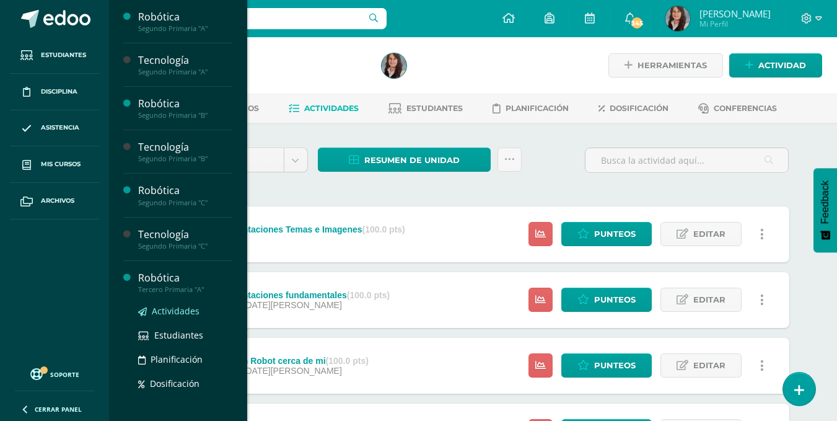
click at [169, 314] on span "Actividades" at bounding box center [176, 311] width 48 height 12
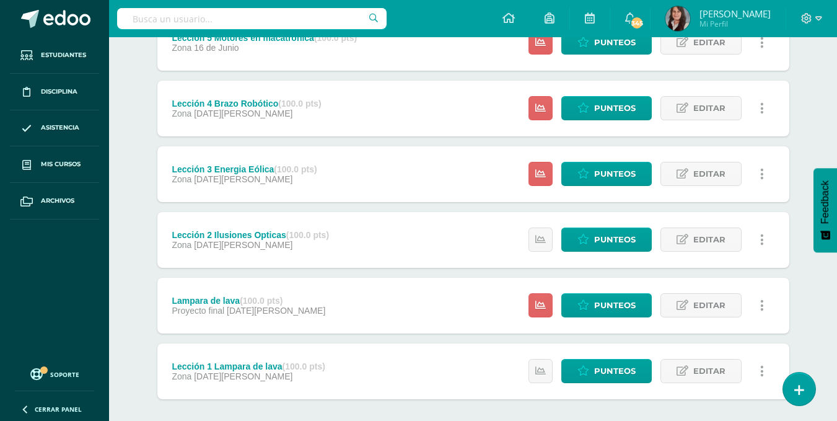
scroll to position [318, 0]
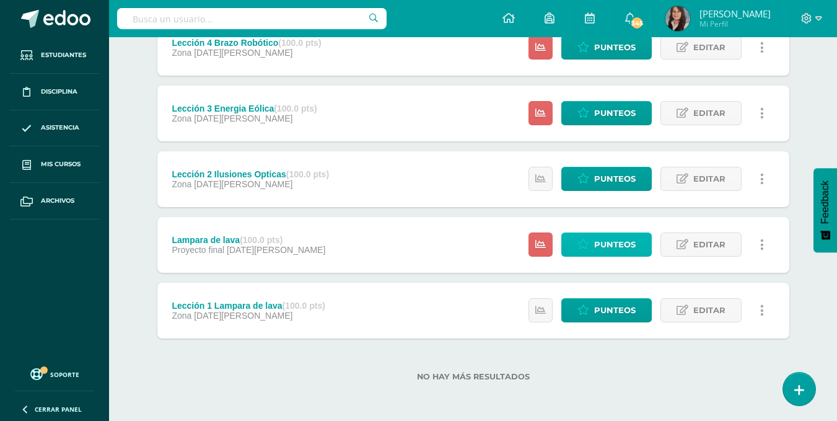
click at [605, 239] on span "Punteos" at bounding box center [615, 244] width 42 height 23
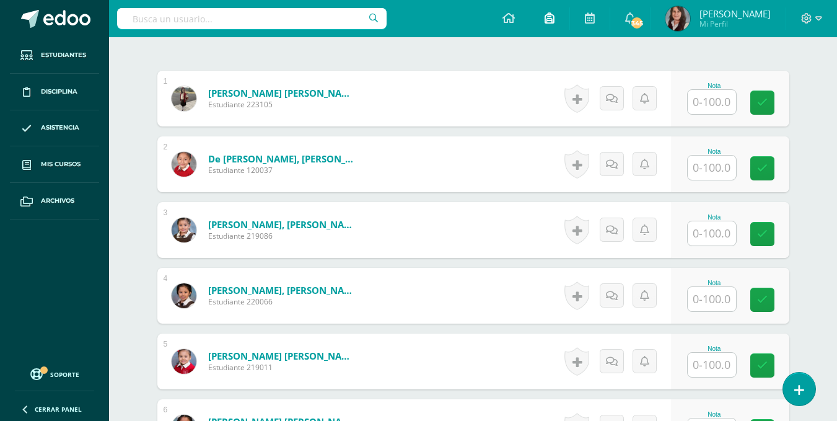
scroll to position [372, 0]
click at [716, 103] on input "text" at bounding box center [712, 101] width 48 height 24
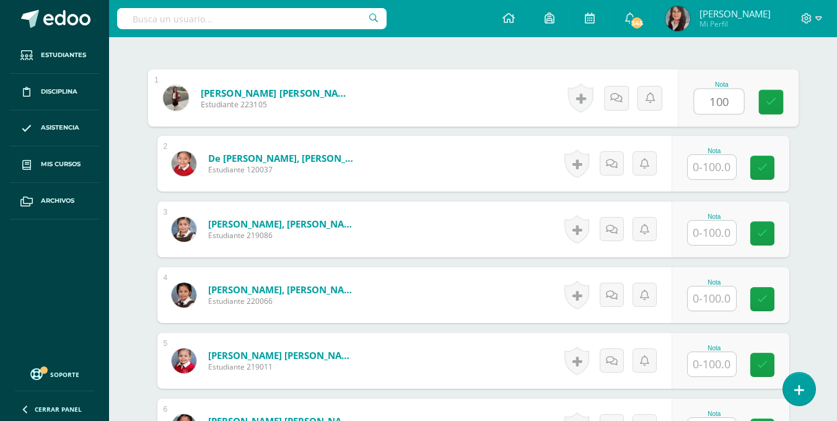
type input "100"
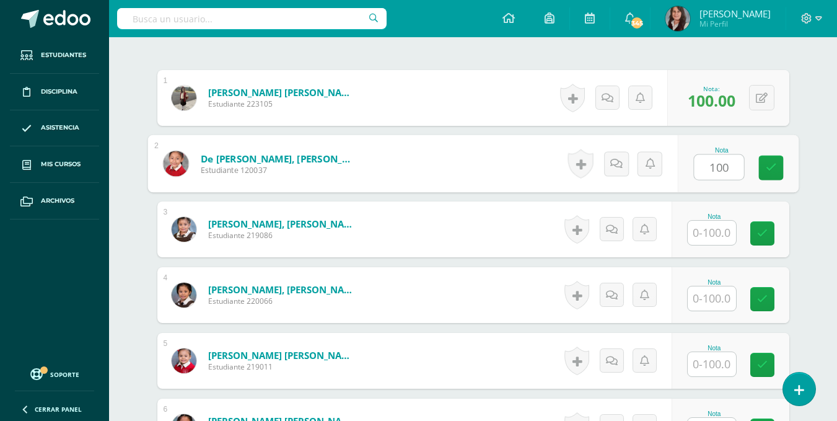
type input "100"
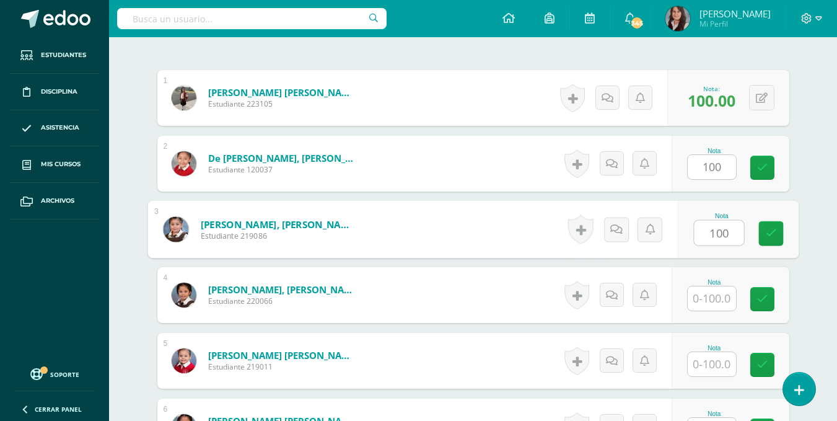
type input "100"
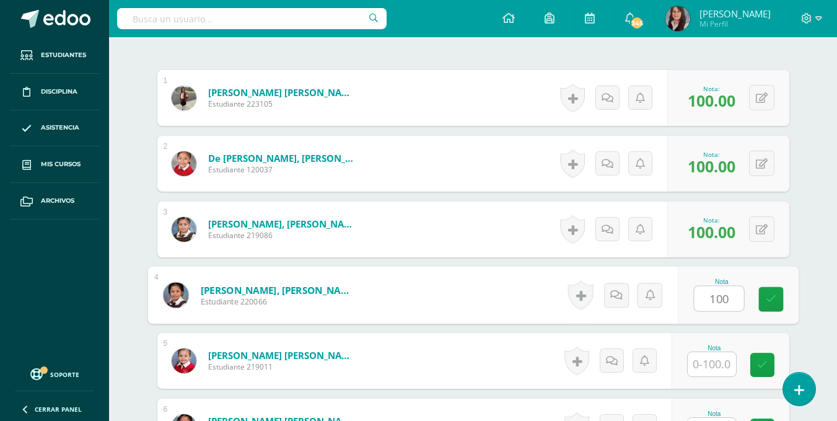
type input "100"
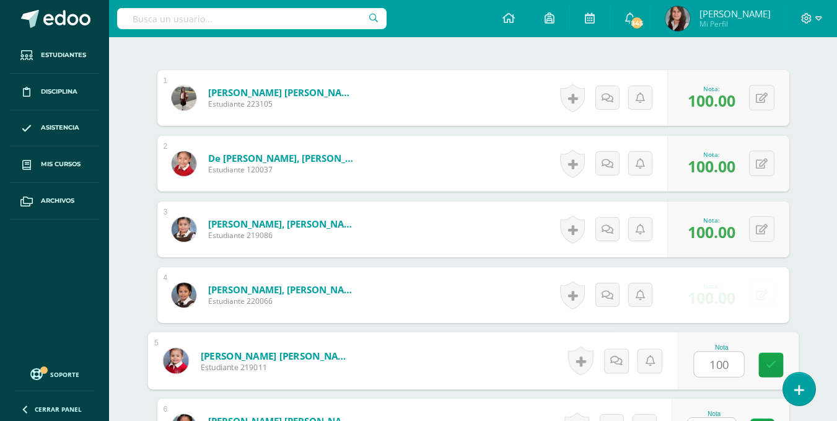
type input "100"
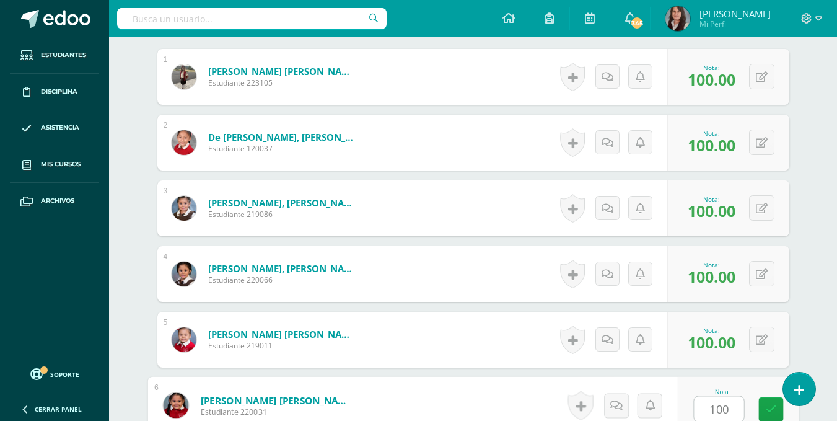
type input "100"
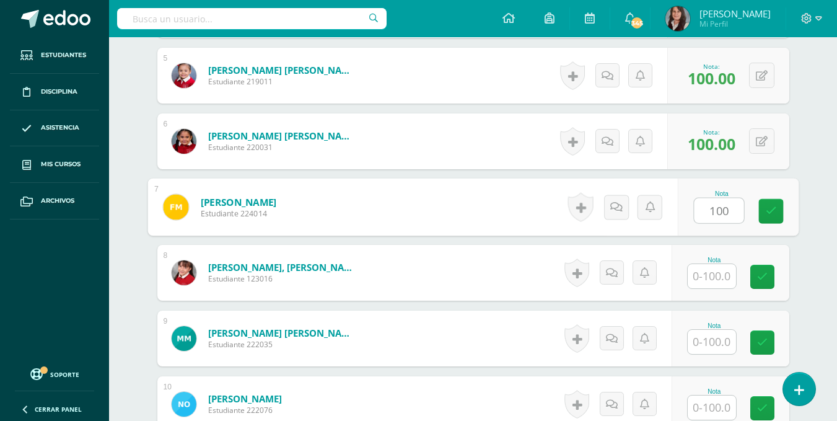
type input "100"
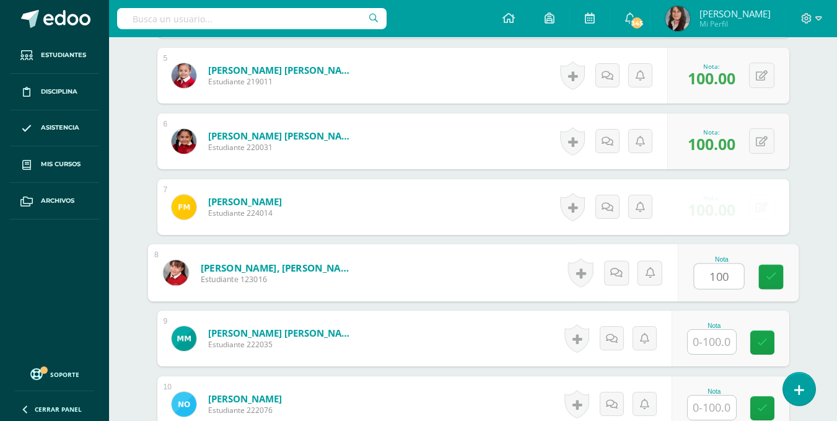
type input "100"
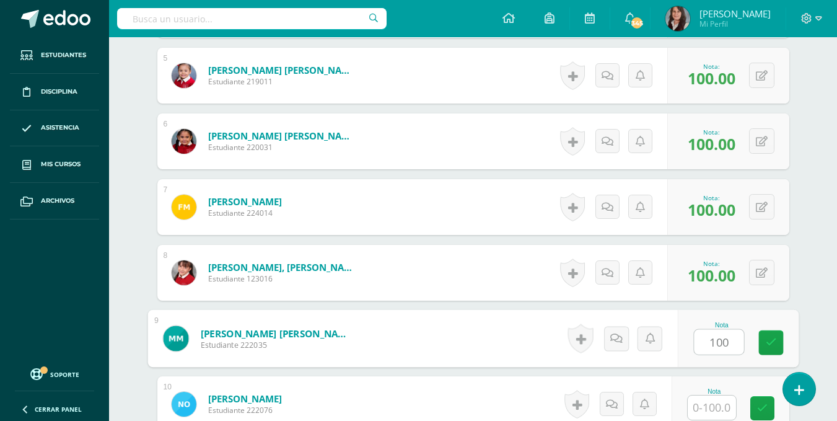
type input "100"
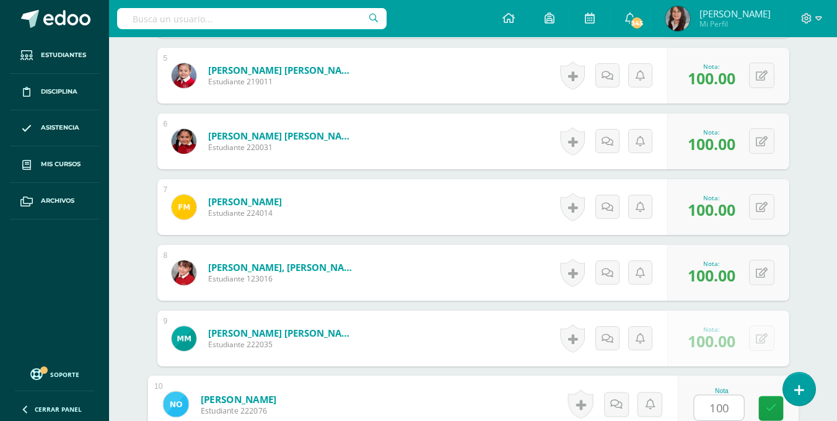
type input "100"
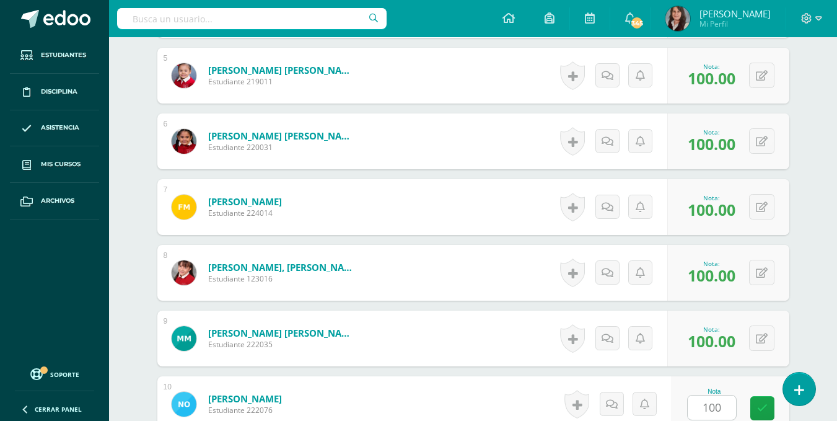
scroll to position [920, 0]
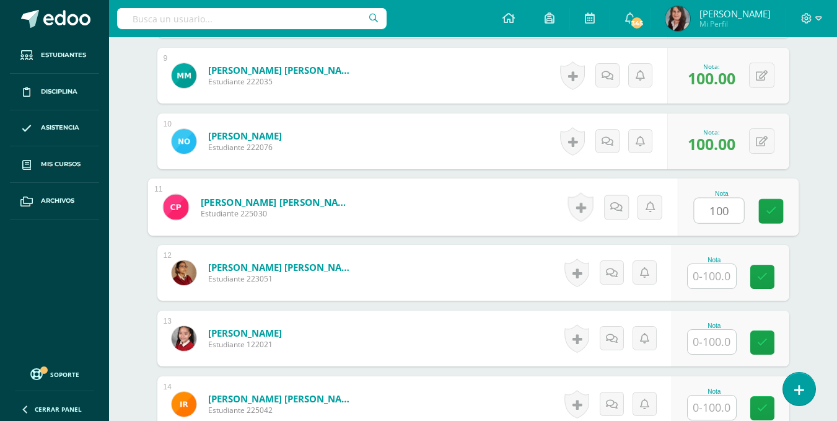
type input "100"
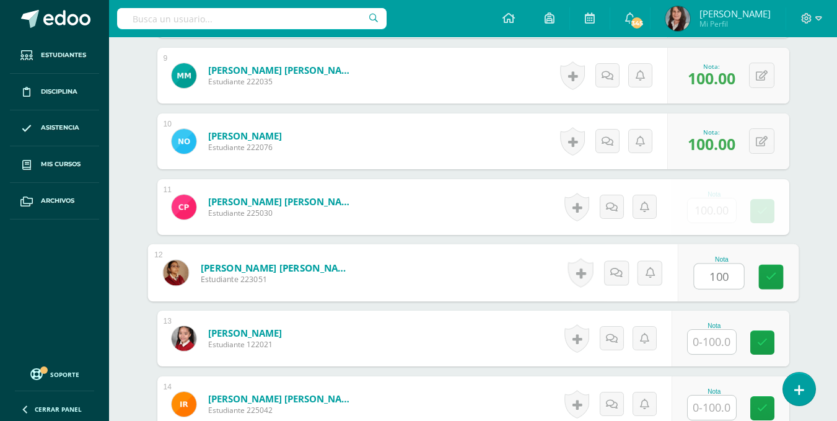
type input "100"
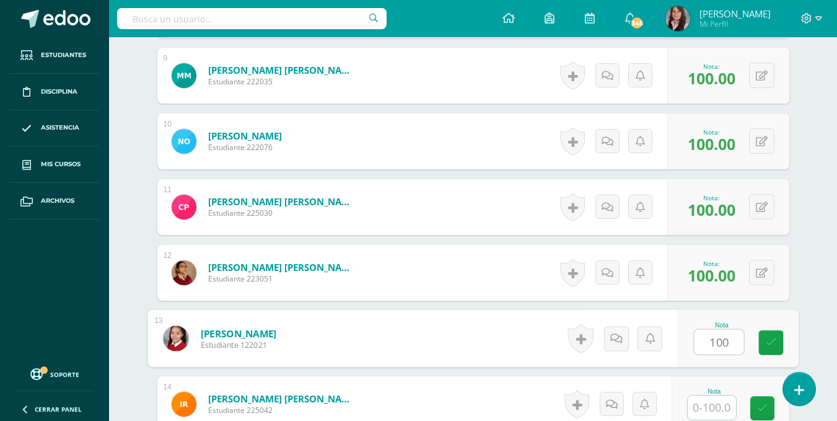
type input "100"
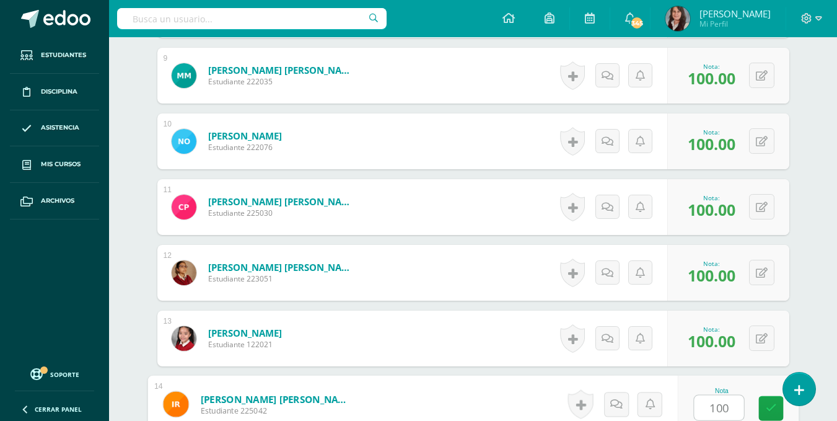
type input "100"
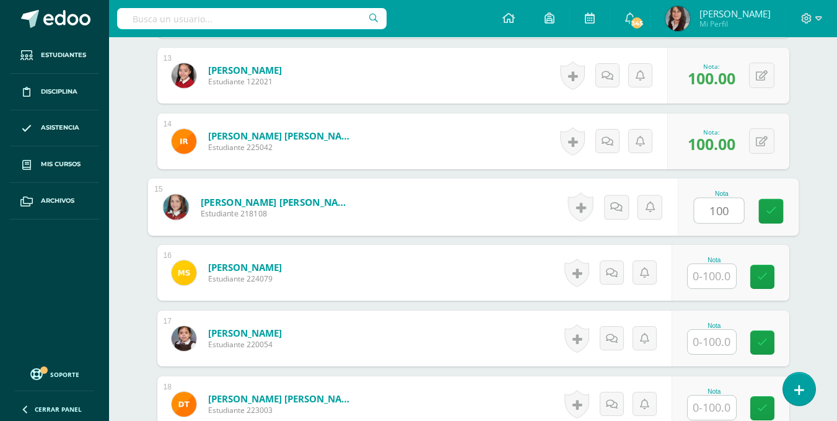
type input "100"
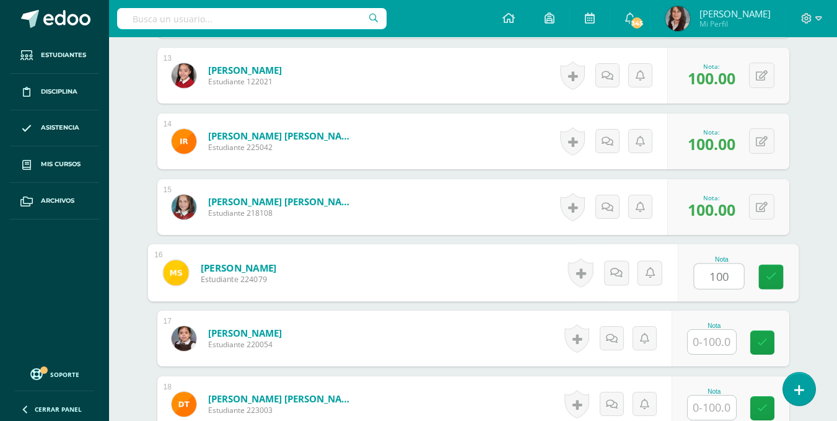
type input "100"
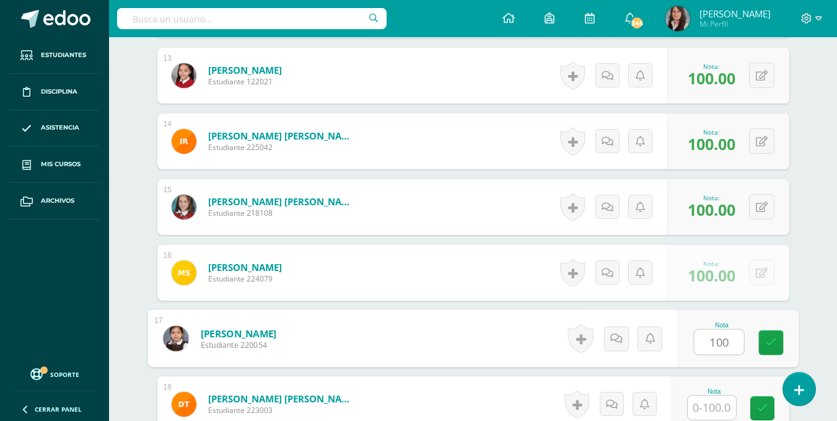
type input "100"
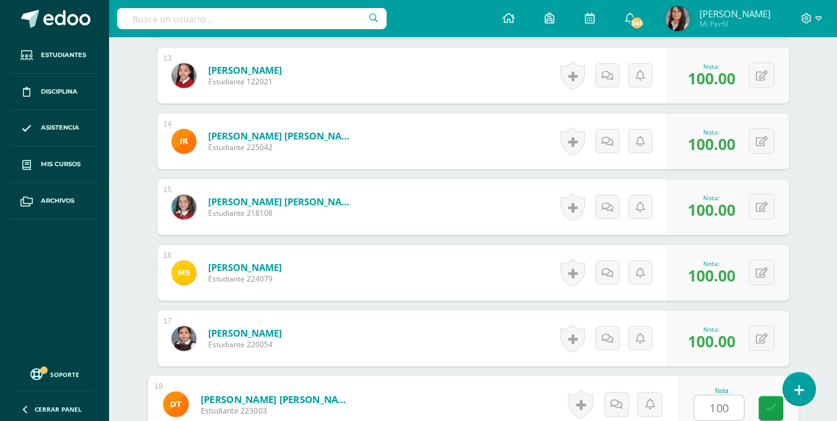
type input "100"
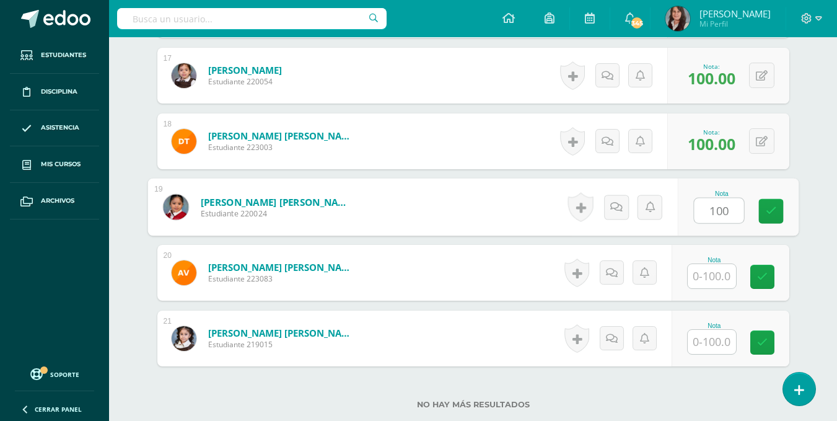
type input "100"
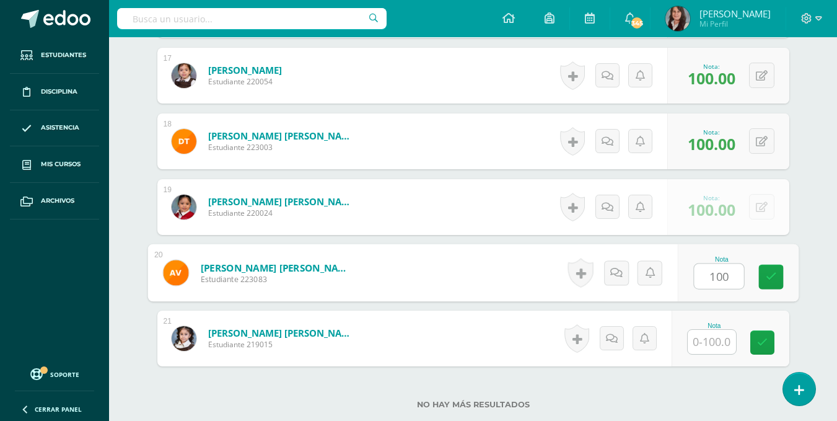
type input "100"
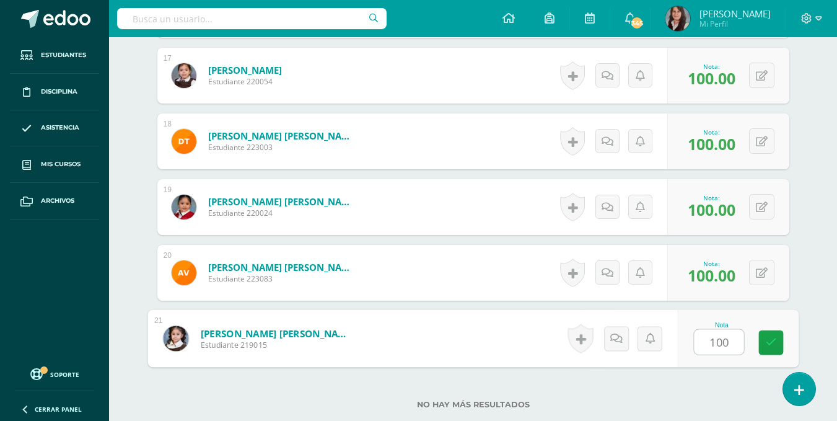
type input "100"
click at [610, 409] on div "No hay más resultados" at bounding box center [473, 395] width 632 height 58
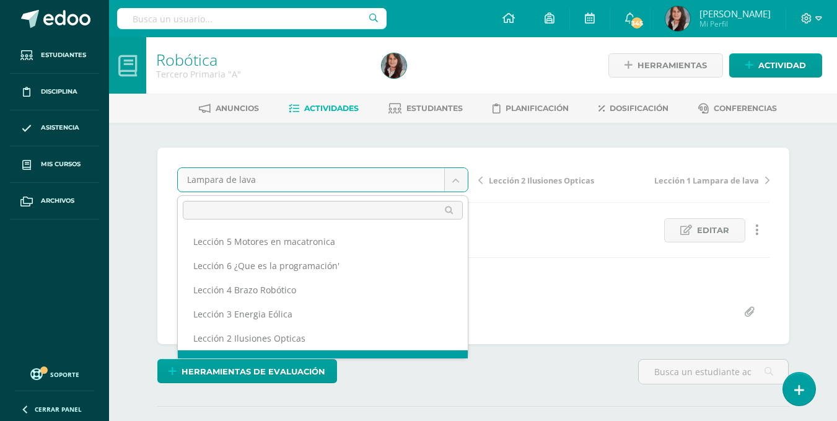
scroll to position [16, 0]
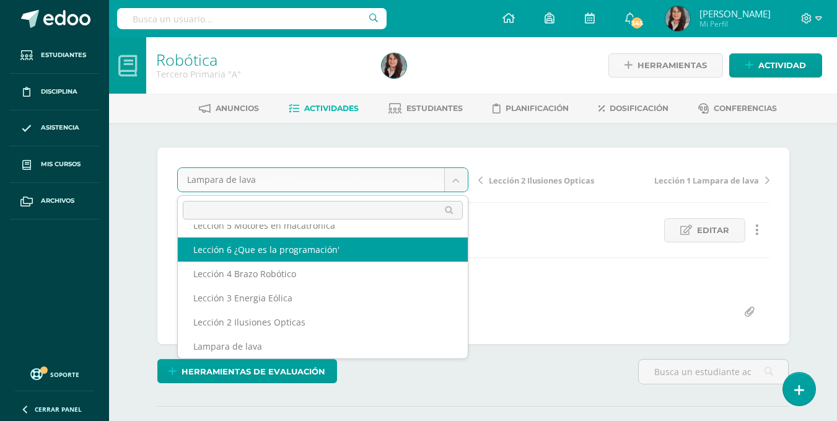
scroll to position [0, 0]
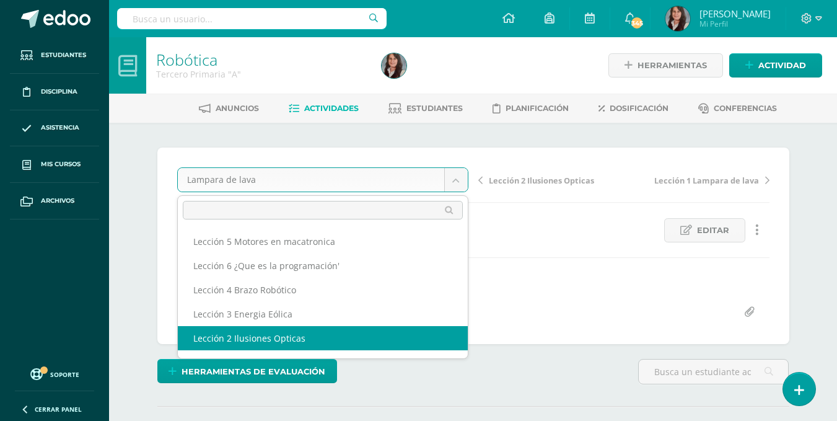
select select "/dashboard/teacher/grade-activity/200710/"
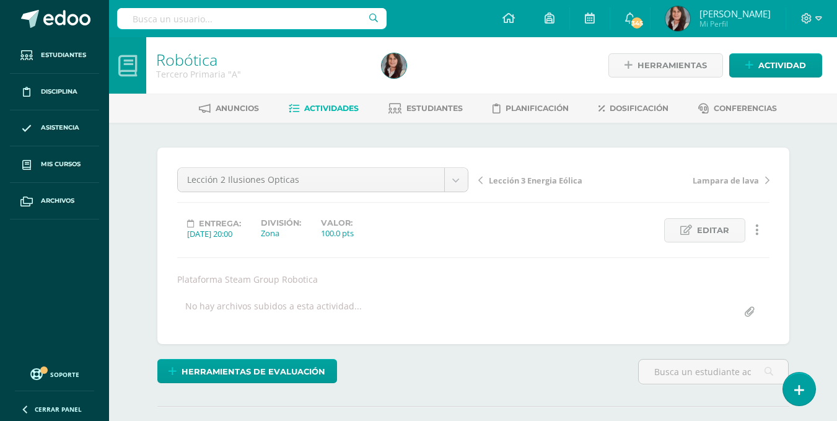
scroll to position [1, 0]
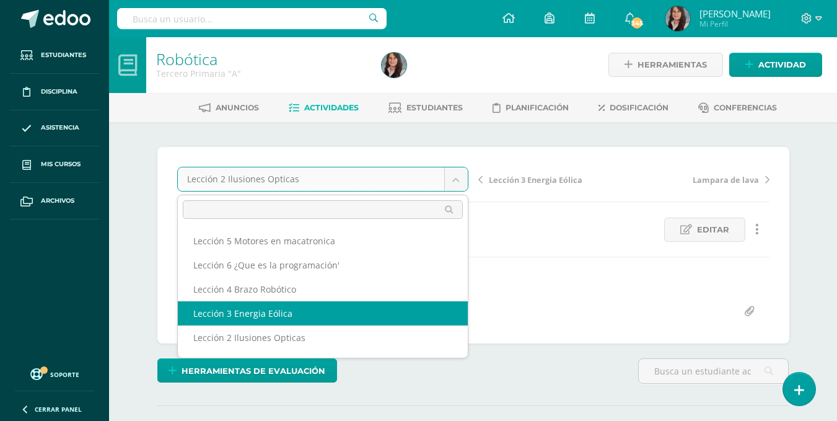
select select "/dashboard/teacher/grade-activity/200709/"
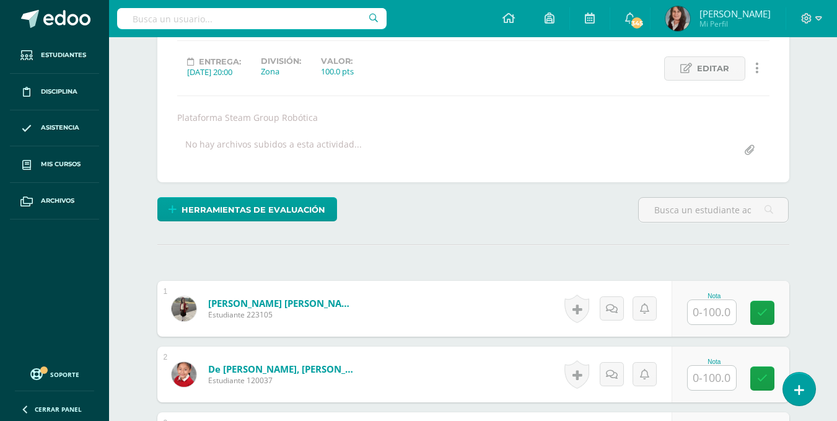
scroll to position [162, 0]
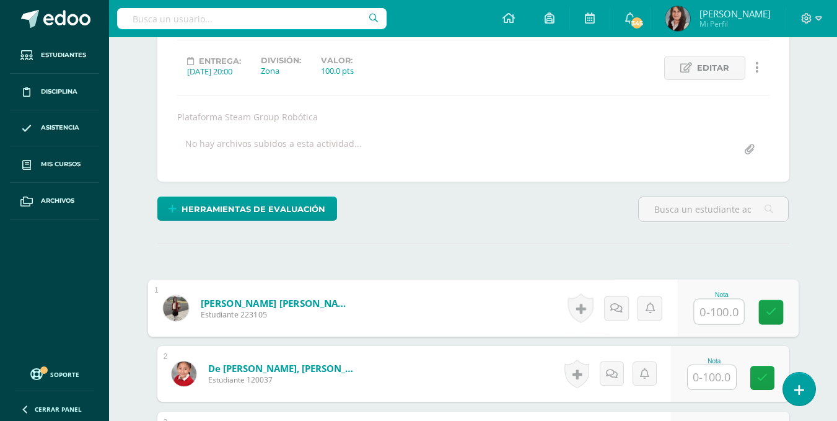
click at [723, 307] on input "text" at bounding box center [719, 311] width 50 height 25
type input "100"
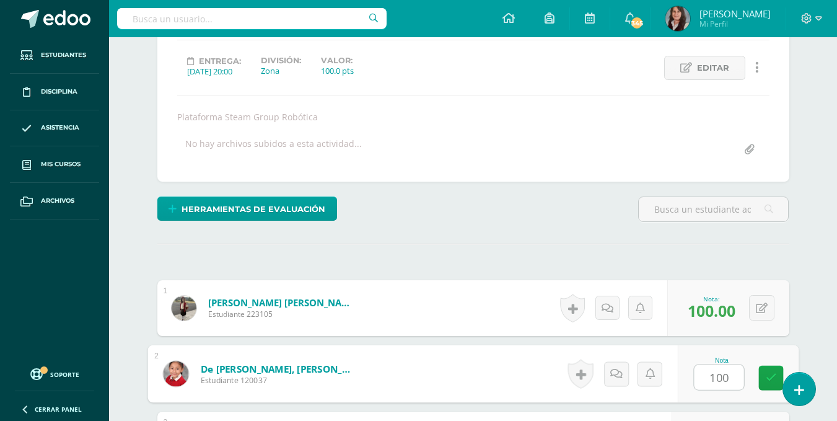
type input "100"
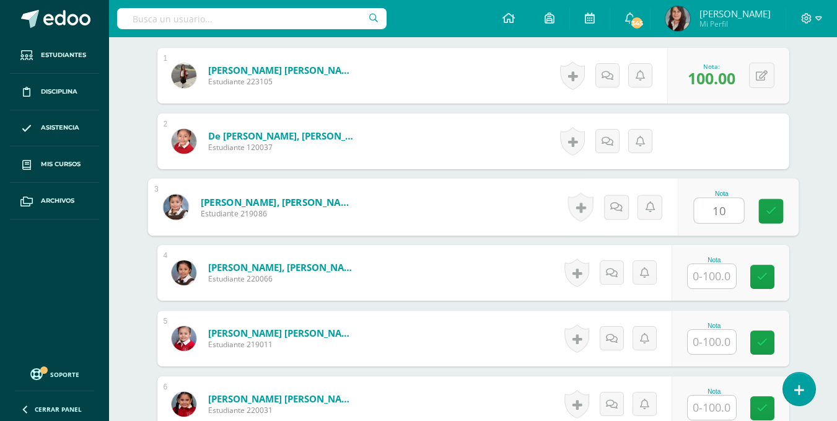
scroll to position [395, 0]
type input "100"
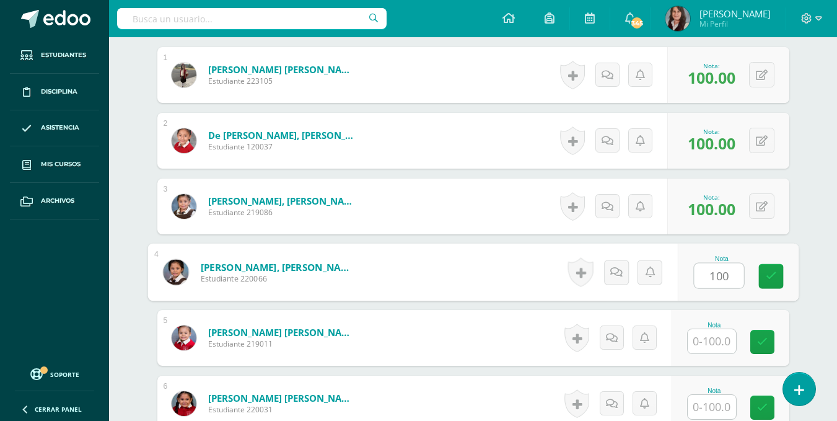
type input "100"
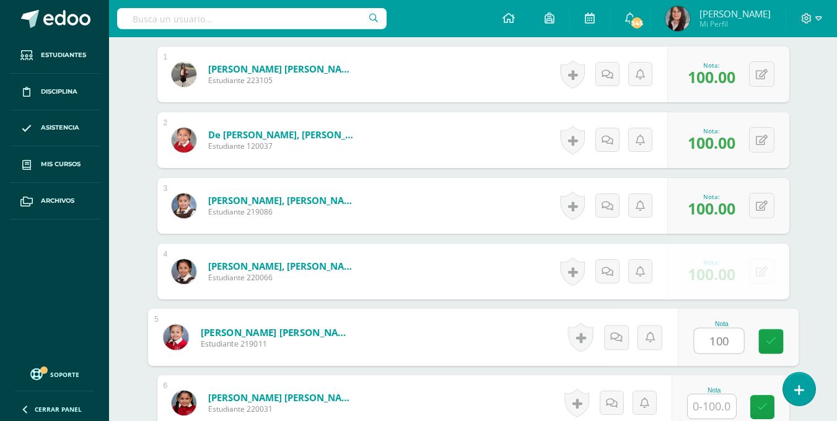
type input "100"
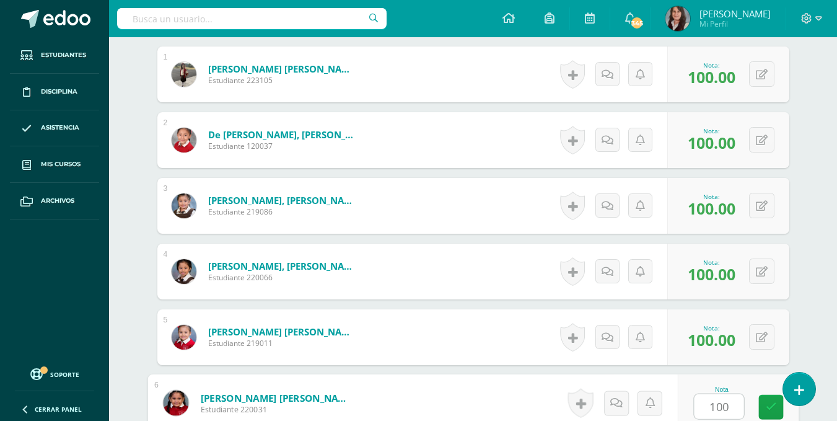
type input "100"
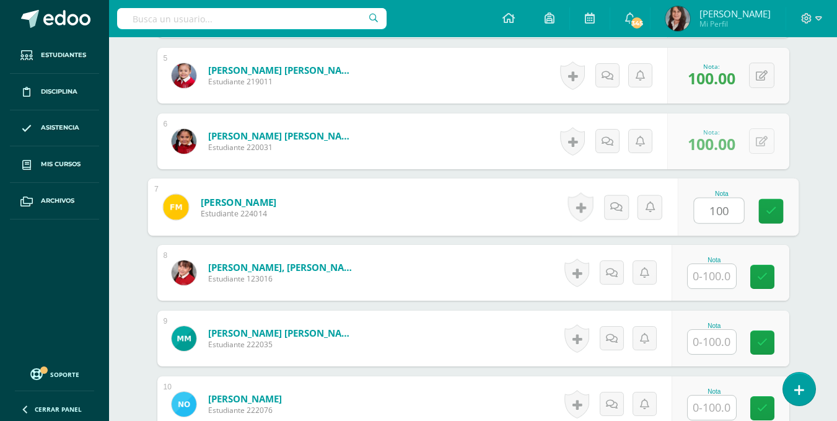
type input "100"
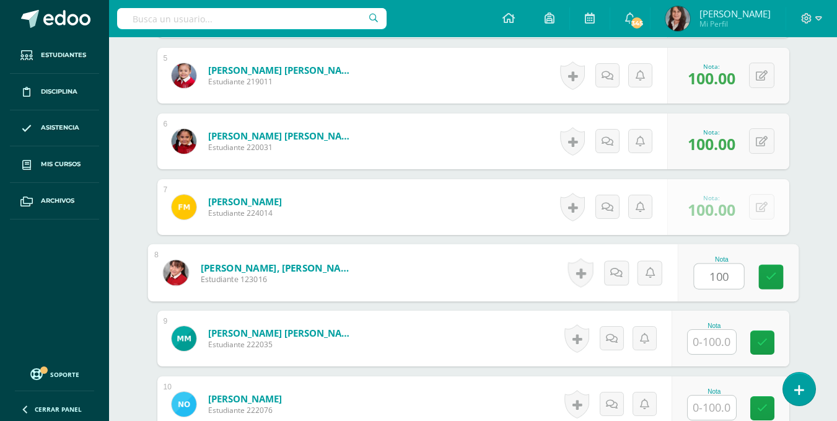
type input "100"
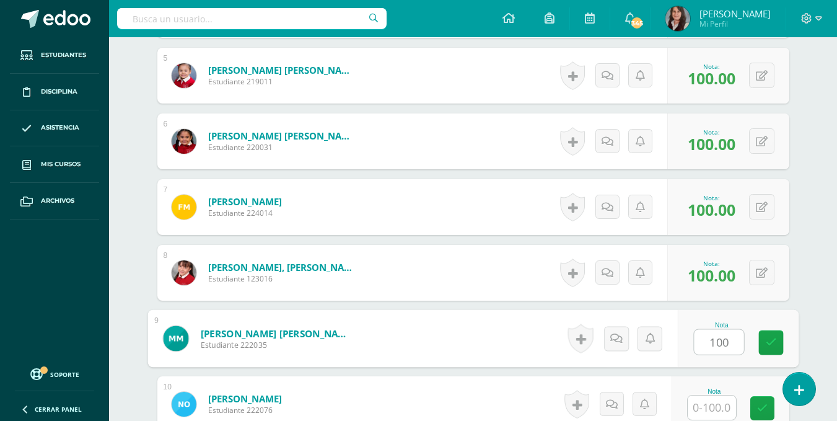
type input "100"
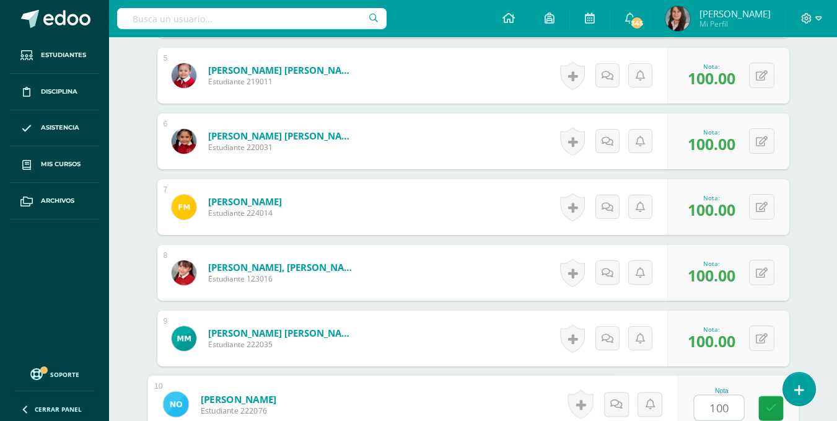
type input "100"
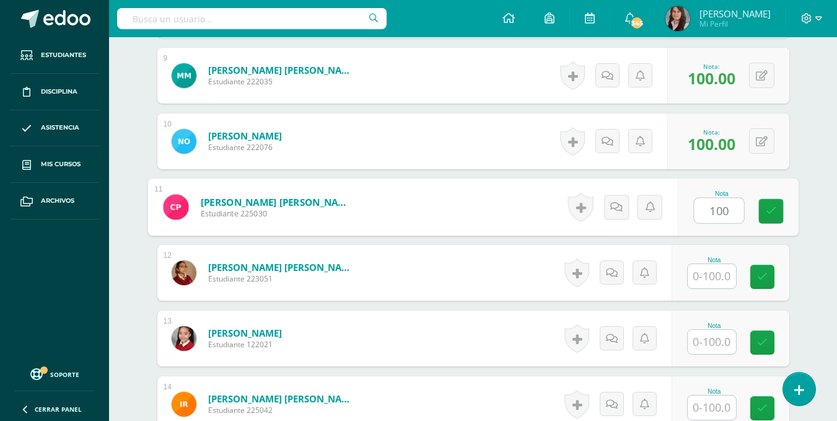
type input "100"
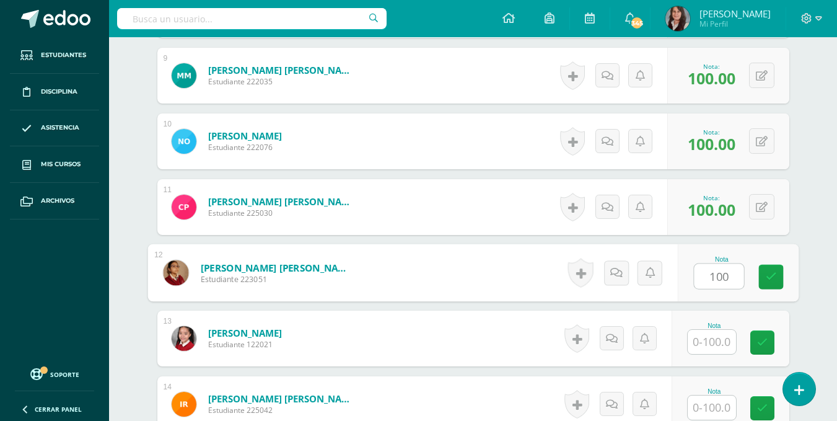
type input "100"
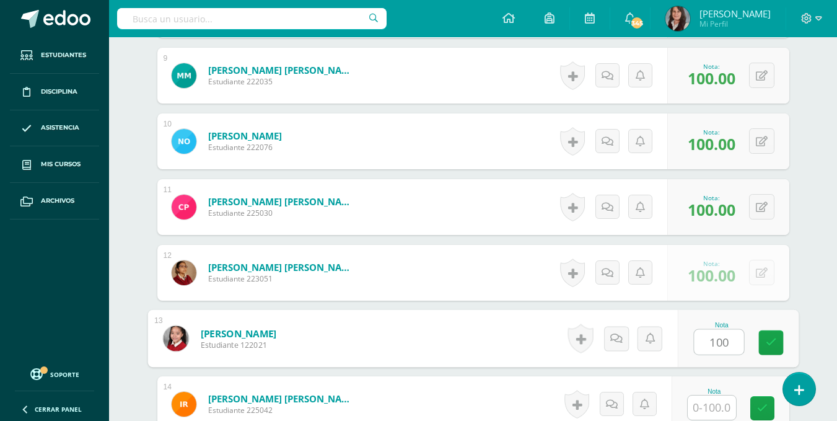
type input "100"
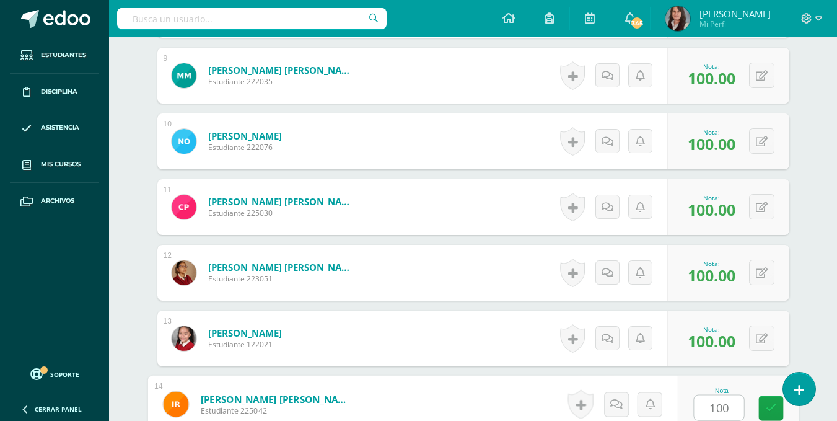
type input "100"
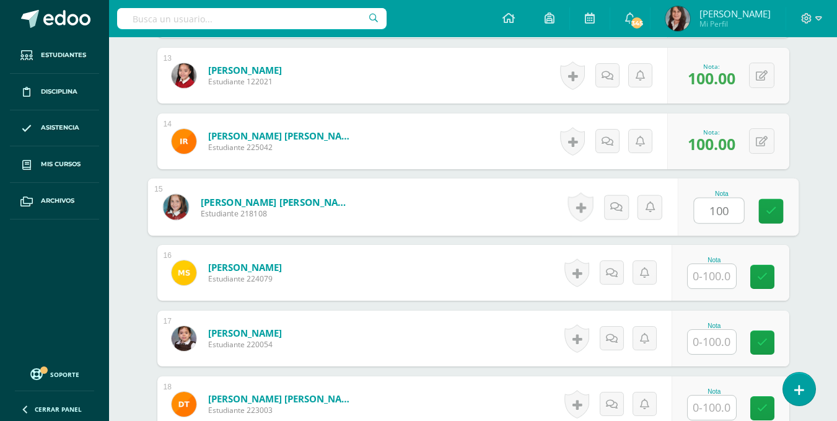
type input "100"
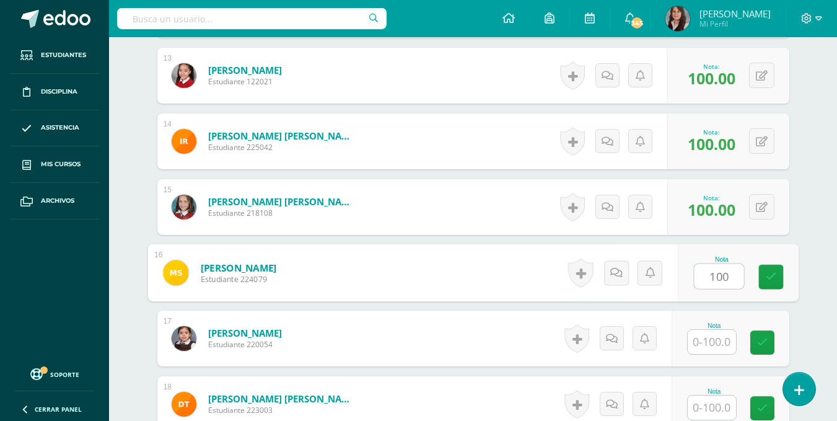
type input "100"
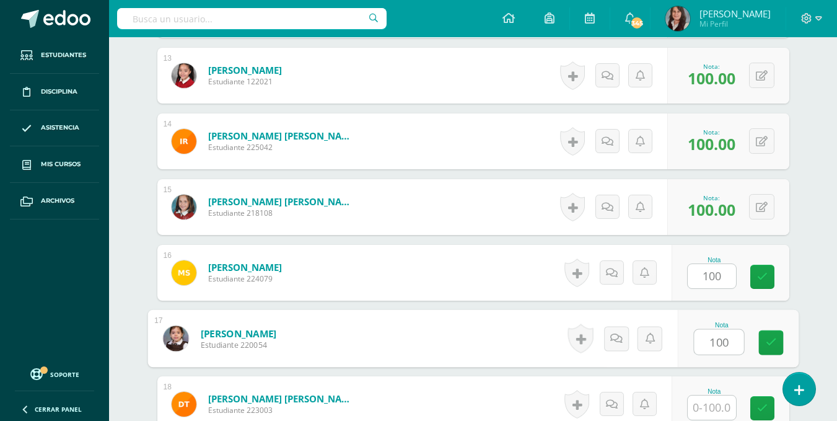
type input "100"
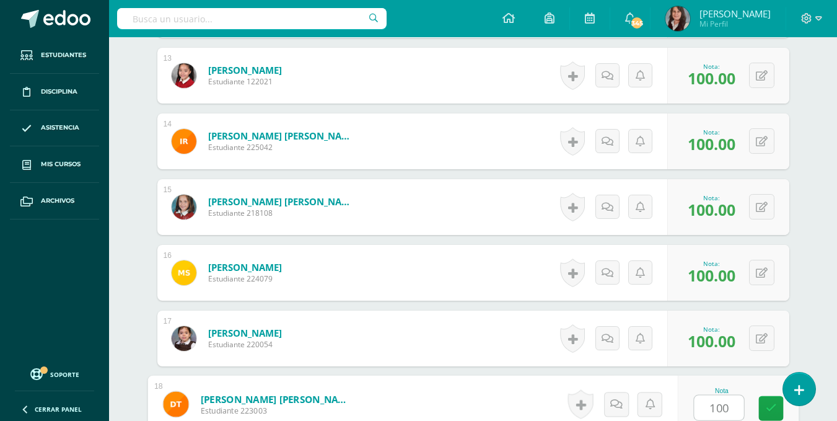
type input "100"
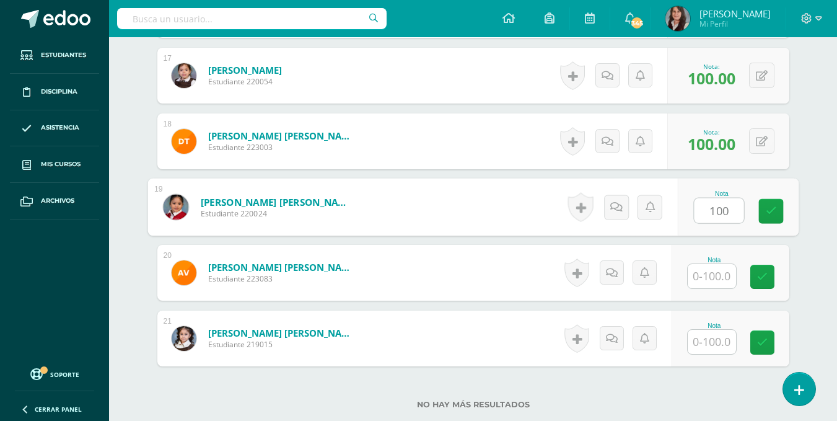
type input "100"
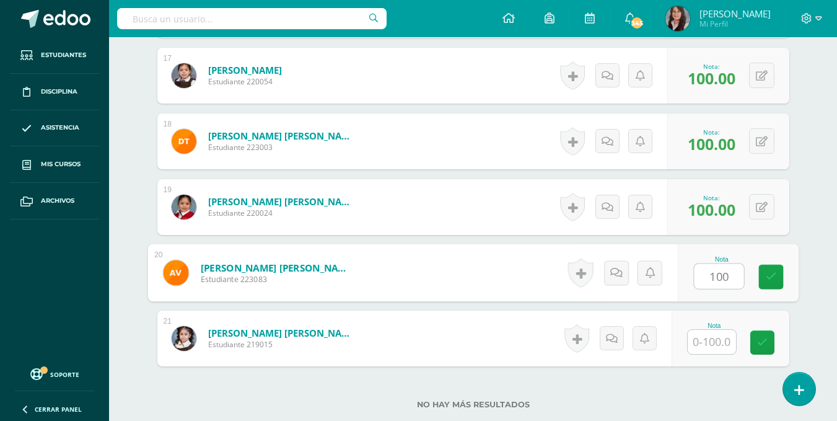
type input "100"
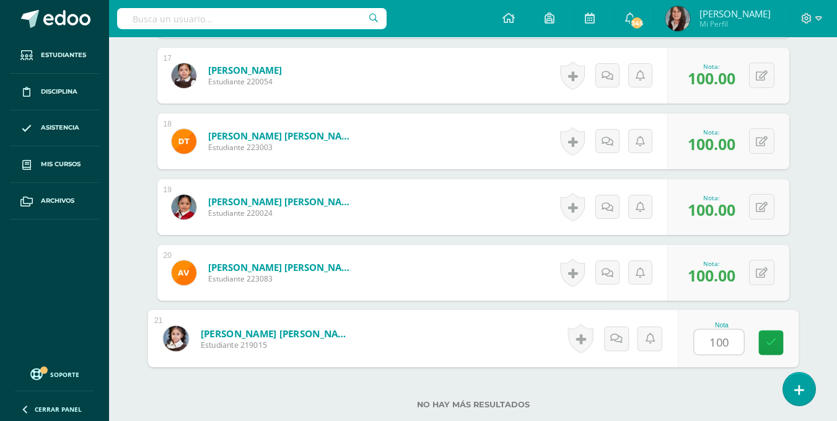
type input "100"
click at [698, 400] on label "No hay más resultados" at bounding box center [473, 404] width 632 height 9
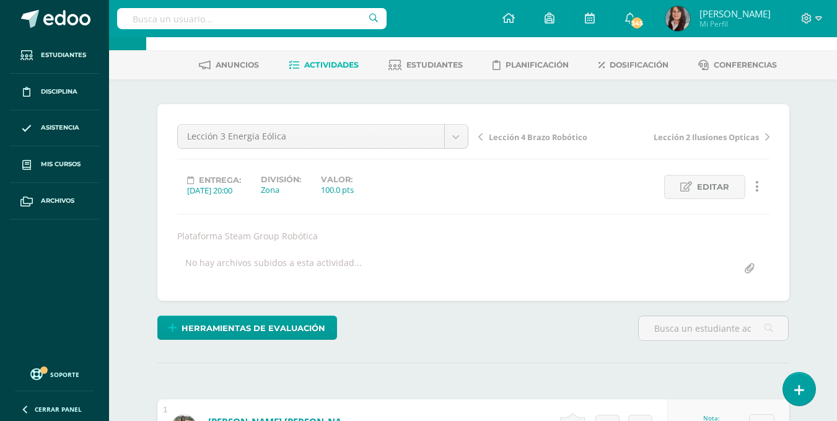
scroll to position [28, 0]
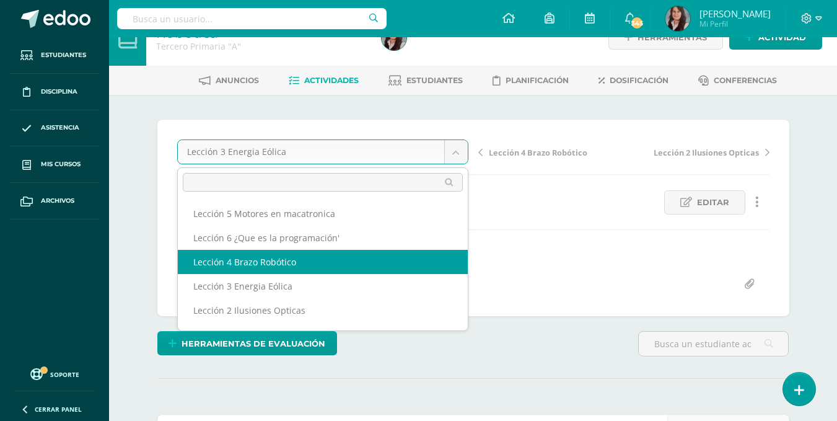
select select "/dashboard/teacher/grade-activity/200707/"
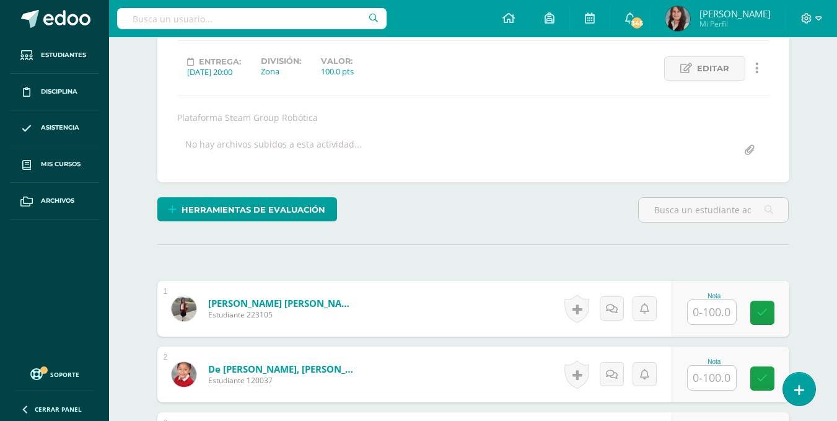
scroll to position [162, 0]
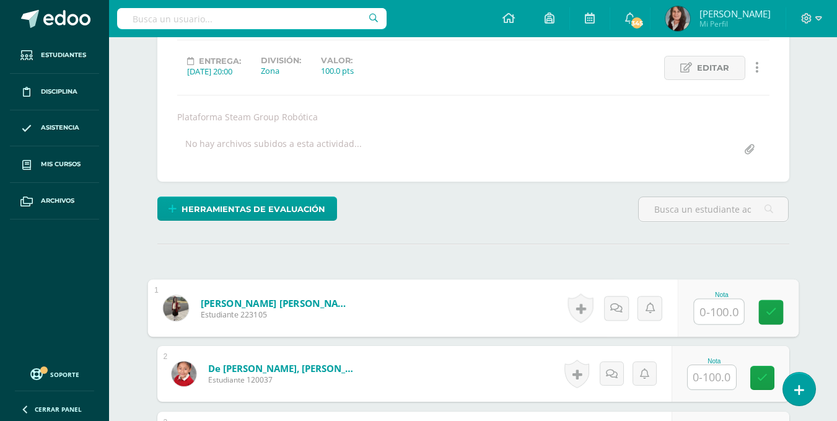
click at [721, 310] on input "text" at bounding box center [719, 311] width 50 height 25
type input "100"
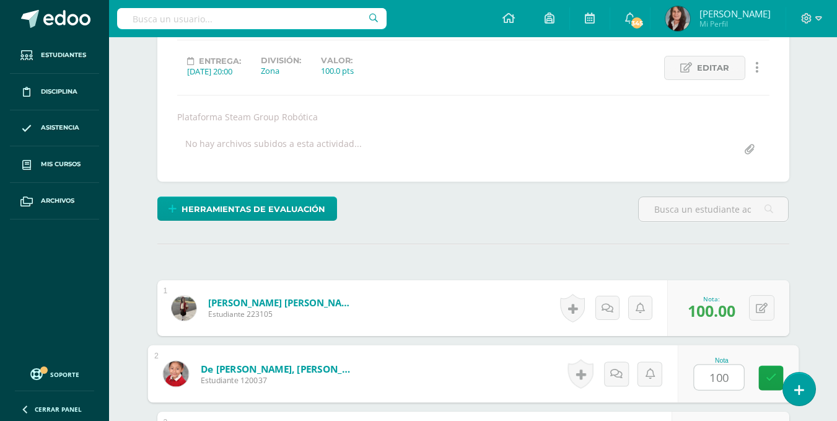
type input "100"
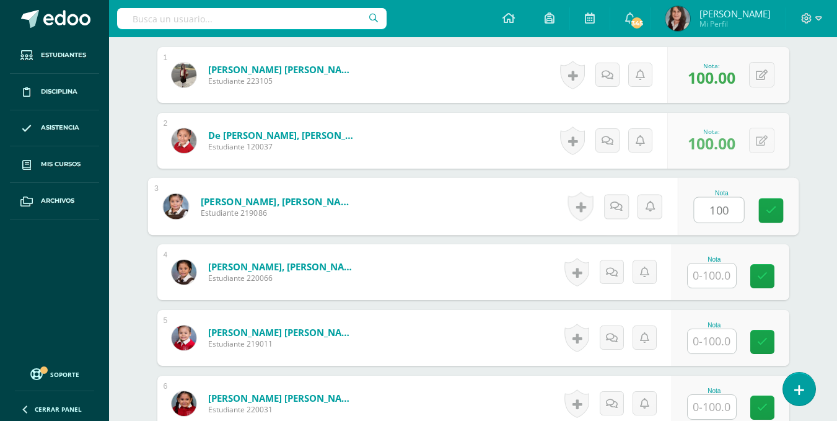
type input "100"
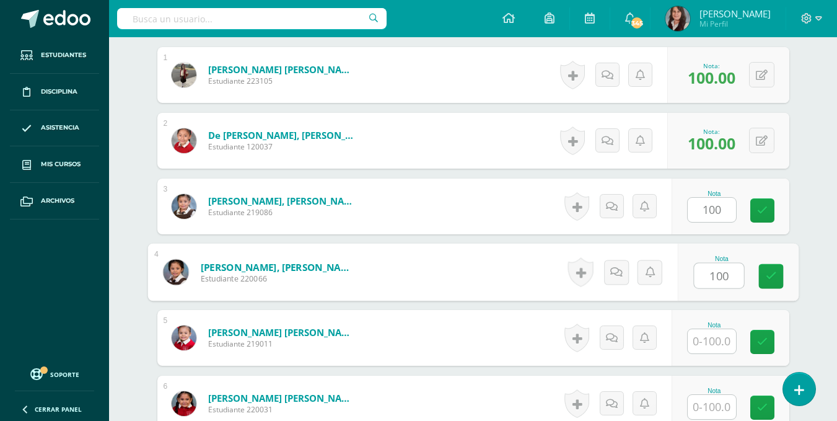
type input "100"
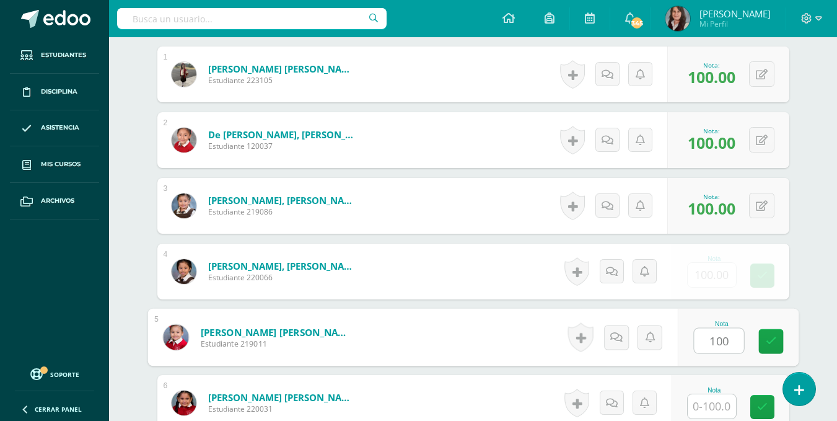
type input "100"
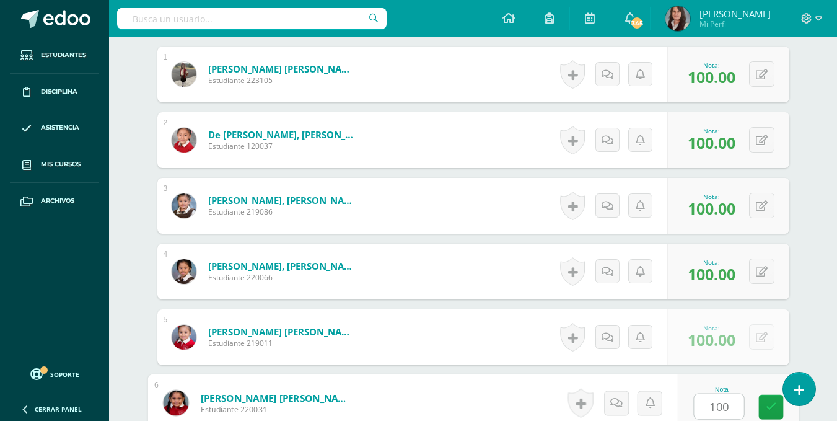
type input "100"
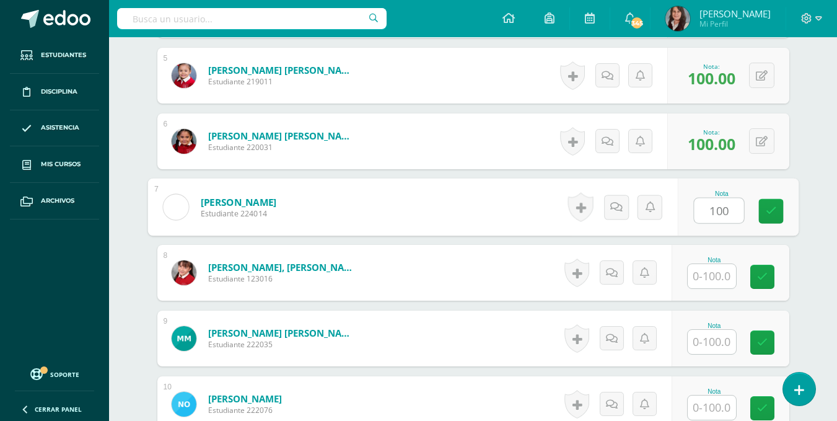
type input "100"
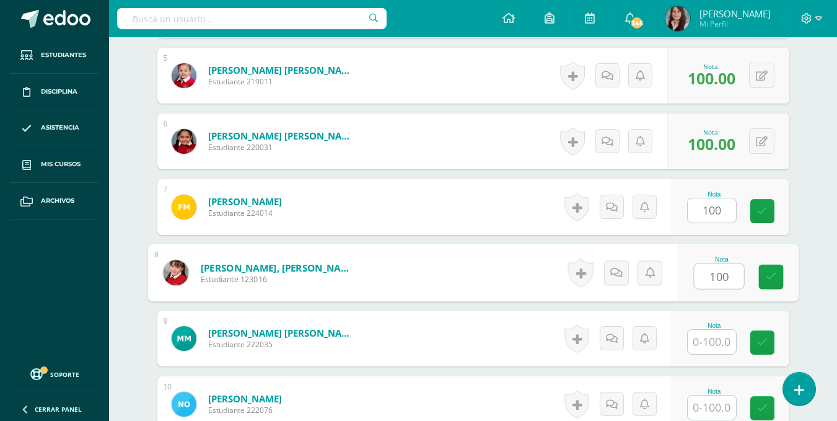
type input "100"
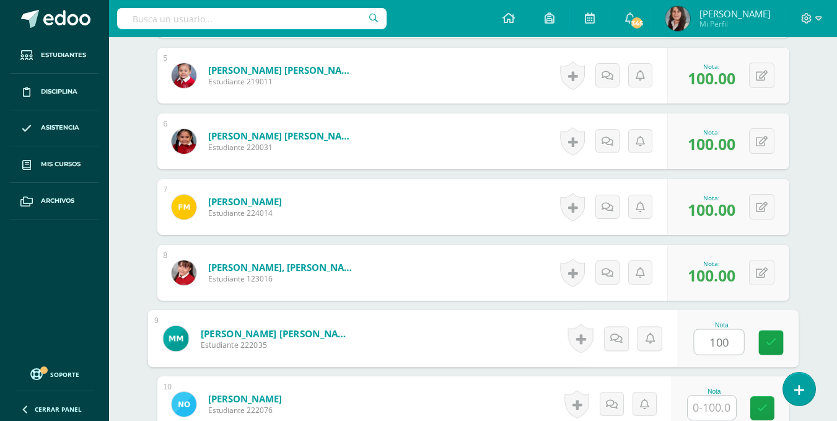
type input "100"
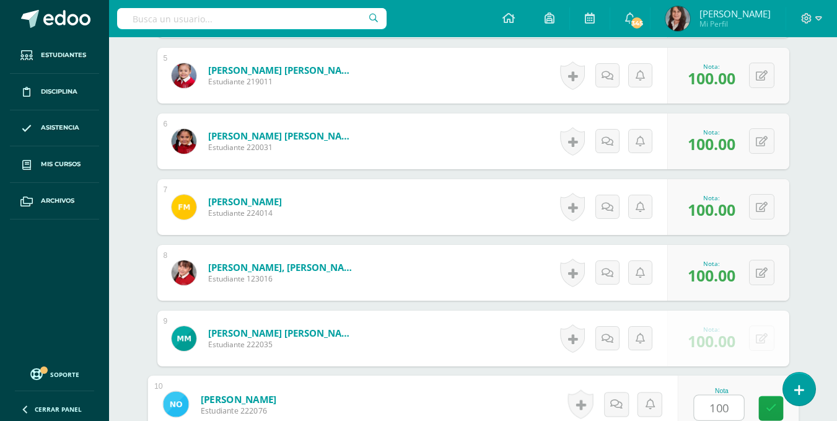
type input "100"
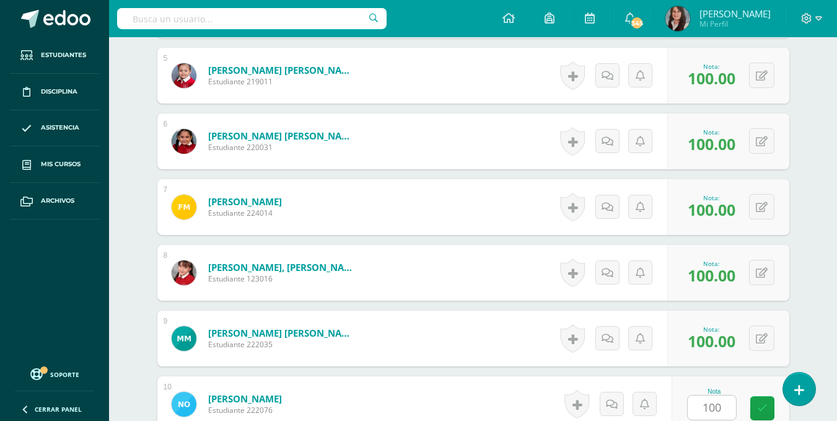
scroll to position [920, 0]
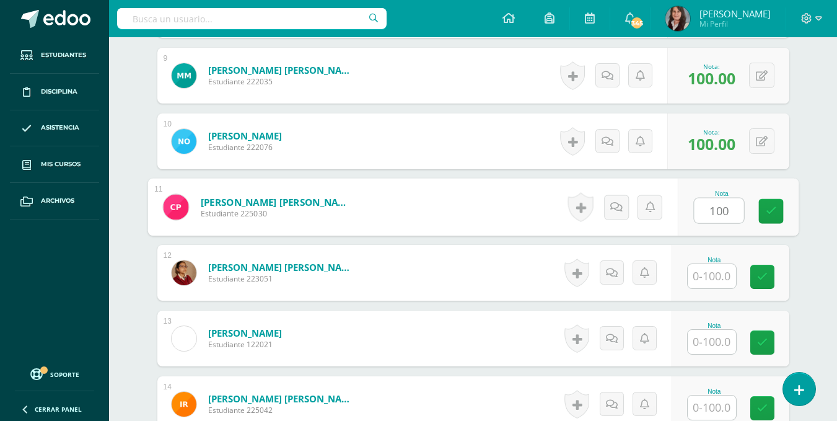
type input "100"
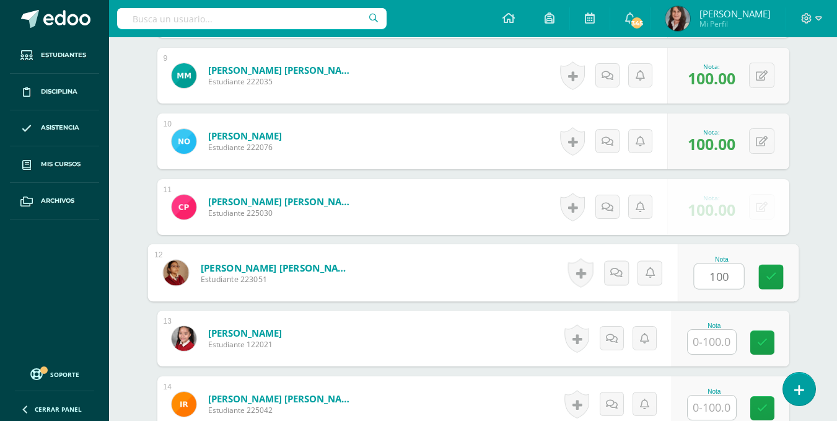
type input "100"
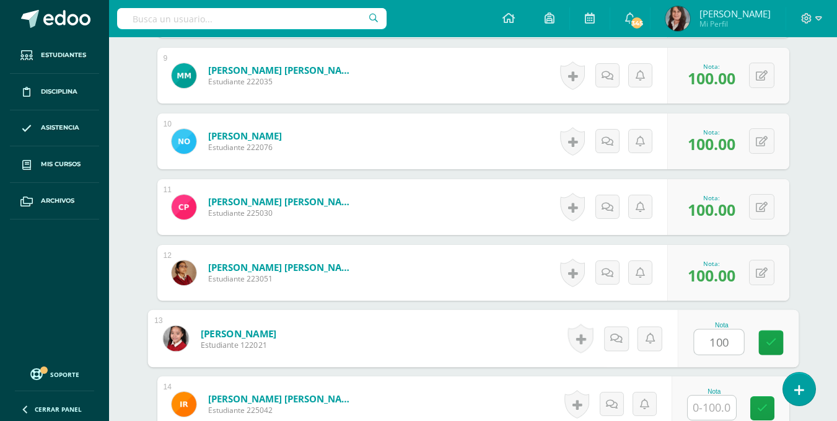
type input "100"
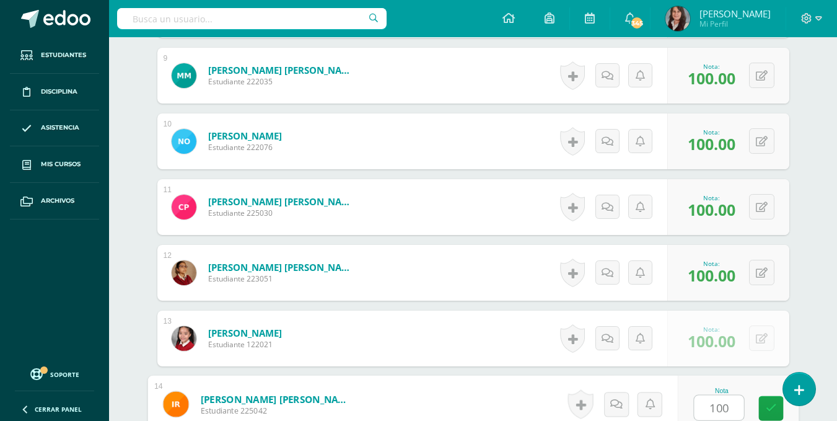
type input "100"
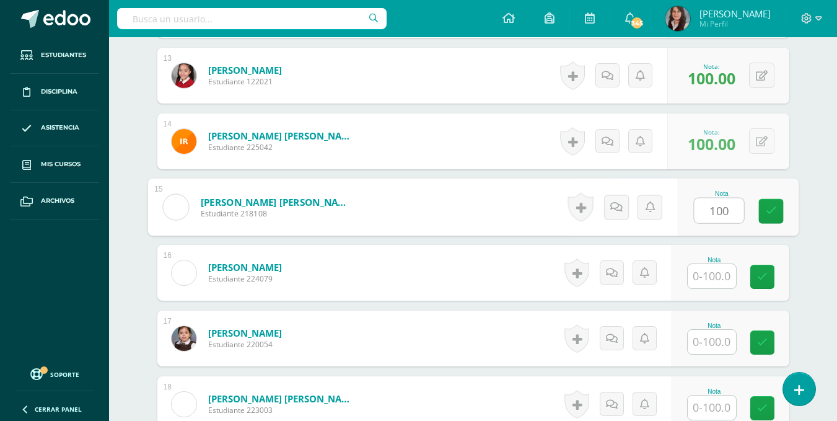
type input "100"
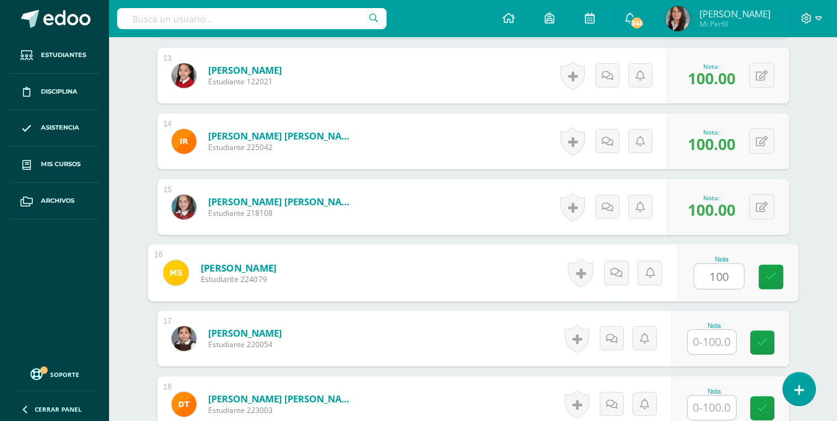
type input "100"
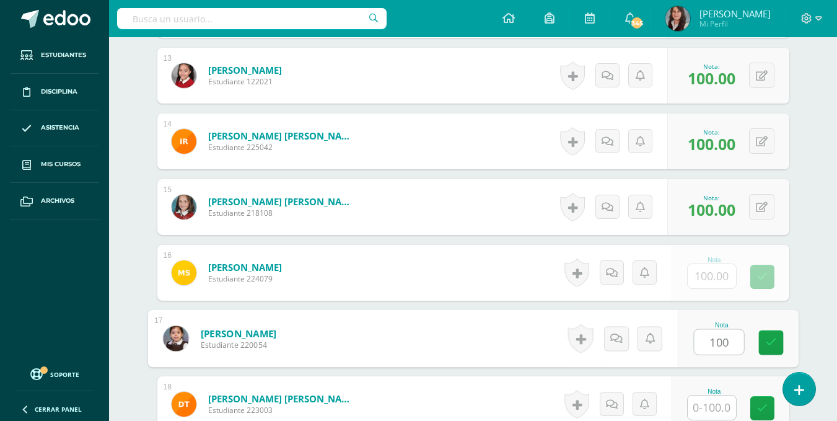
type input "100"
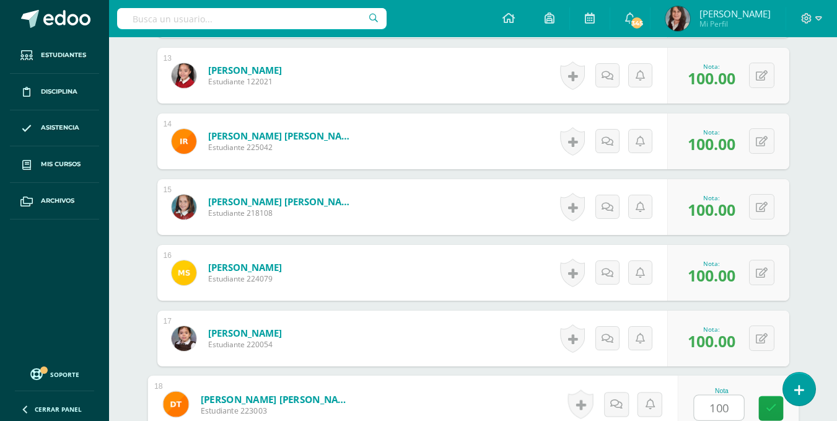
type input "100"
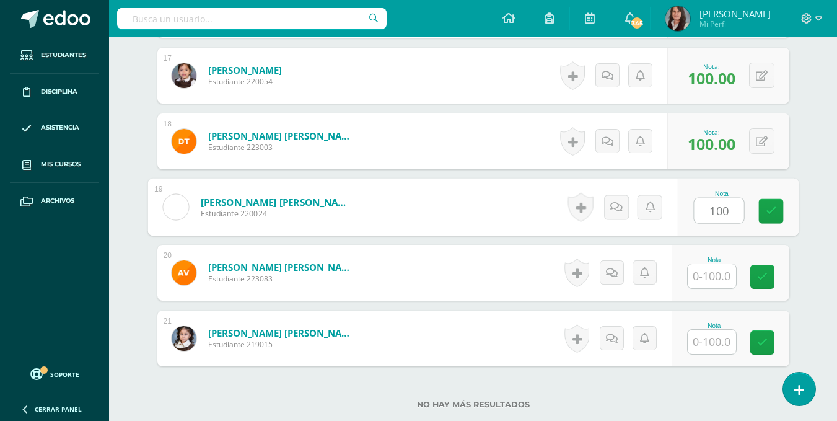
type input "100"
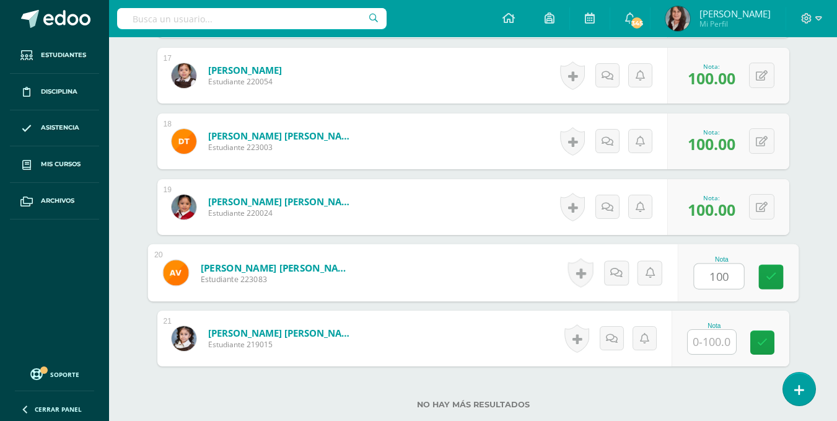
type input "100"
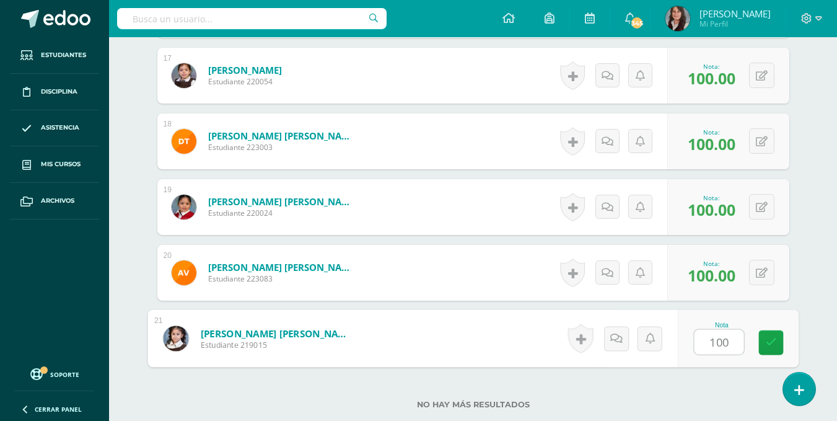
type input "100"
click at [684, 392] on div "No hay más resultados" at bounding box center [473, 395] width 632 height 58
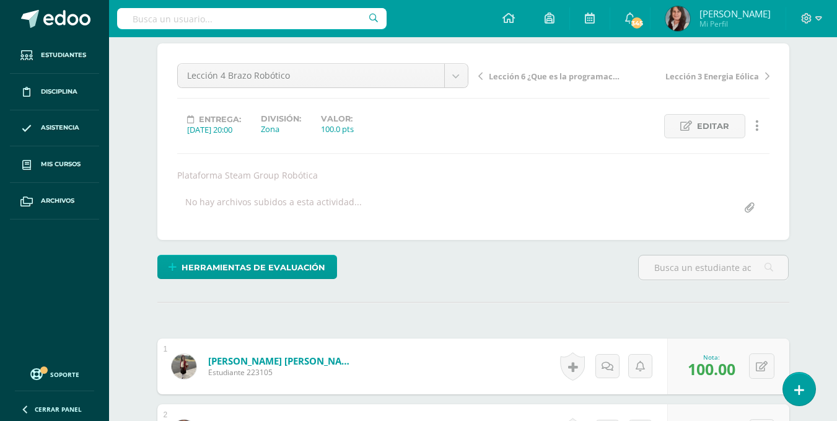
scroll to position [37, 0]
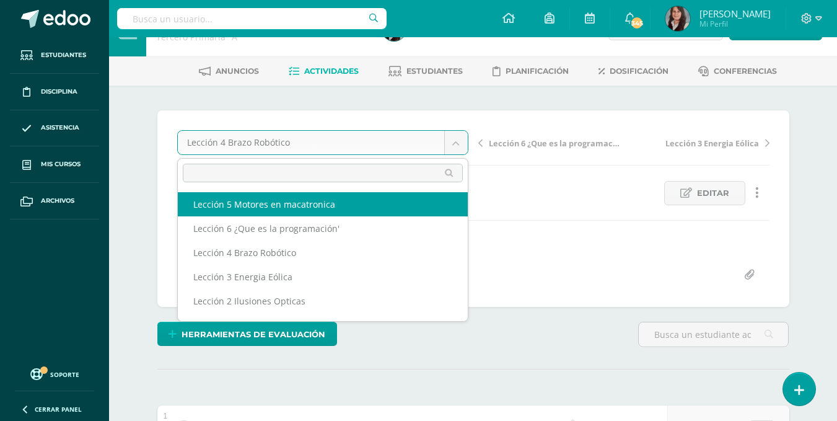
select select "/dashboard/teacher/grade-activity/200713/"
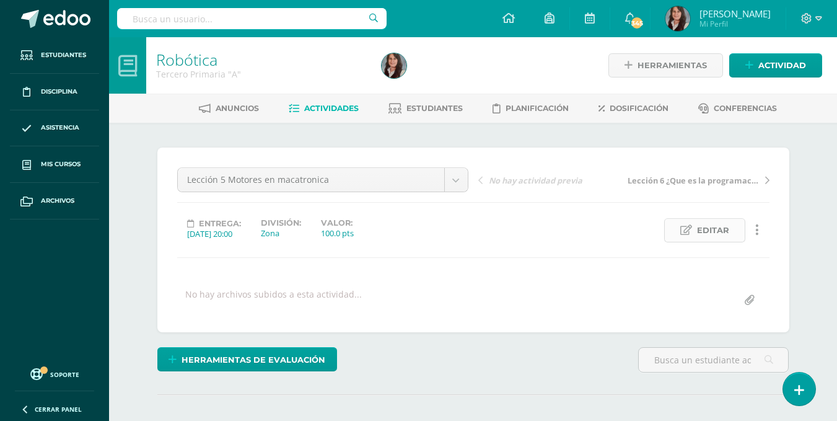
click at [713, 235] on span "Editar" at bounding box center [713, 230] width 32 height 23
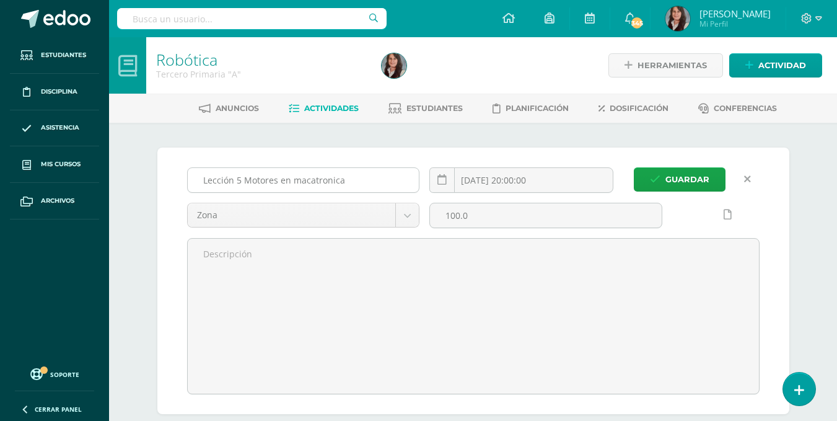
scroll to position [1, 0]
click at [306, 181] on input "Lección 5 Motores en macatronica" at bounding box center [304, 179] width 232 height 24
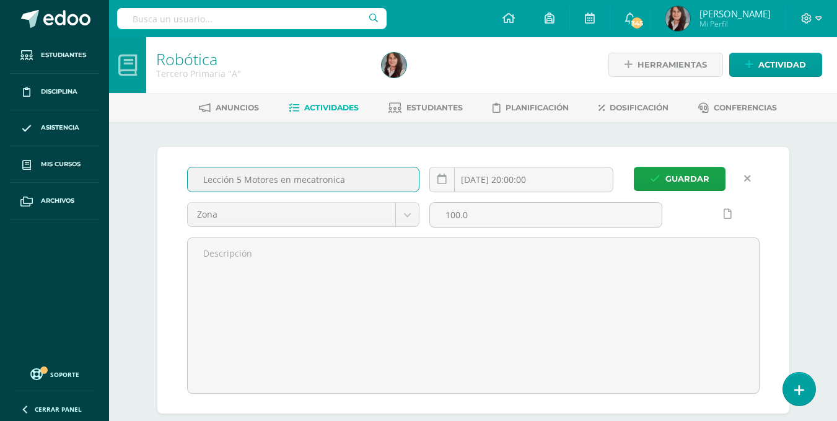
scroll to position [1, 0]
type input "Lección 5 Motores en mecatronica"
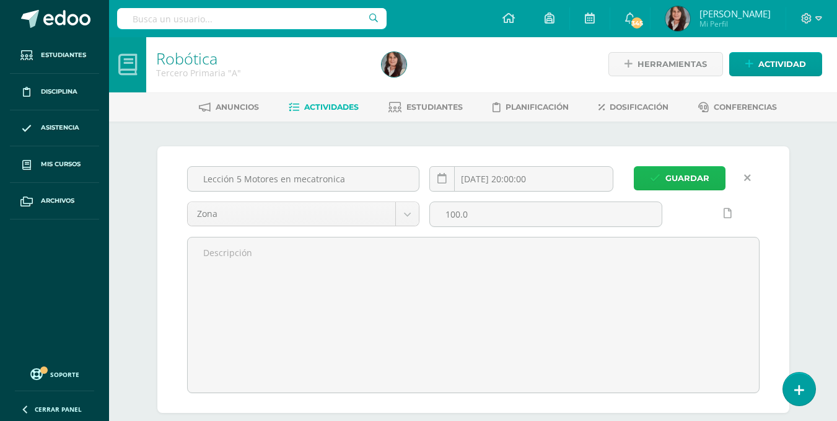
click at [690, 183] on span "Guardar" at bounding box center [688, 178] width 44 height 23
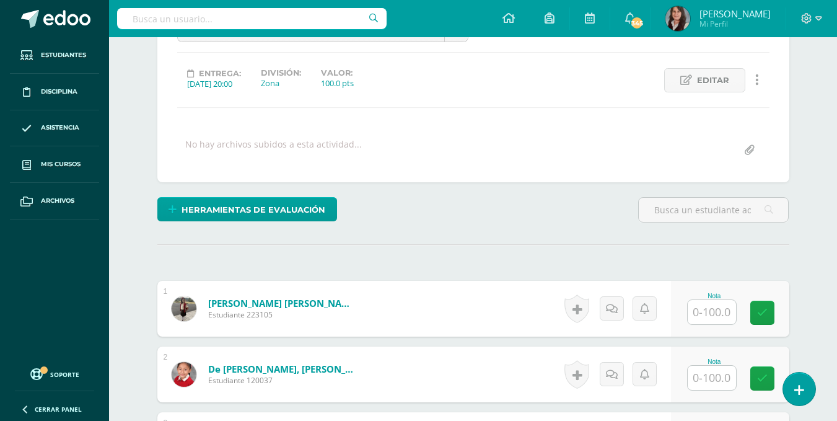
scroll to position [151, 0]
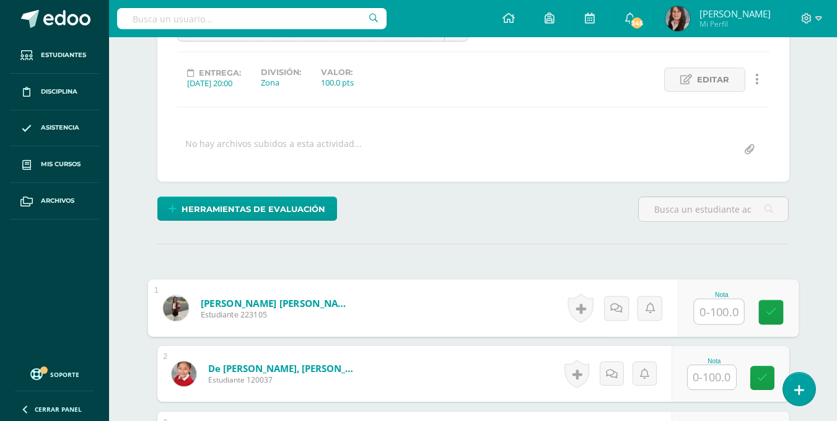
click at [717, 315] on input "text" at bounding box center [719, 311] width 50 height 25
type input "100"
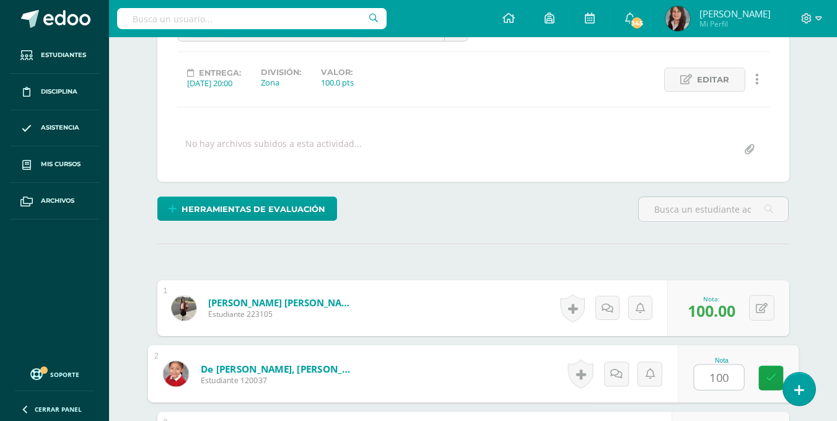
type input "100"
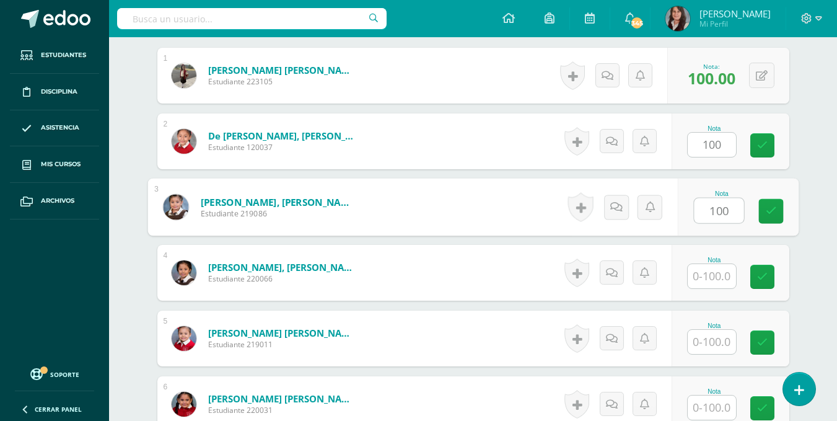
type input "100"
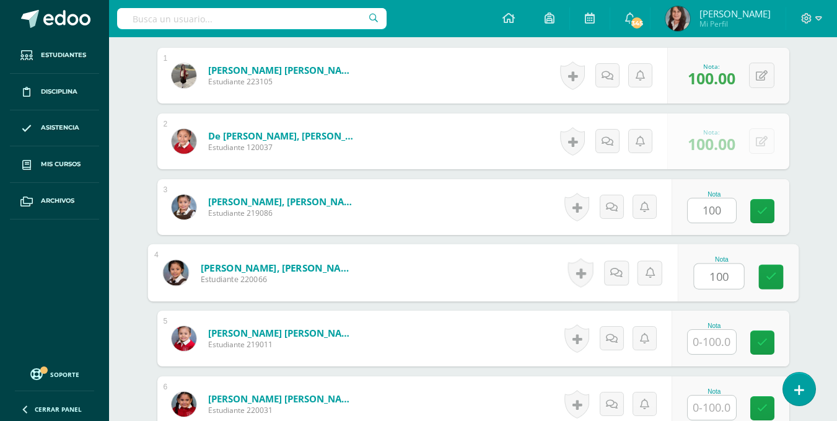
type input "100"
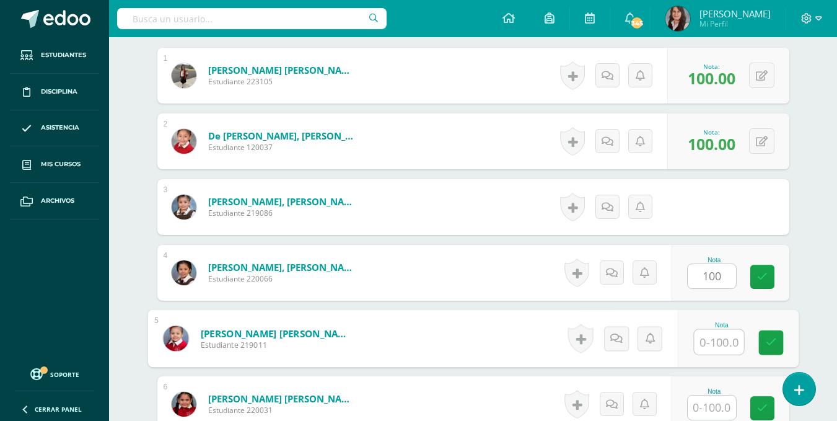
scroll to position [384, 0]
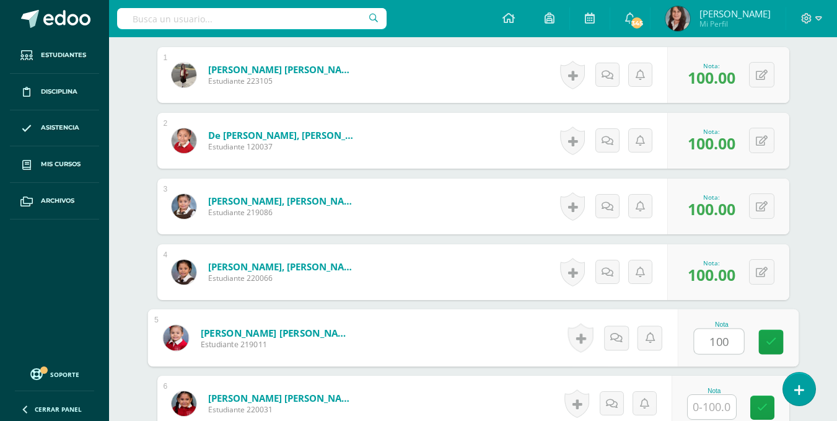
type input "100"
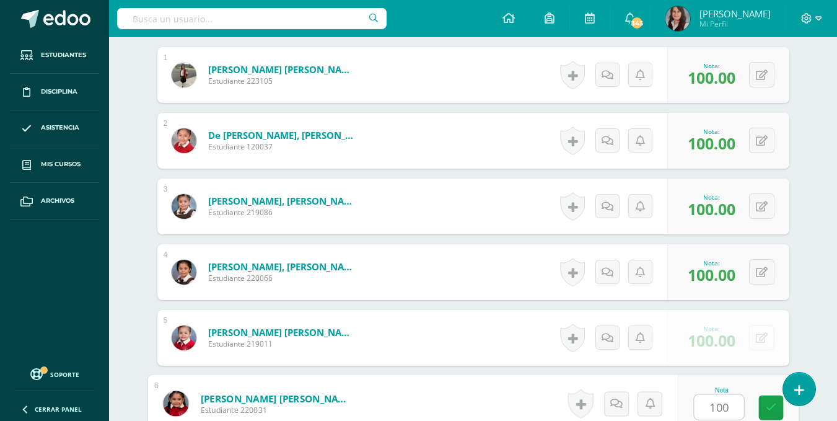
type input "100"
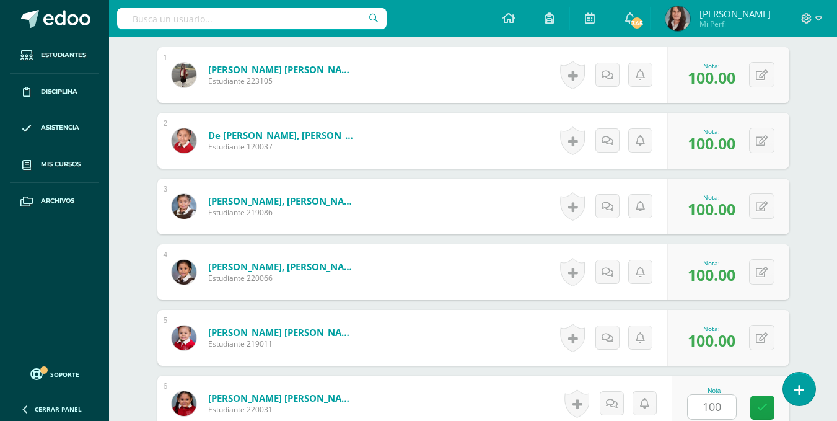
scroll to position [646, 0]
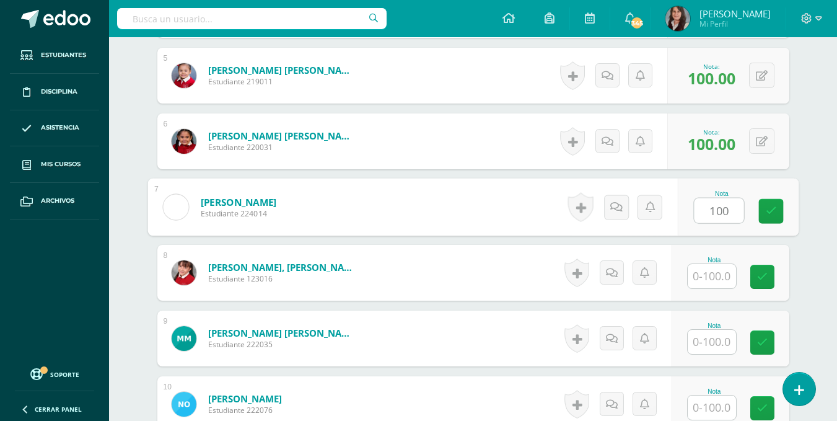
type input "100"
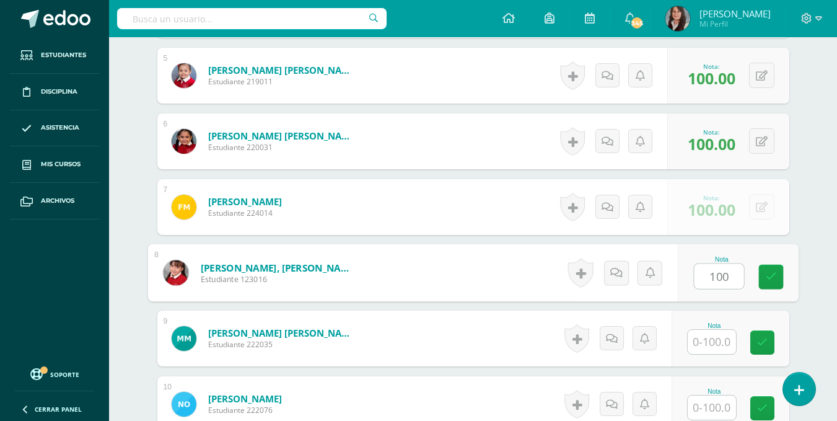
type input "100"
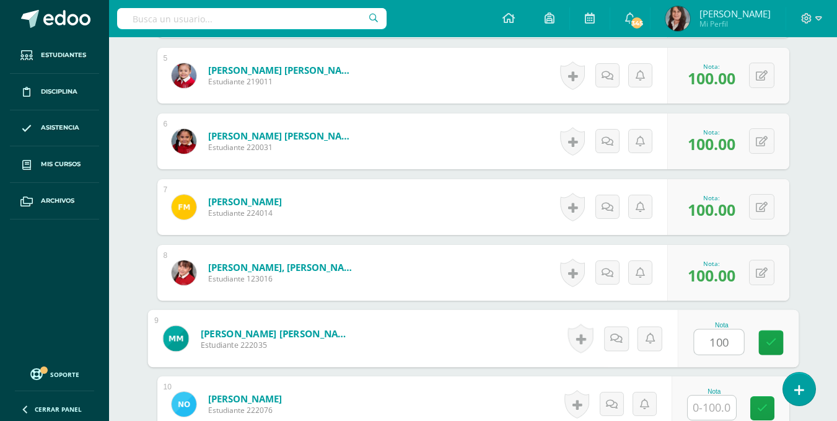
type input "100"
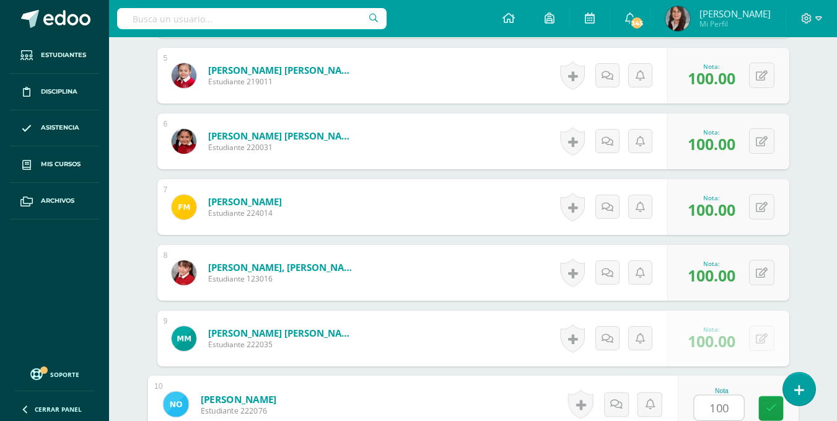
type input "100"
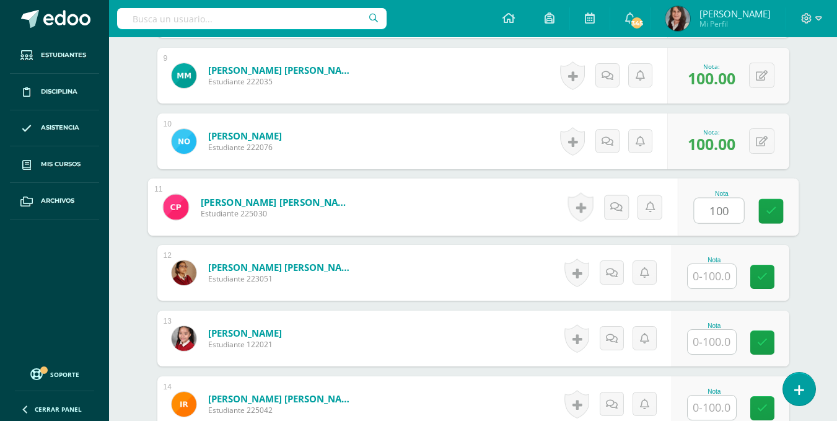
type input "100"
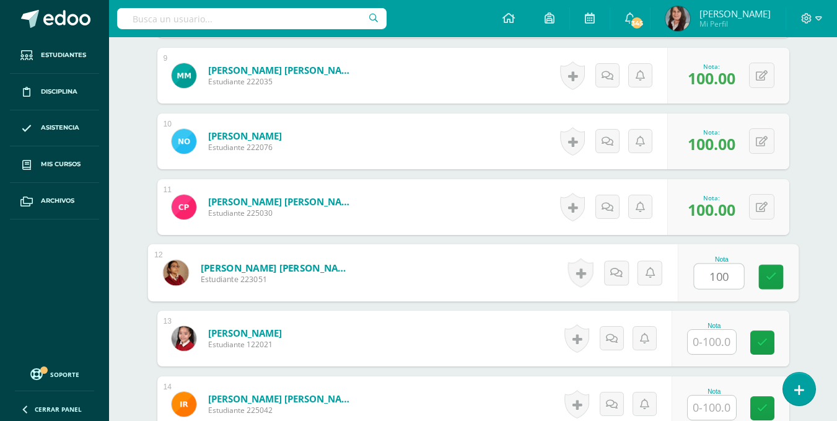
type input "100"
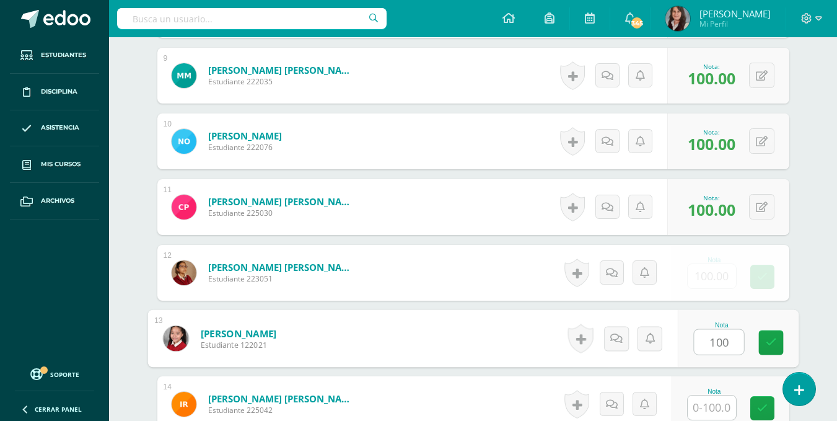
type input "100"
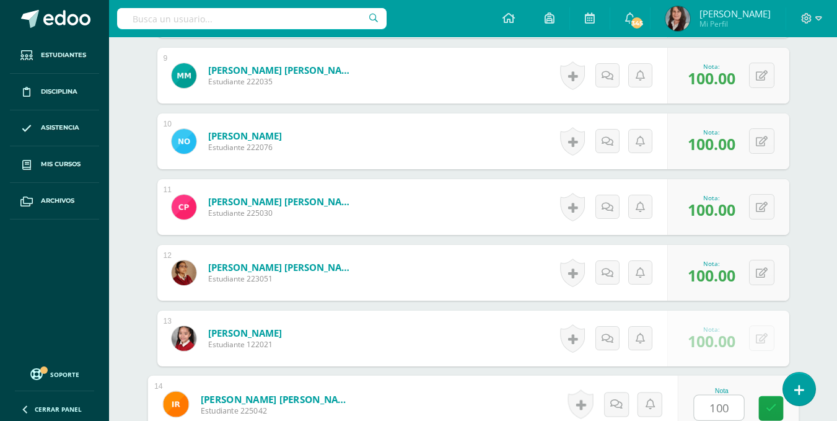
type input "100"
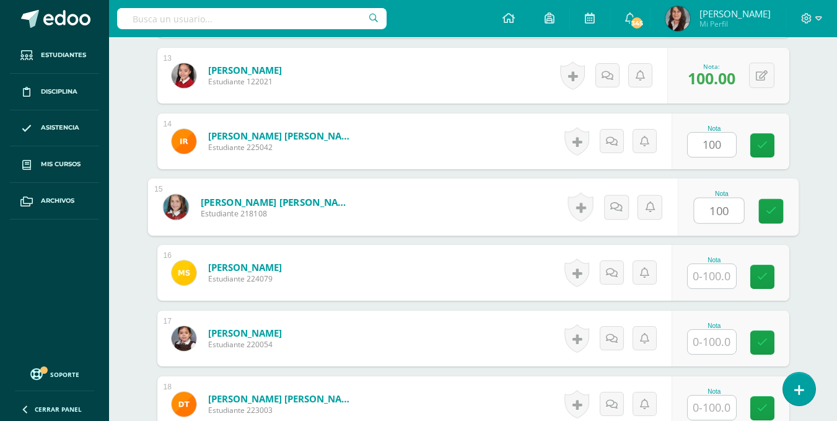
type input "100"
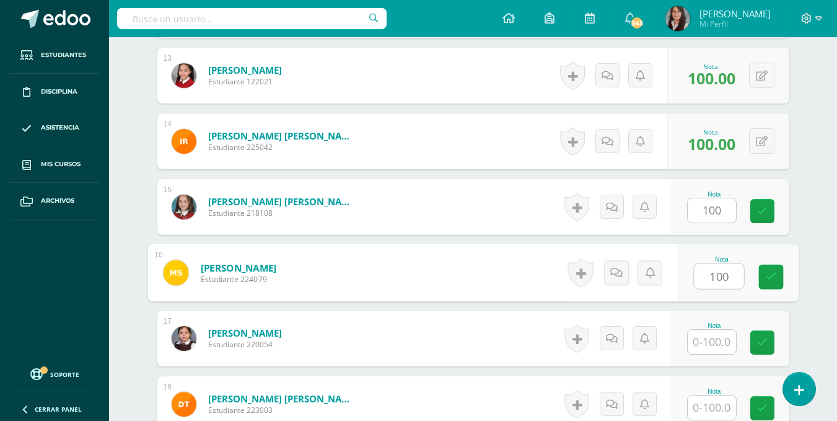
type input "100"
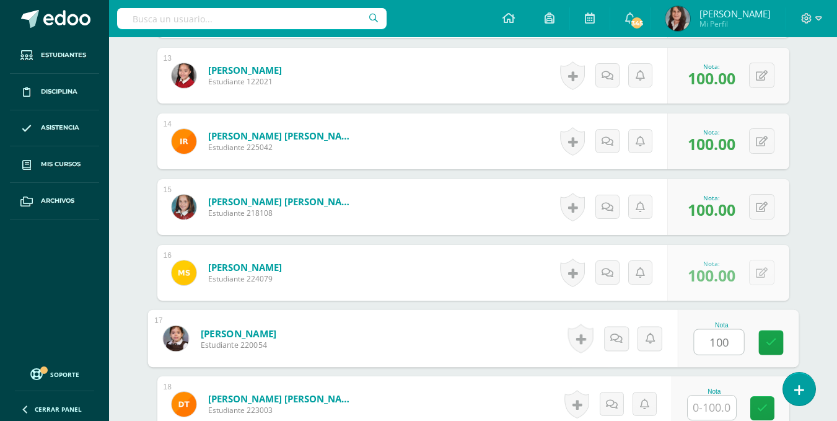
type input "100"
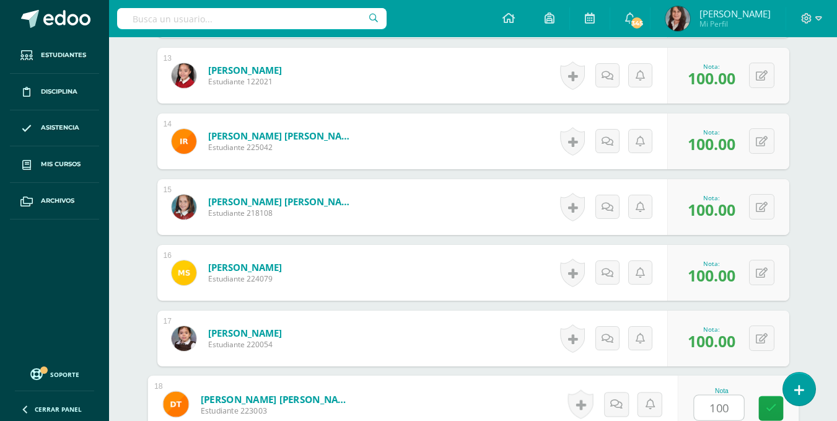
type input "100"
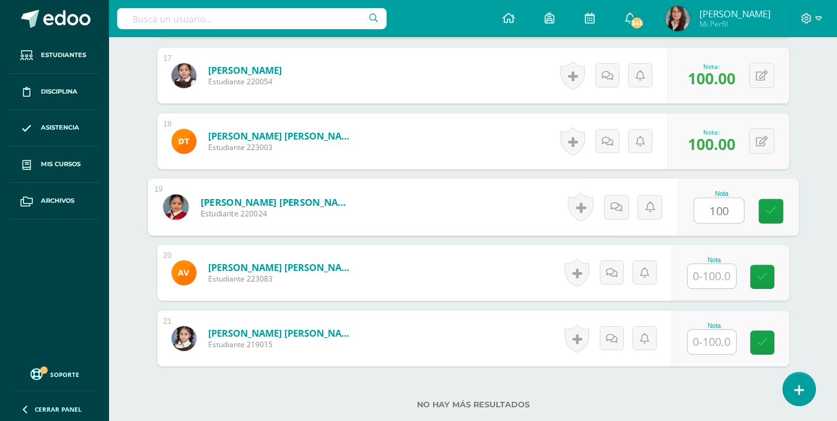
type input "100"
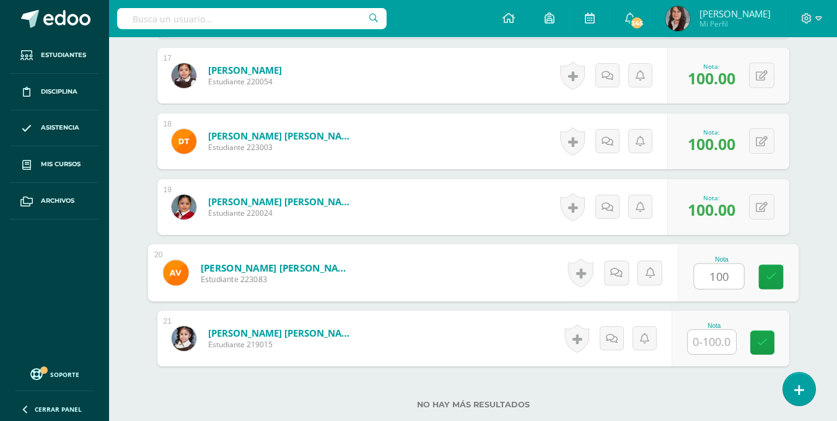
type input "100"
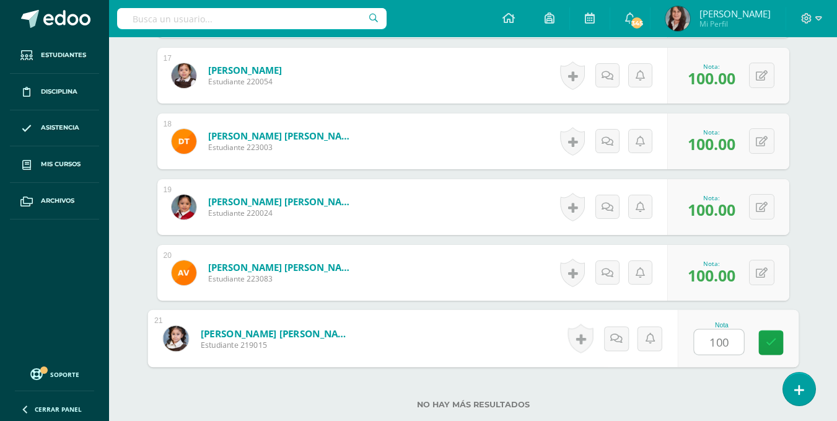
type input "100"
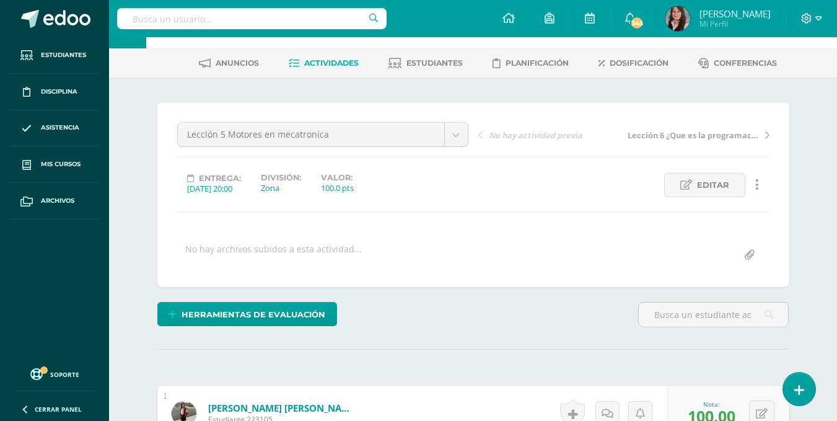
scroll to position [33, 0]
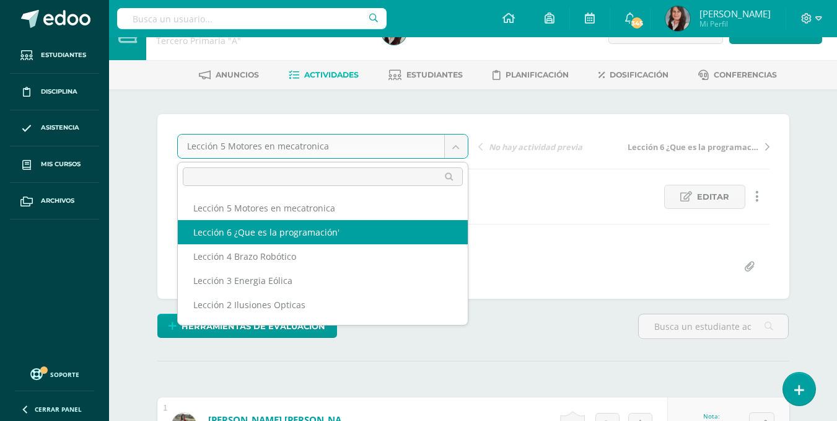
select select "/dashboard/teacher/grade-activity/200714/"
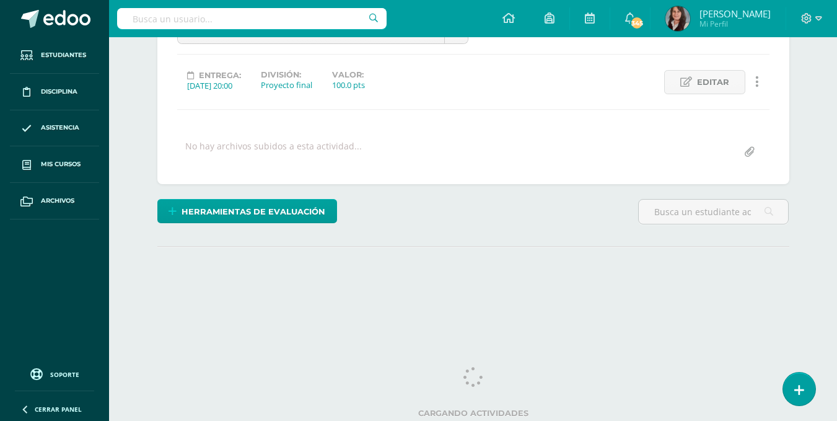
scroll to position [150, 0]
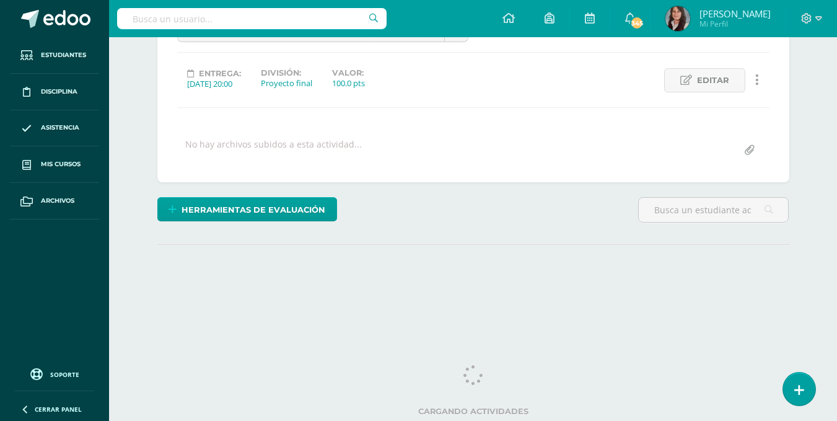
drag, startPoint x: 842, startPoint y: 61, endPoint x: 846, endPoint y: 253, distance: 192.2
click at [837, 253] on html "Estudiantes Disciplina Asistencia Mis cursos Archivos Soporte Ayuda Reportar un…" at bounding box center [418, 95] width 837 height 491
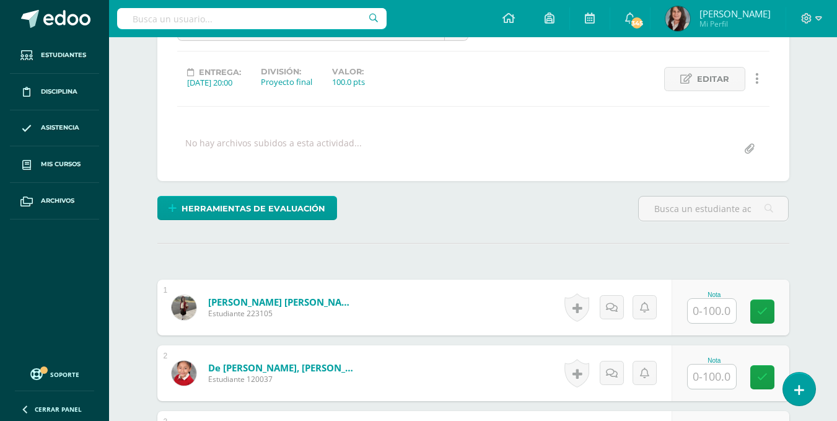
scroll to position [152, 0]
click at [712, 306] on input "text" at bounding box center [712, 310] width 48 height 24
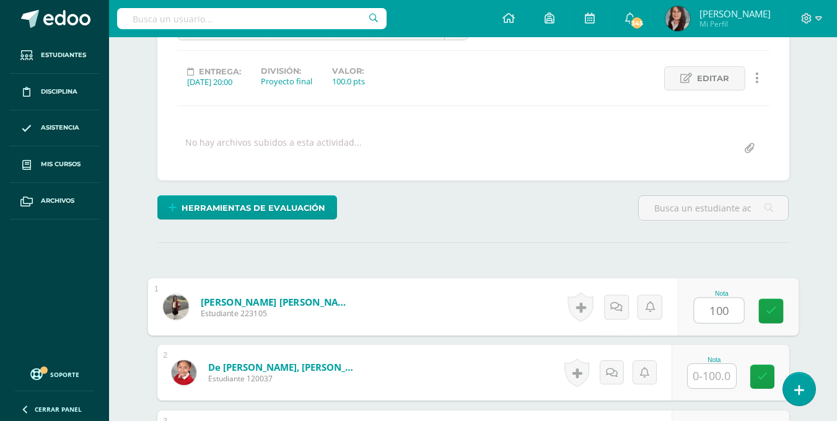
type input "100"
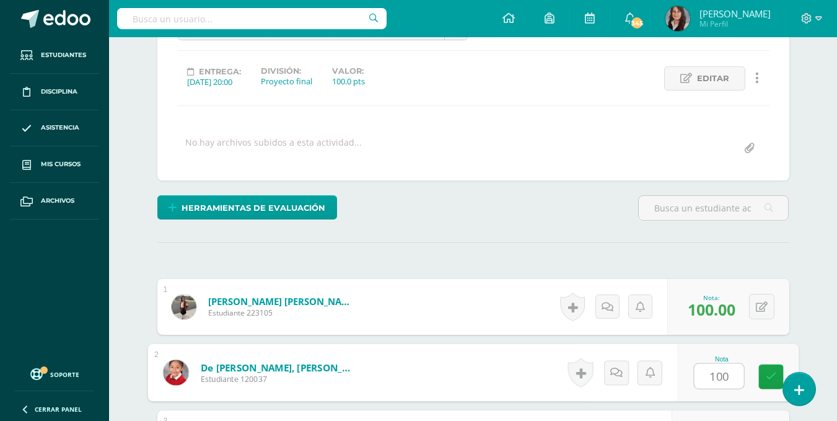
type input "100"
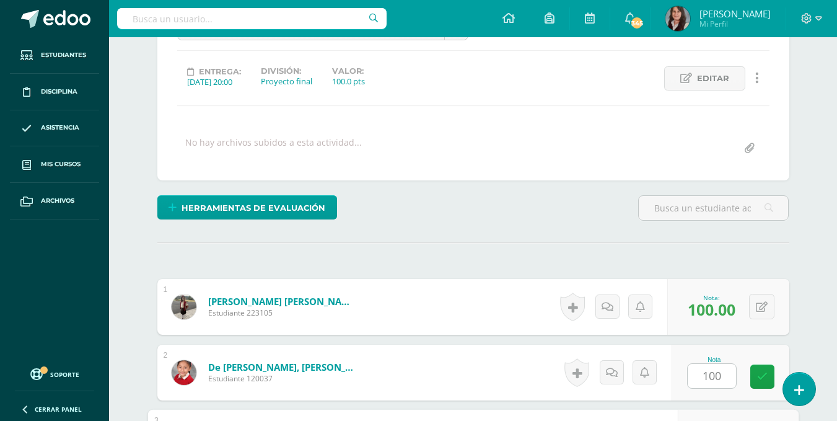
scroll to position [383, 0]
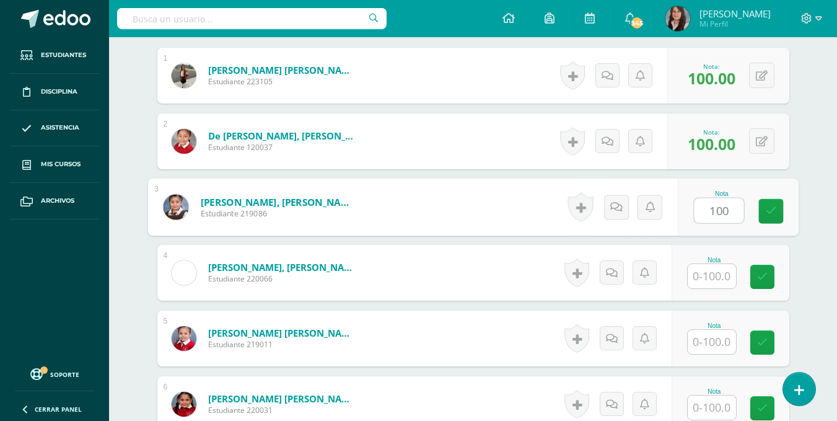
type input "100"
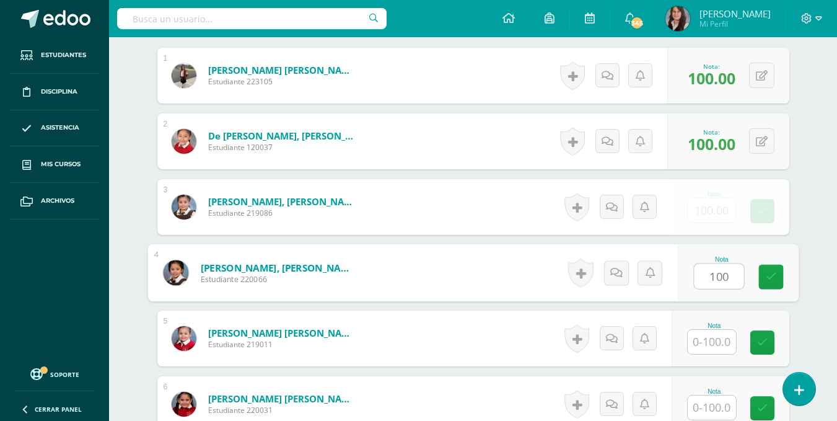
type input "100"
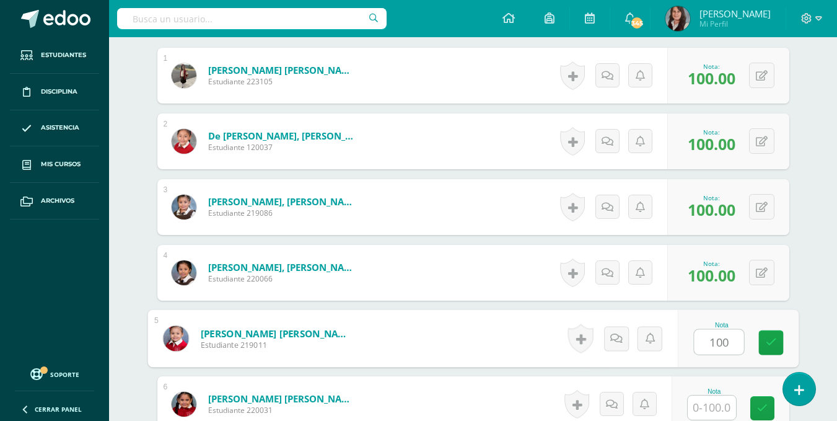
type input "100"
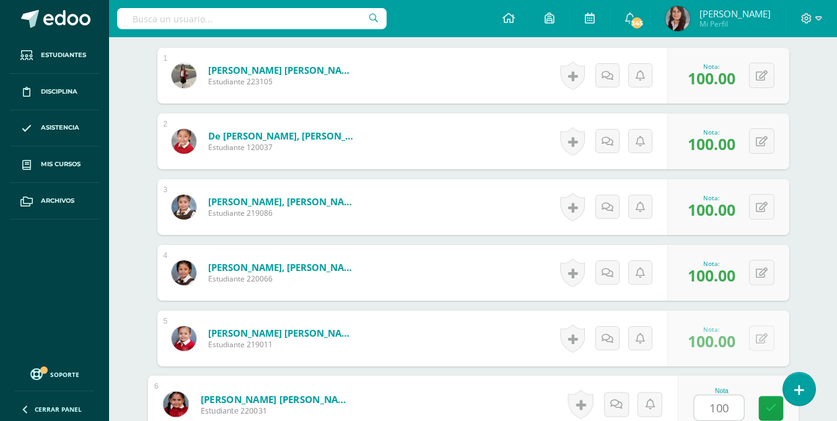
type input "100"
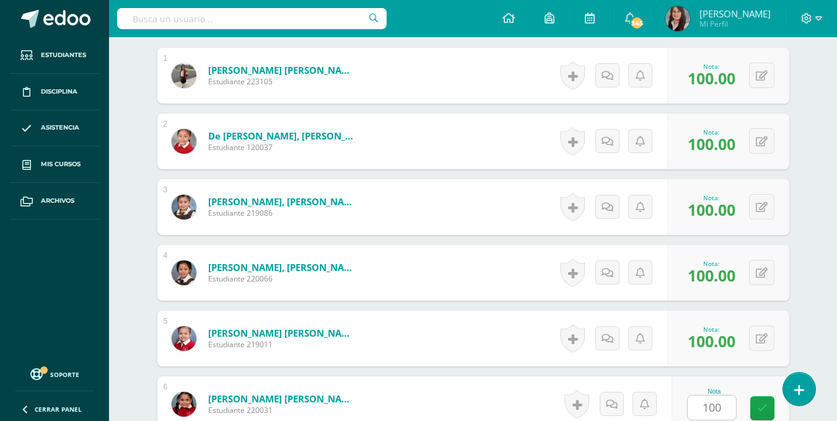
scroll to position [646, 0]
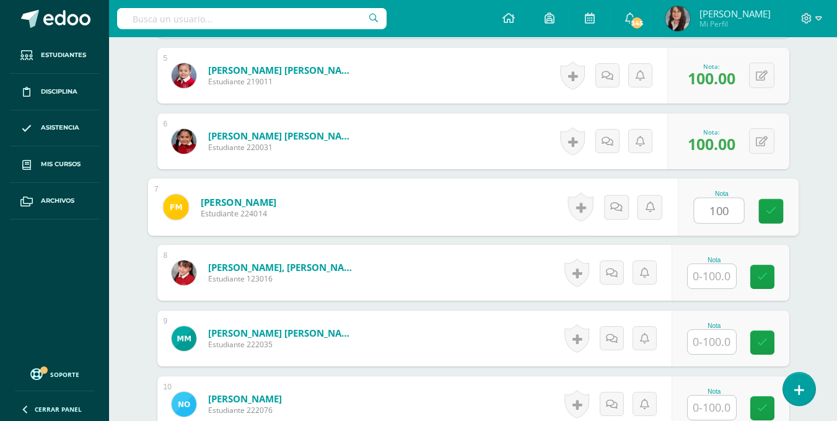
type input "100"
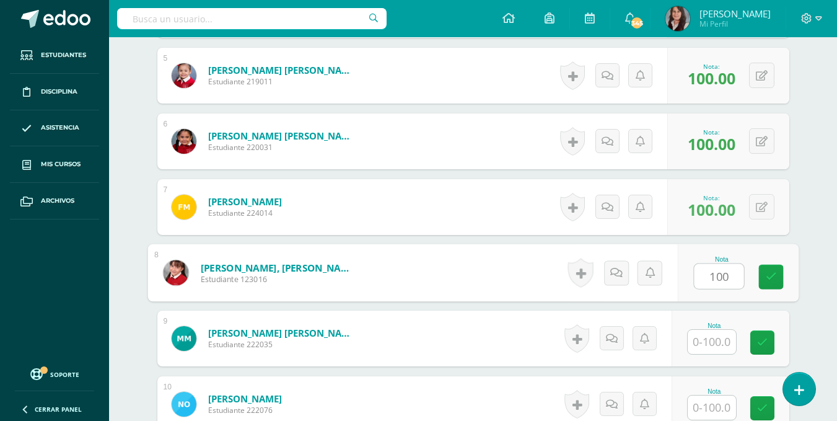
type input "100"
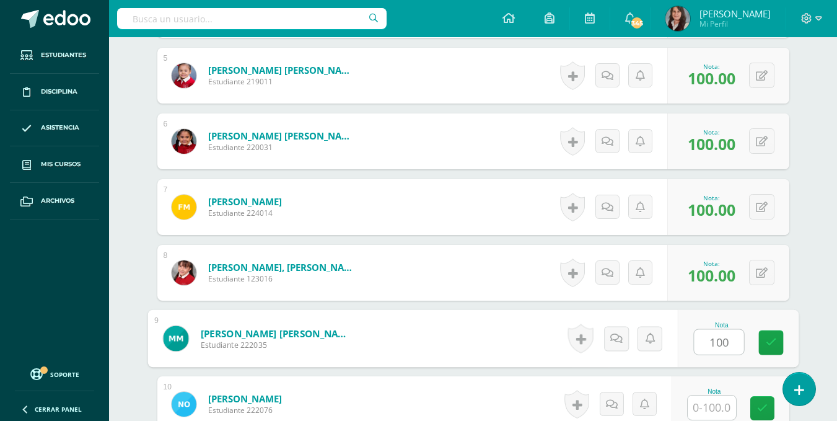
type input "100"
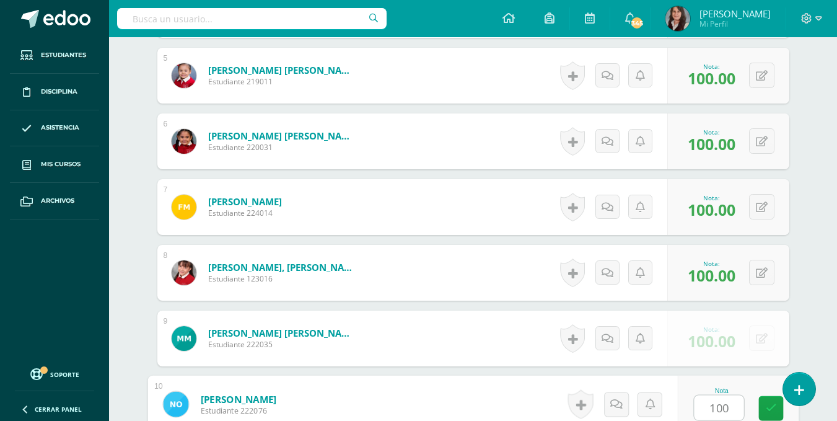
type input "100"
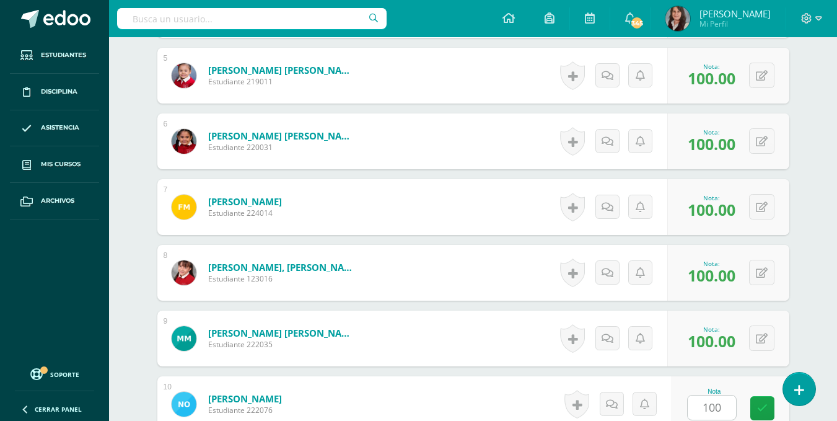
scroll to position [908, 0]
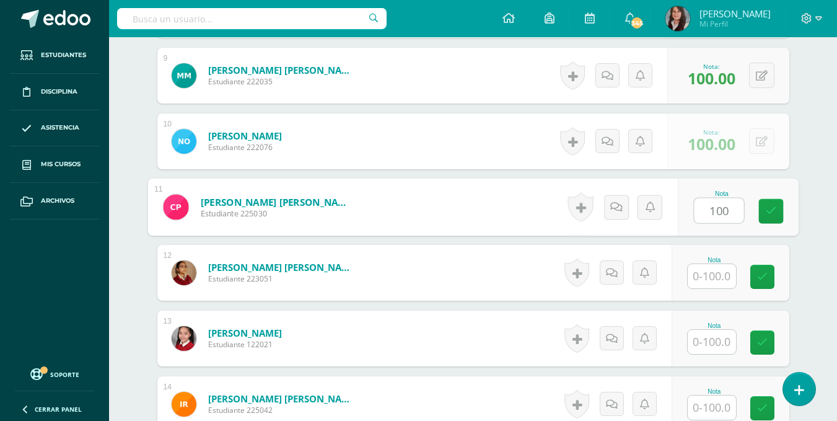
type input "100"
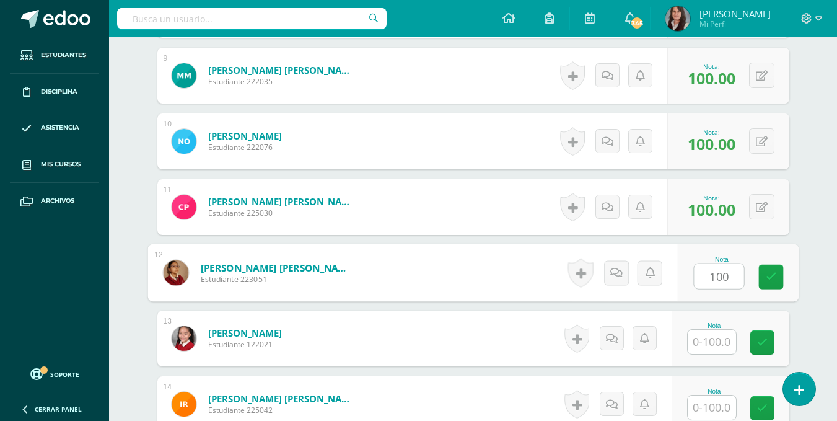
type input "100"
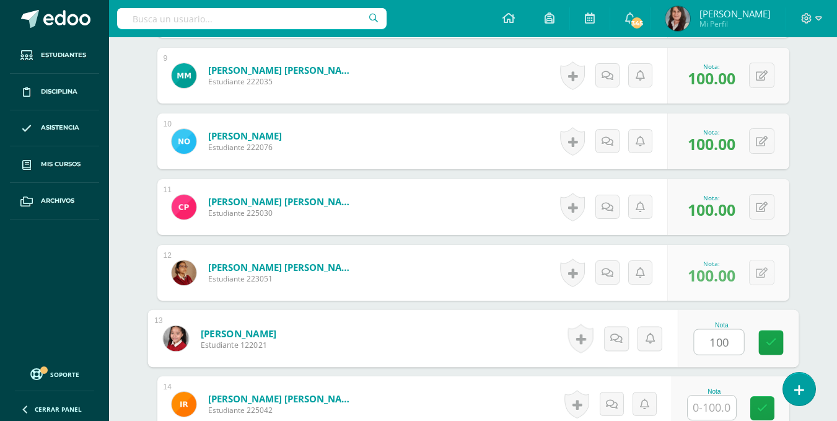
type input "100"
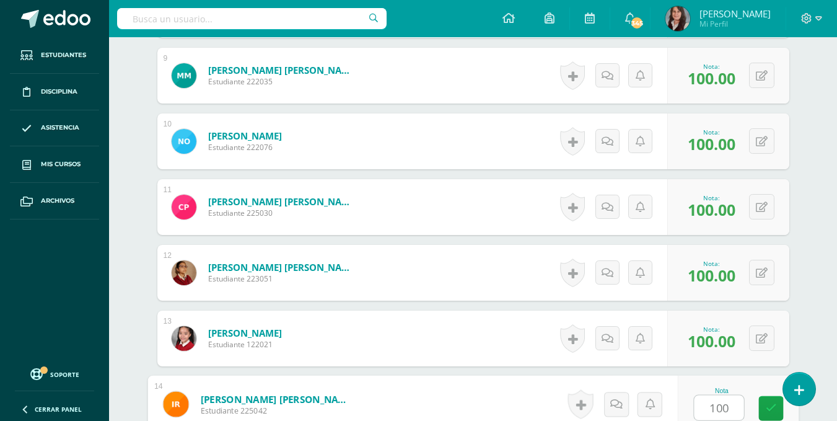
type input "100"
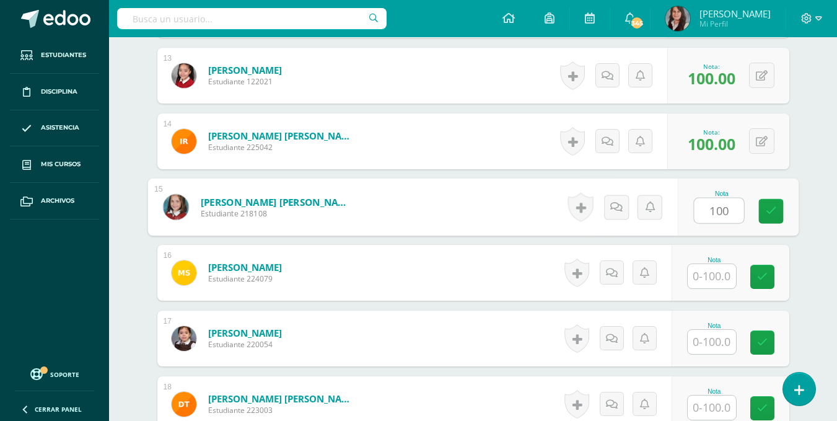
type input "100"
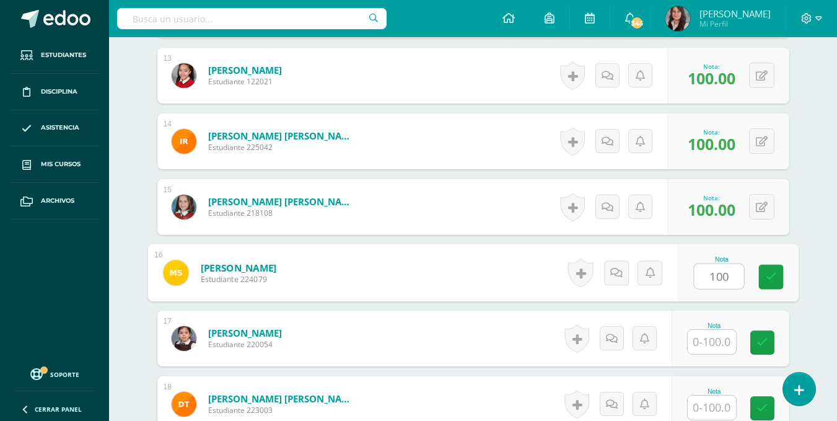
type input "100"
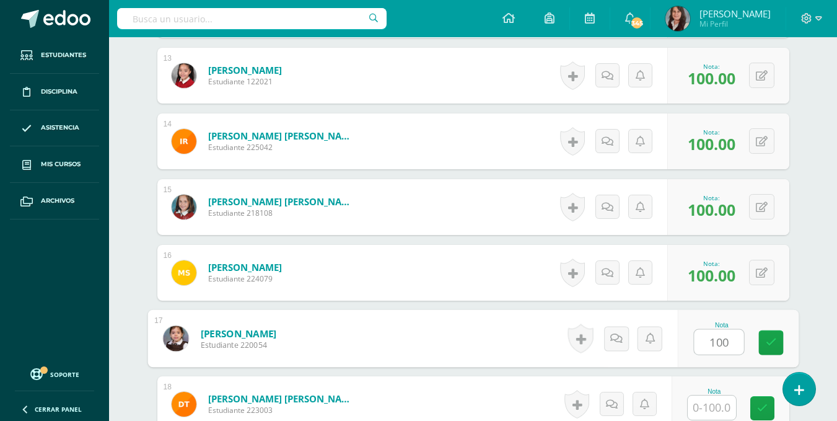
type input "100"
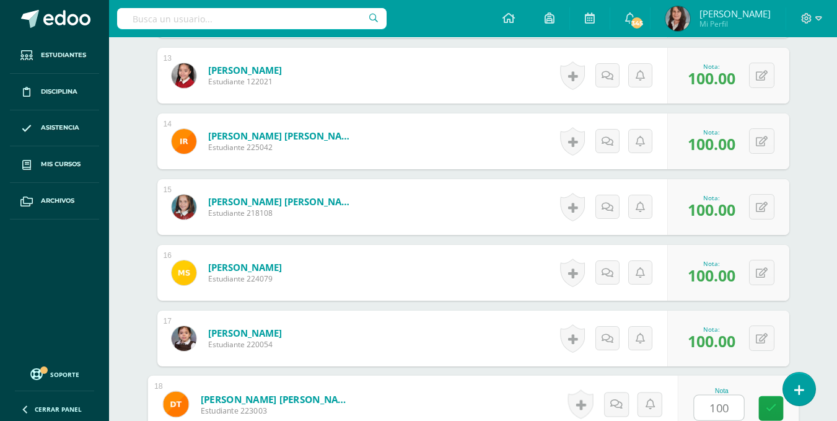
type input "100"
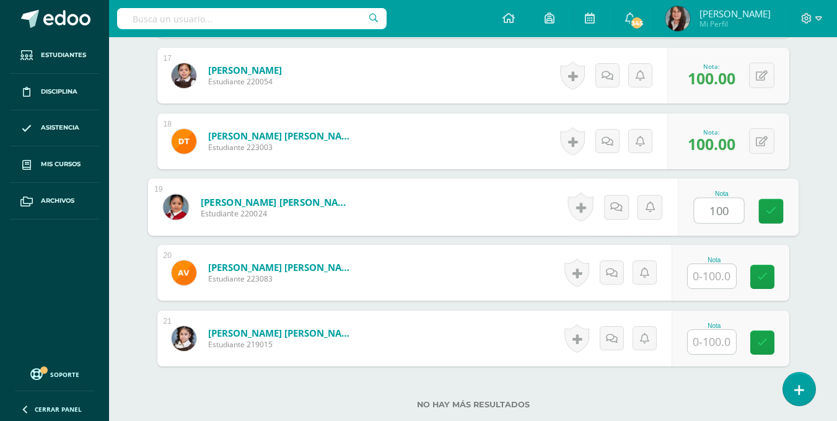
type input "100"
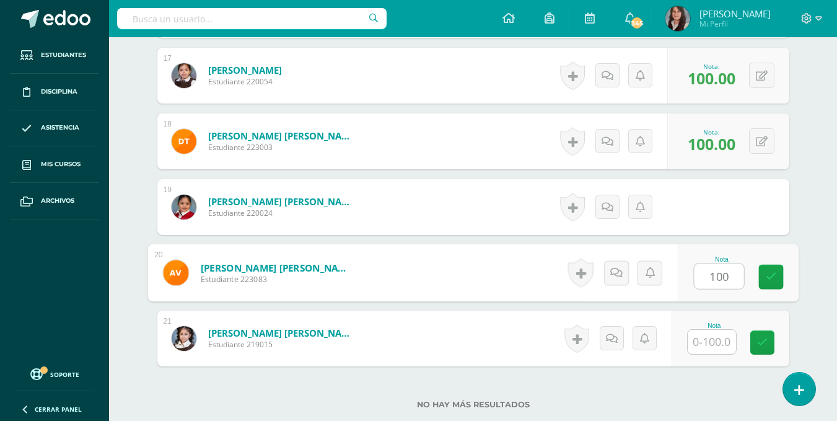
type input "100"
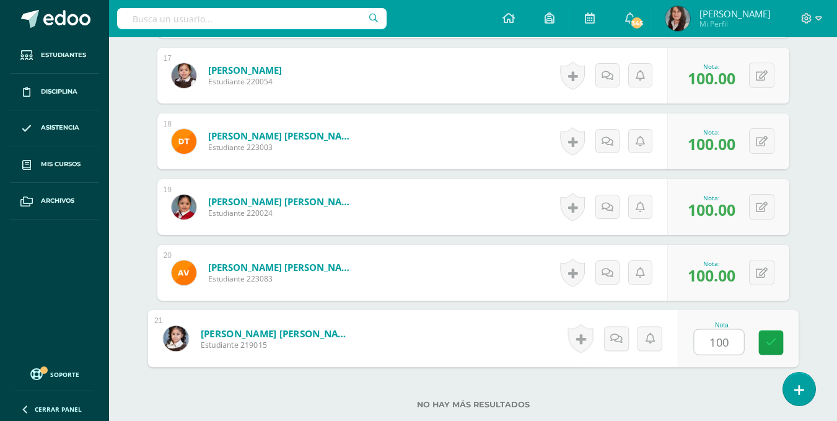
type input "100"
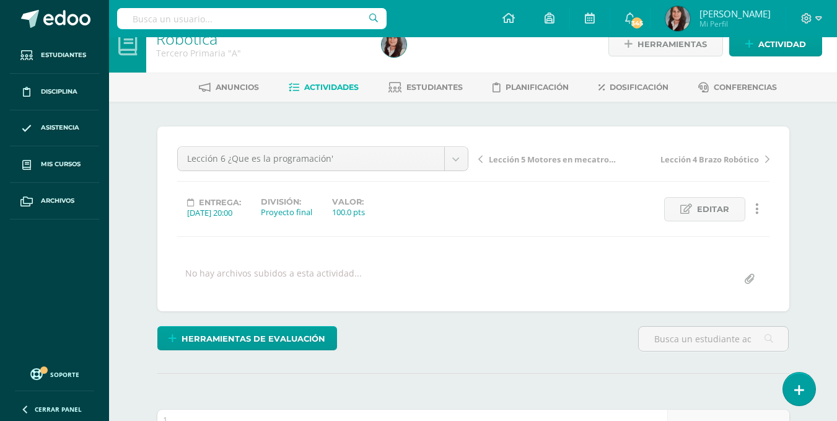
scroll to position [0, 0]
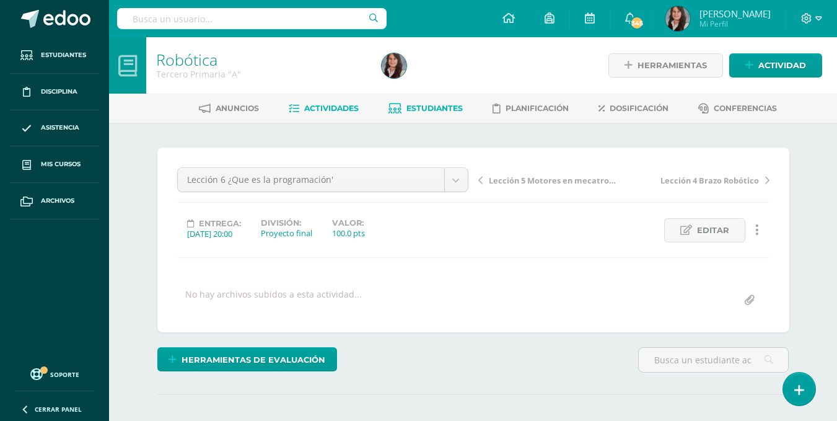
click at [431, 110] on span "Estudiantes" at bounding box center [435, 107] width 56 height 9
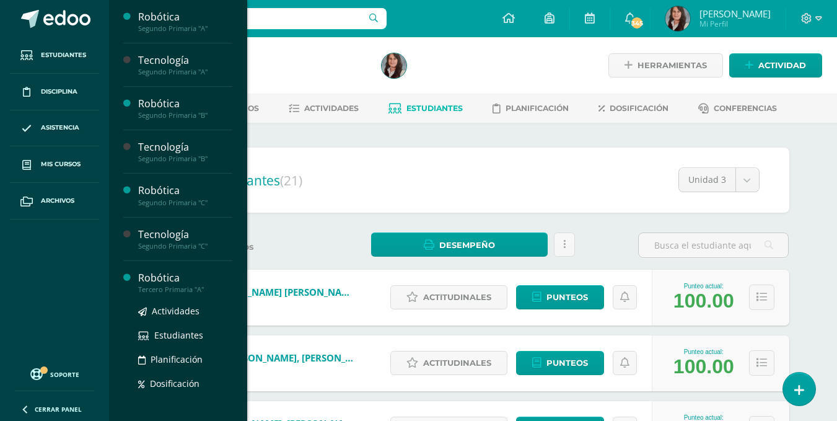
drag, startPoint x: 165, startPoint y: 409, endPoint x: 165, endPoint y: 416, distance: 6.8
click at [165, 416] on div "Actividades Estudiantes Planificación Dosificación" at bounding box center [185, 356] width 94 height 125
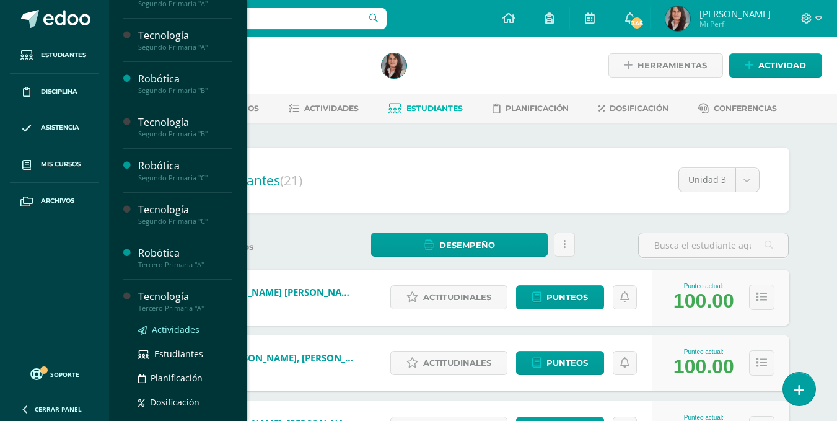
click at [181, 333] on span "Actividades" at bounding box center [176, 329] width 48 height 12
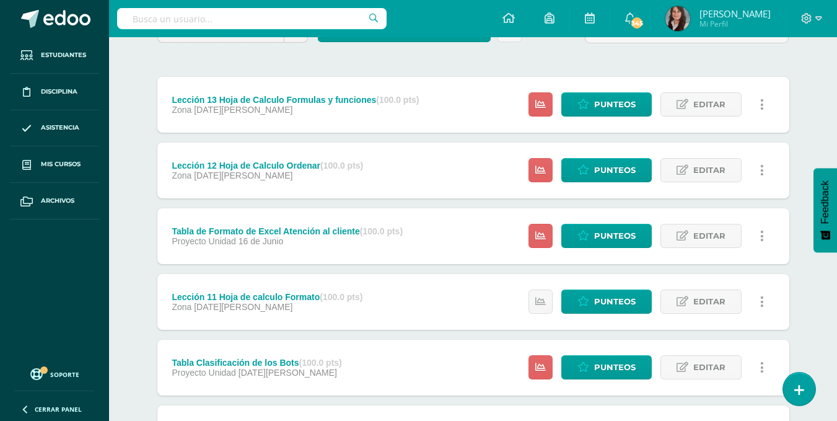
scroll to position [252, 0]
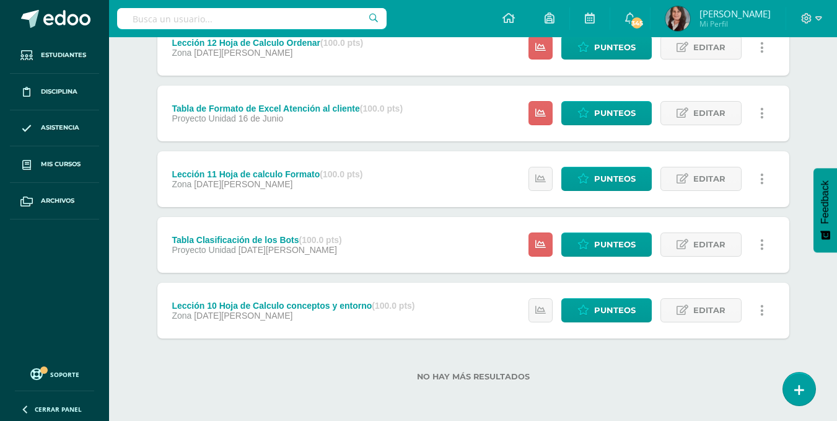
click at [345, 19] on input "text" at bounding box center [252, 18] width 270 height 21
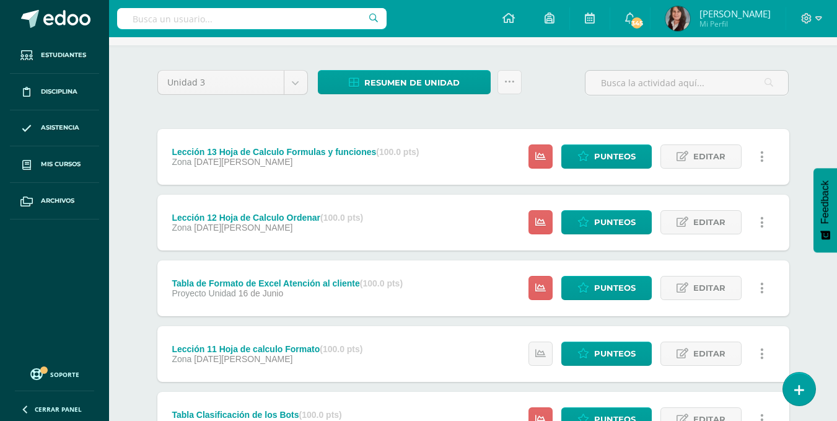
scroll to position [76, 0]
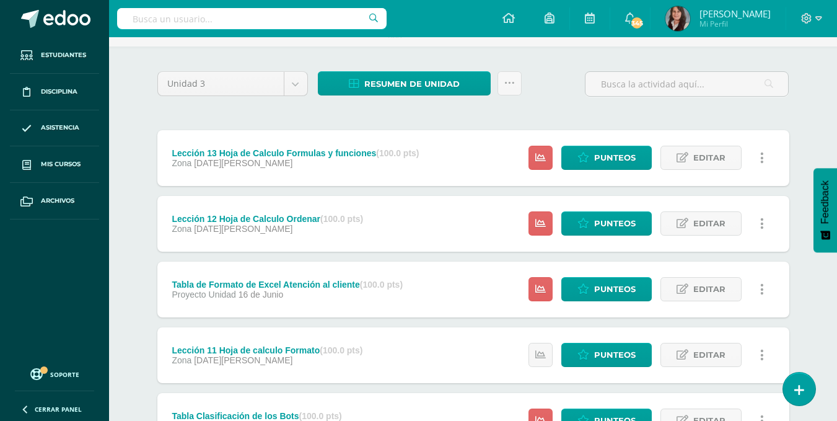
click at [814, 105] on div "Tecnología Tercero Primaria "A" Herramientas Detalle de asistencias Actividad A…" at bounding box center [473, 279] width 728 height 636
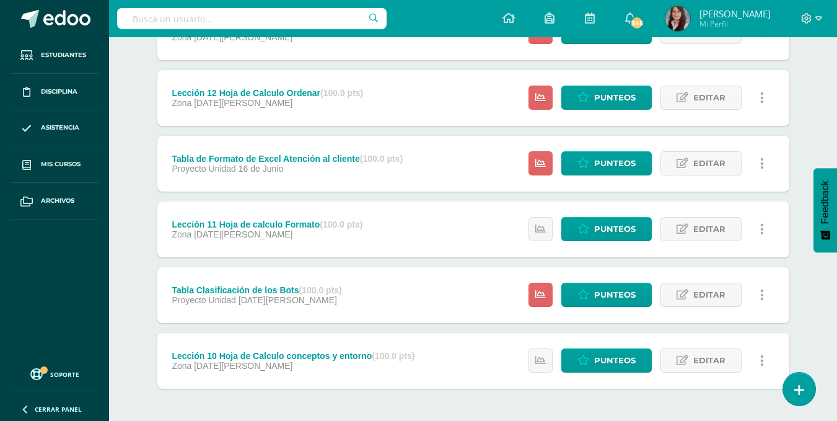
scroll to position [252, 0]
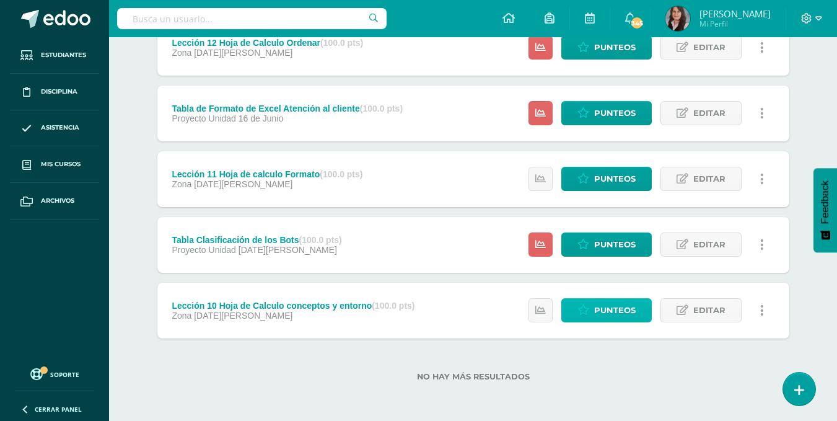
click at [617, 307] on span "Punteos" at bounding box center [615, 310] width 42 height 23
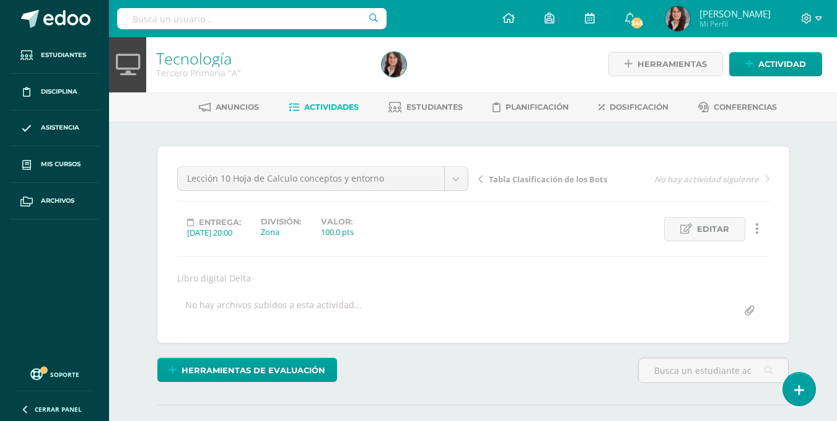
scroll to position [2, 0]
click at [521, 267] on div "Lección 10 Hoja de Calculo conceptos y entorno Lección 12 Hoja de Calculo Orden…" at bounding box center [473, 243] width 592 height 157
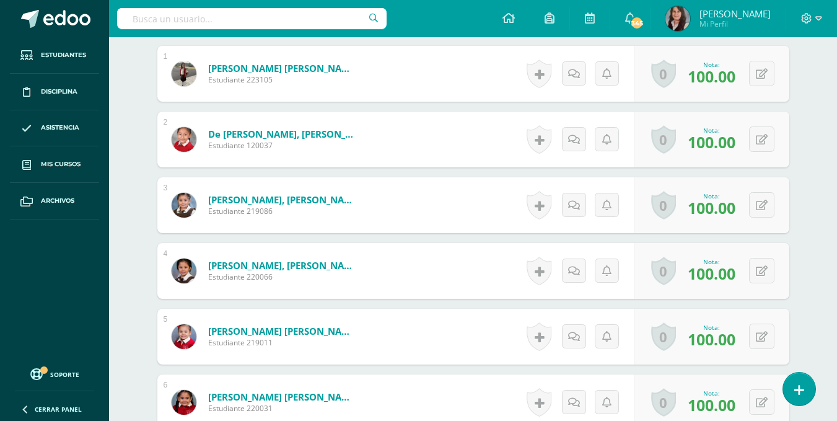
scroll to position [394, 0]
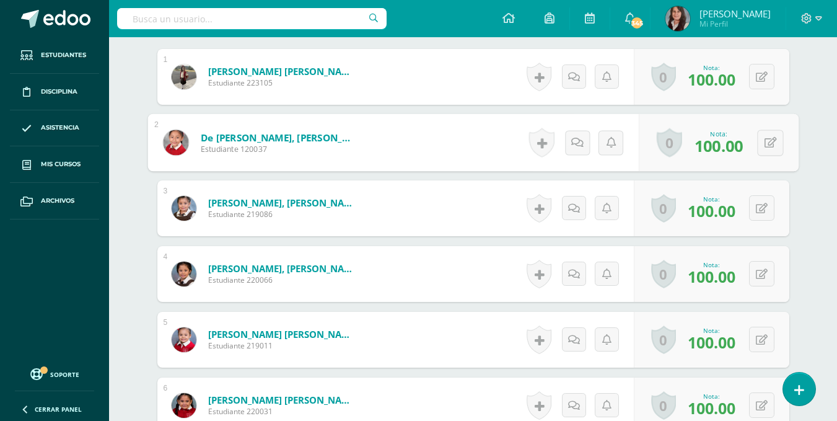
click at [653, 141] on div "0 [GEOGRAPHIC_DATA] Logros obtenidos Aún no hay logros agregados Nota: 100.00" at bounding box center [719, 143] width 160 height 58
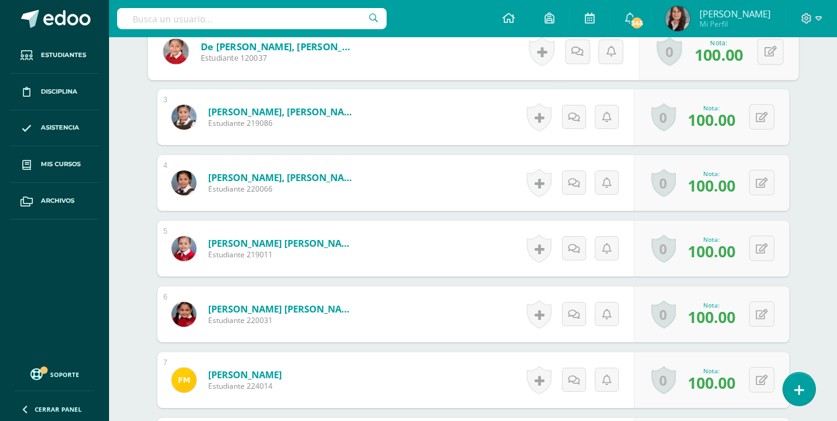
scroll to position [491, 0]
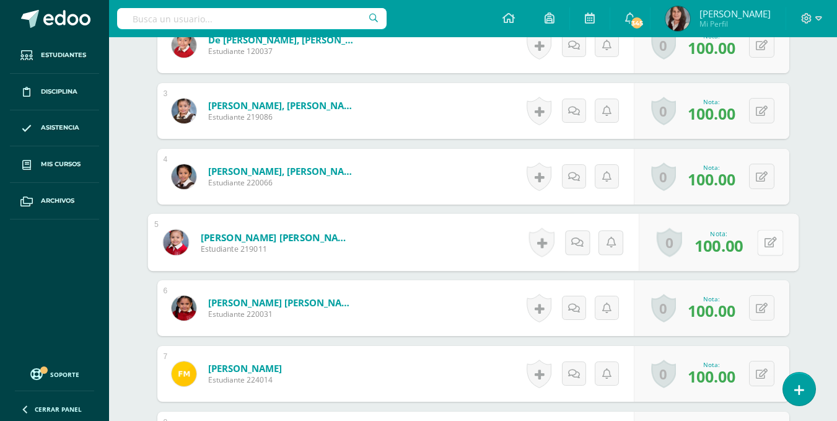
click at [766, 243] on icon at bounding box center [770, 242] width 12 height 11
type input "93"
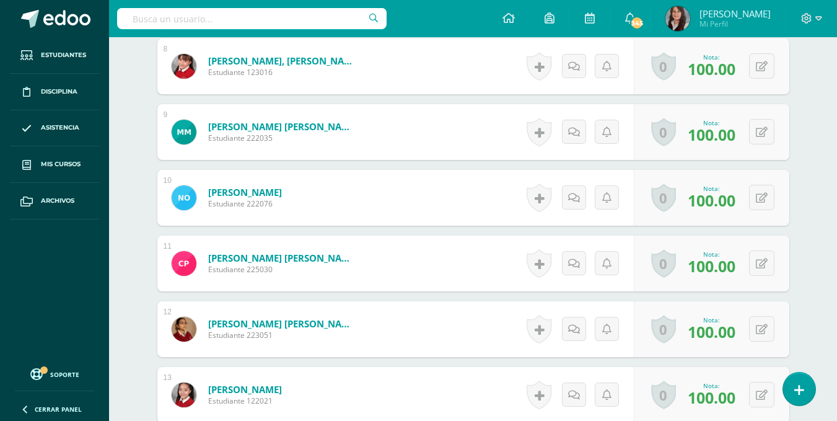
scroll to position [870, 0]
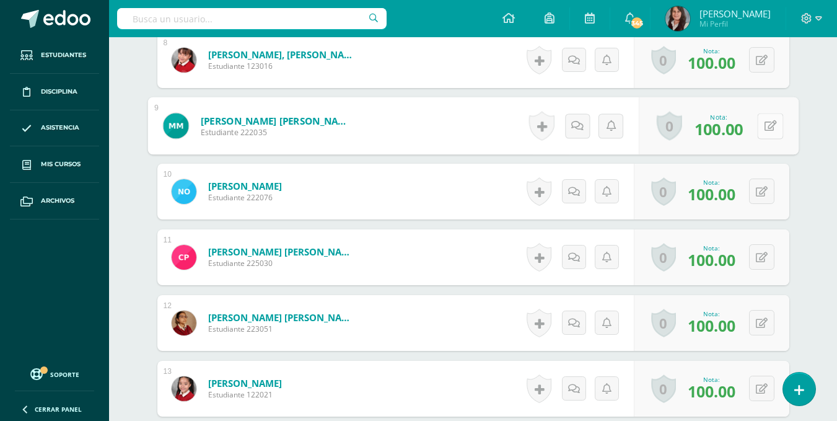
click at [758, 128] on button at bounding box center [770, 126] width 26 height 26
type input "93"
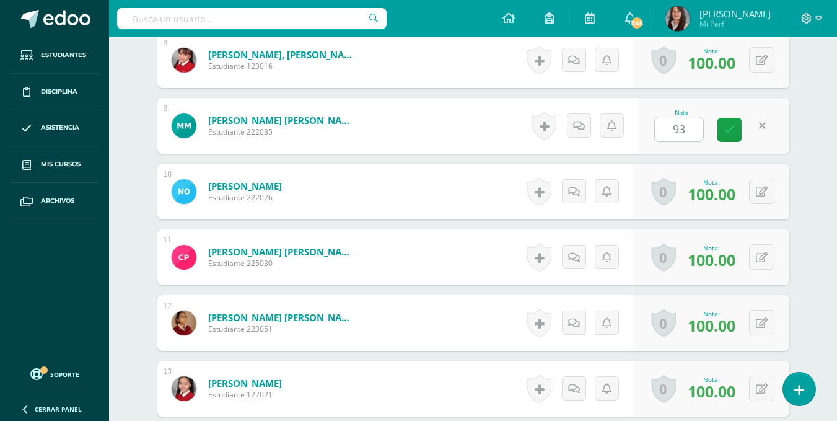
click at [832, 169] on div "Tecnología Tercero Primaria "A" Herramientas Detalle de asistencias Actividad A…" at bounding box center [473, 125] width 728 height 1917
click at [760, 195] on button at bounding box center [761, 190] width 25 height 25
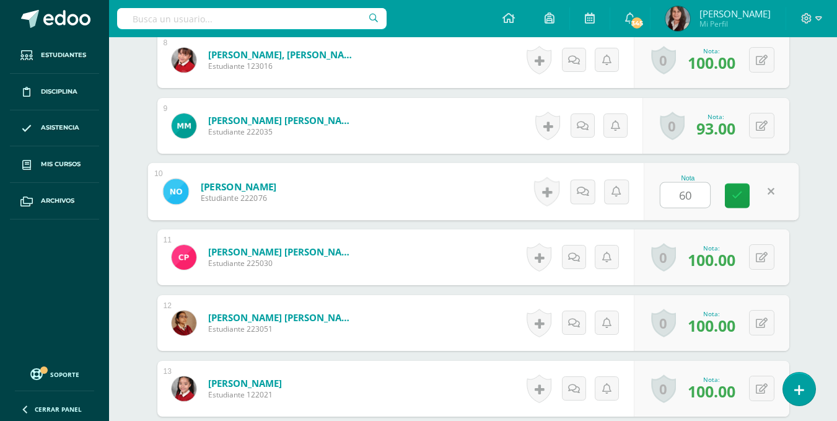
type input "60"
click at [822, 223] on div "Tecnología Tercero Primaria "A" Herramientas Detalle de asistencias Actividad A…" at bounding box center [473, 125] width 728 height 1917
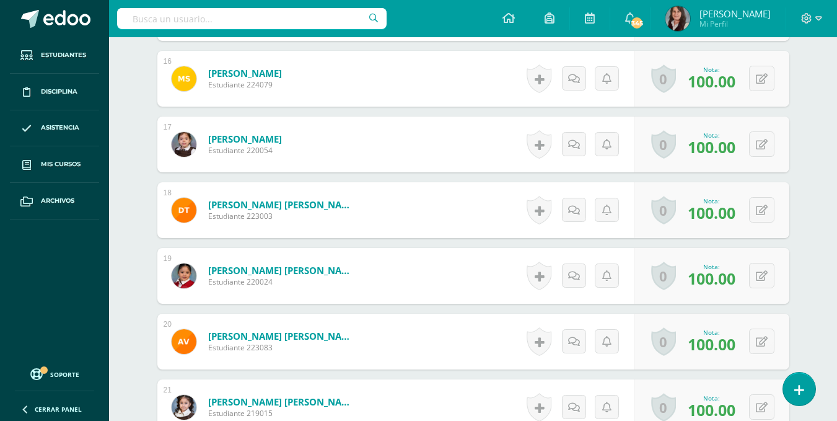
scroll to position [1380, 0]
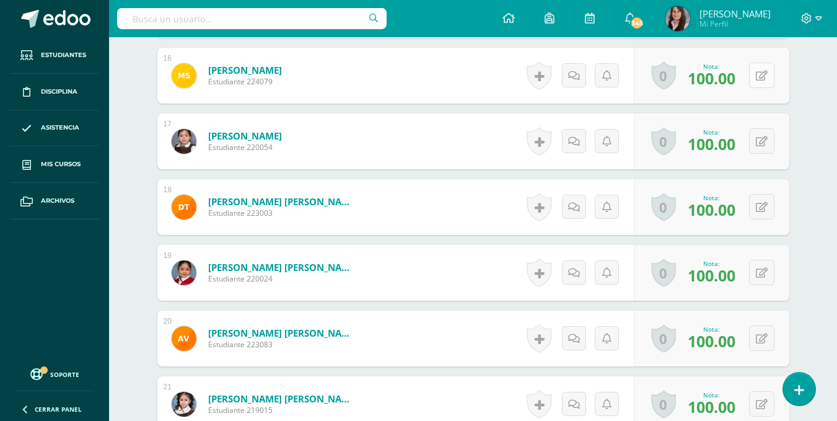
click at [759, 72] on button at bounding box center [761, 75] width 25 height 25
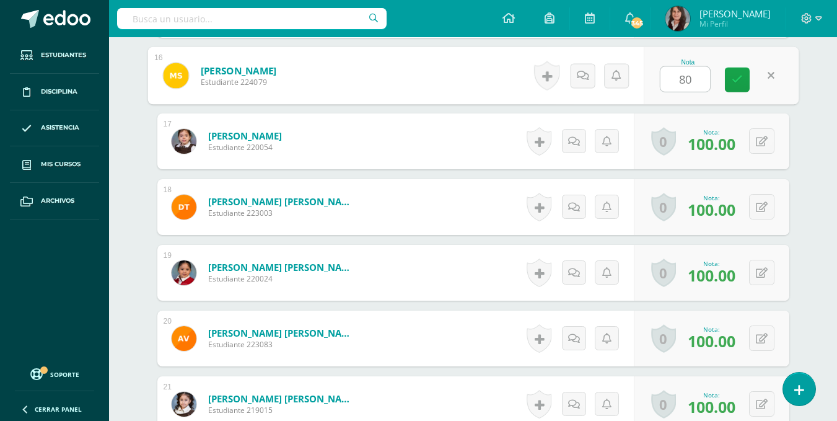
type input "80"
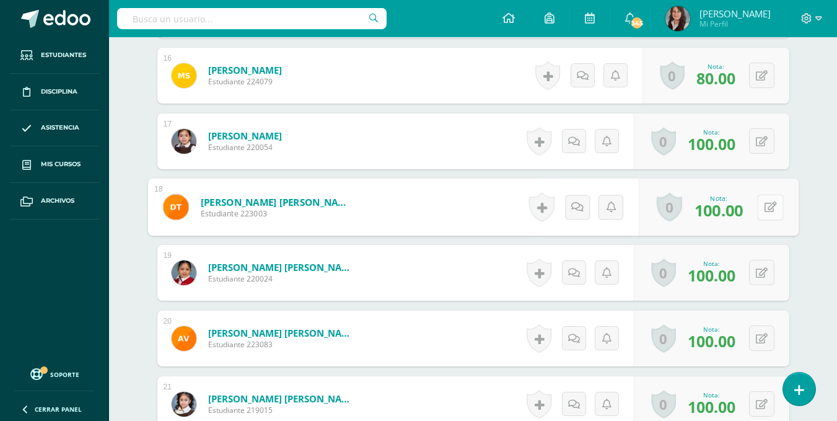
click at [762, 204] on button at bounding box center [770, 207] width 26 height 26
type input "87"
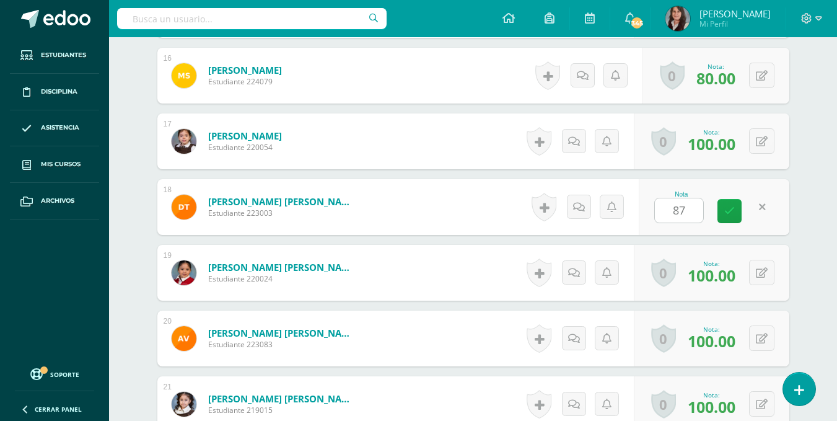
click at [763, 341] on button at bounding box center [761, 337] width 25 height 25
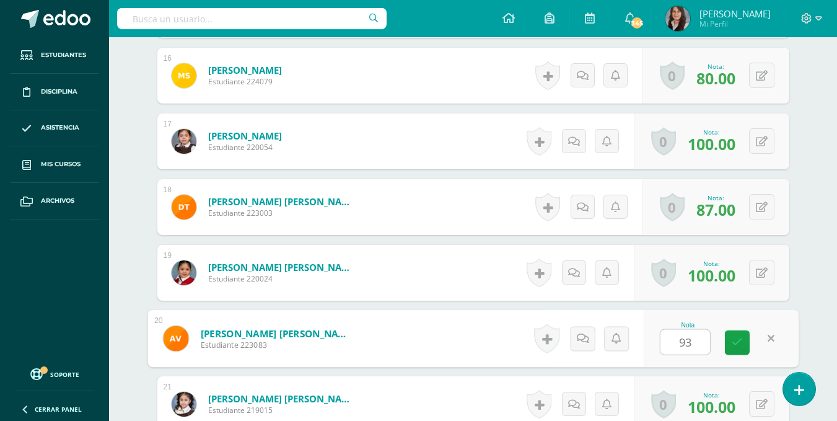
type input "93"
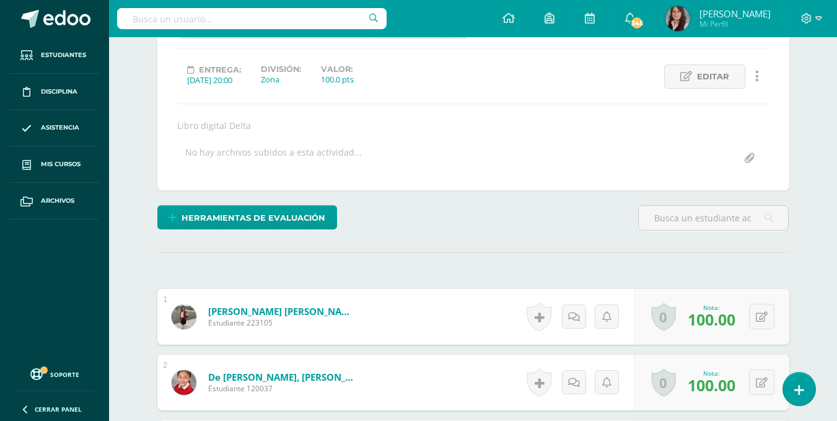
scroll to position [0, 0]
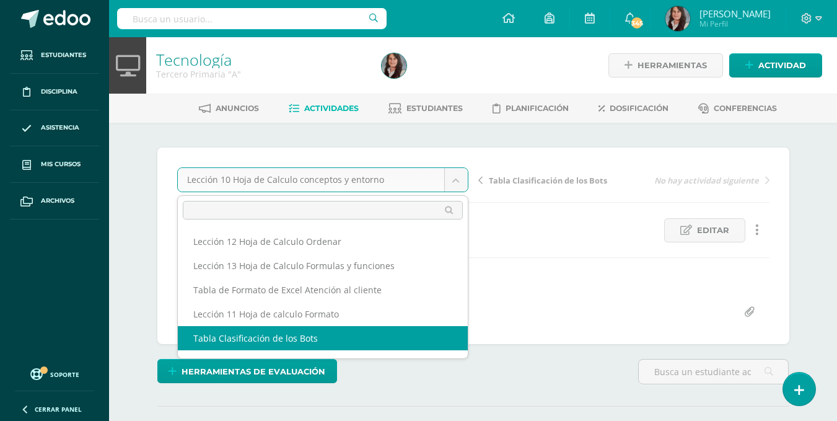
select select "/dashboard/teacher/grade-activity/195507/"
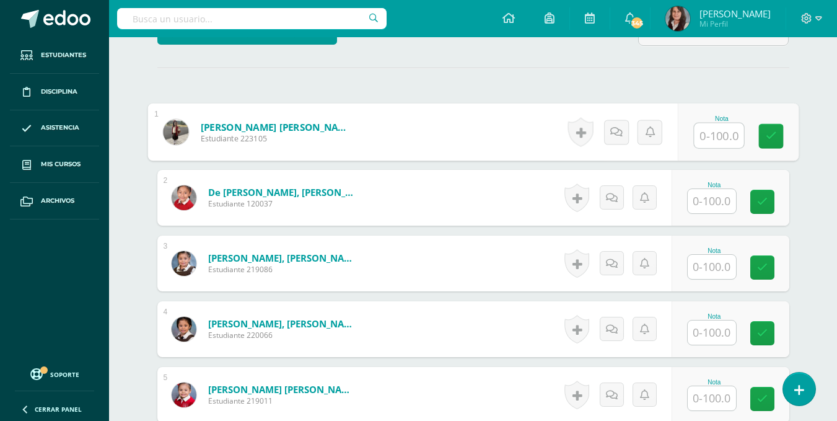
scroll to position [339, 0]
click at [716, 139] on input "text" at bounding box center [719, 135] width 50 height 25
type input "100"
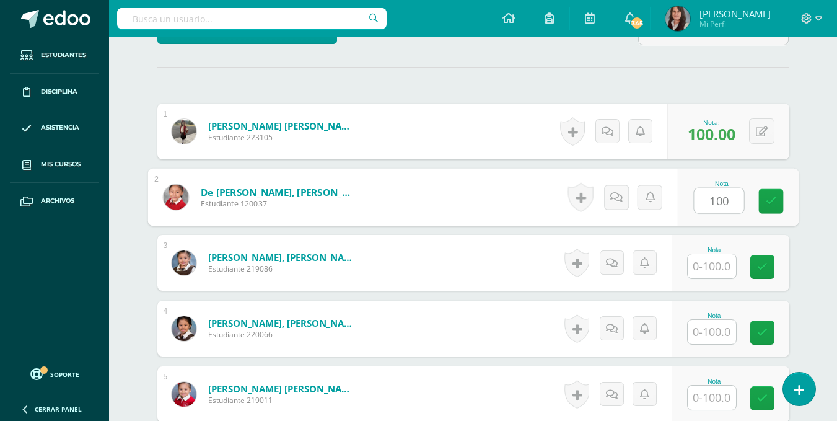
type input "100"
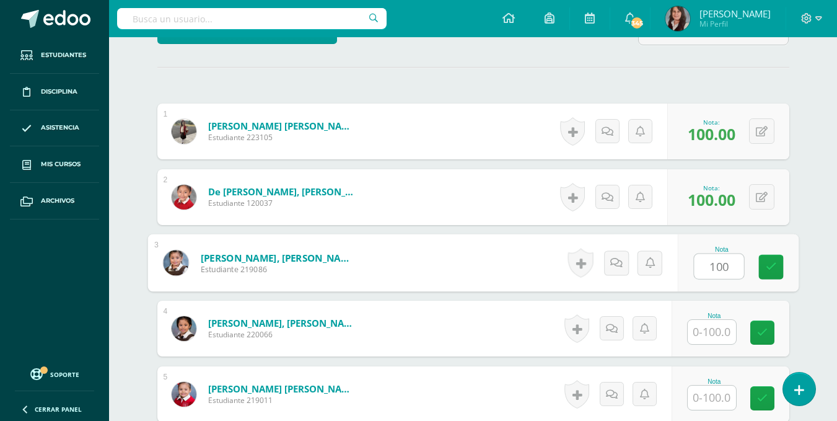
type input "100"
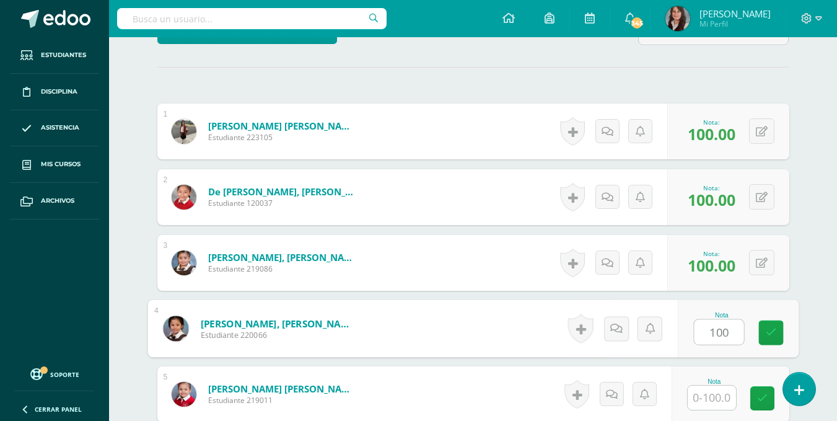
type input "100"
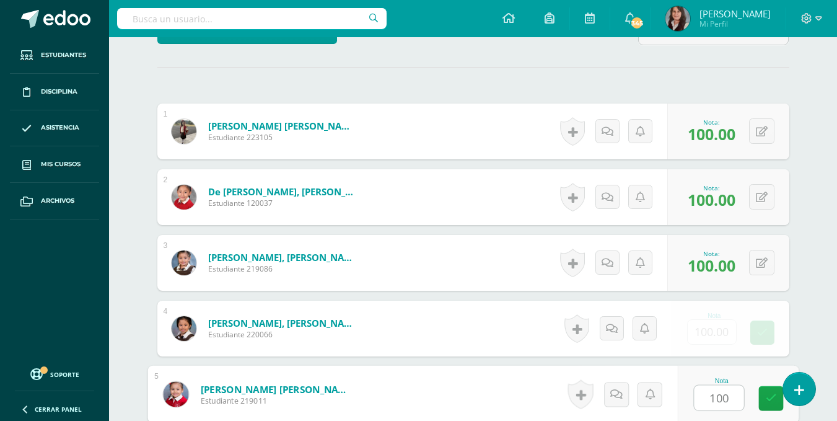
type input "100"
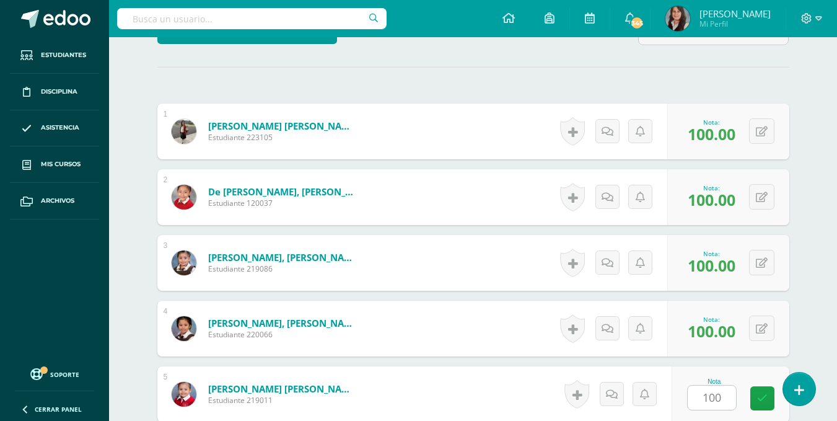
scroll to position [592, 0]
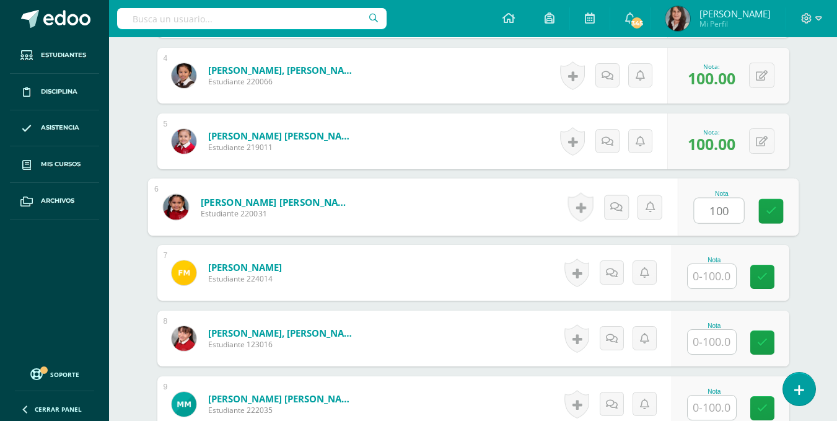
type input "100"
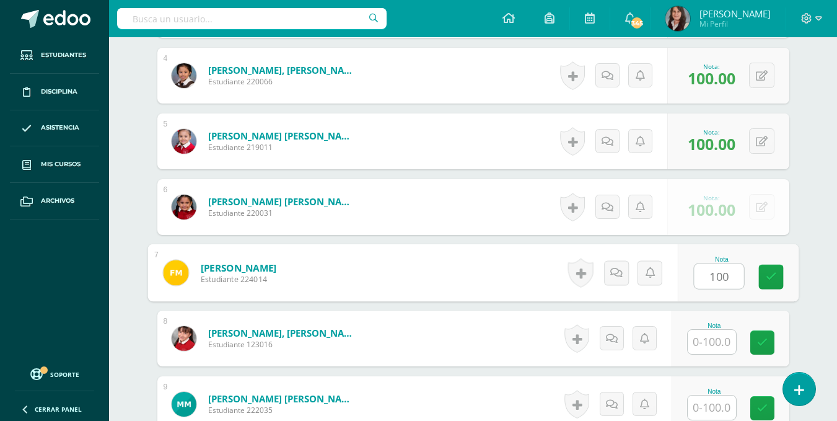
type input "100"
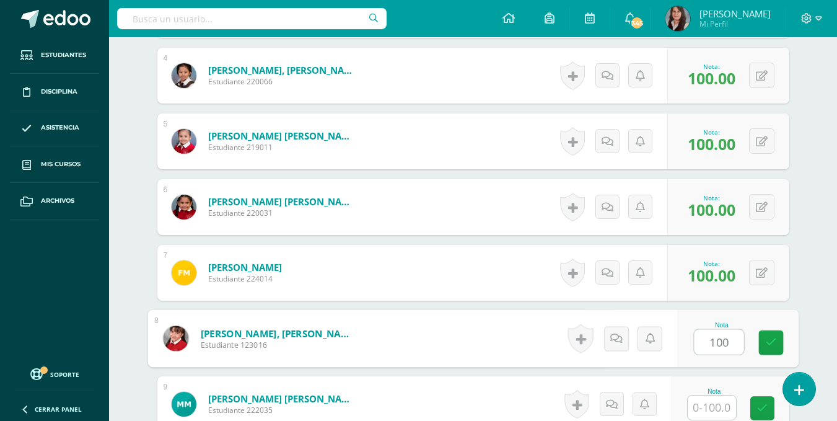
type input "100"
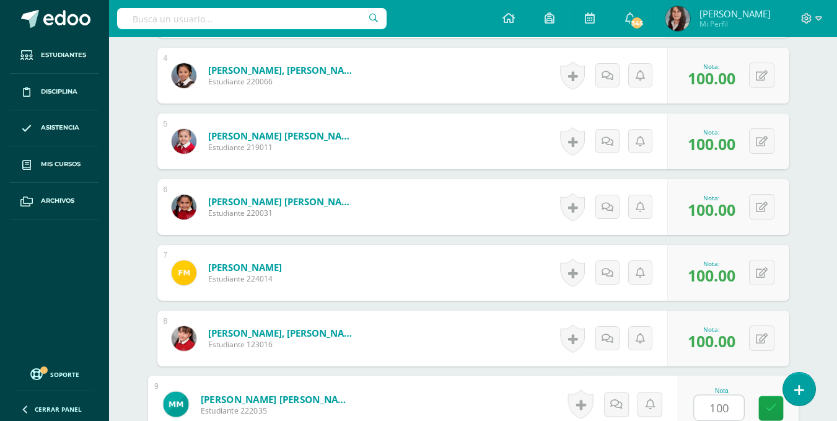
type input "100"
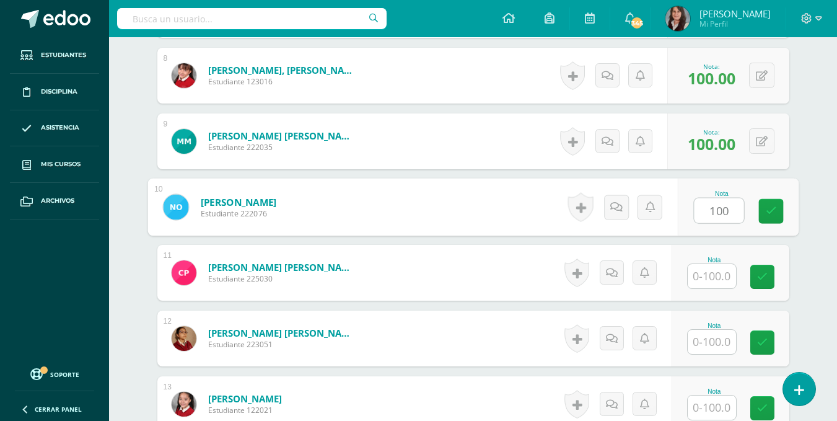
type input "100"
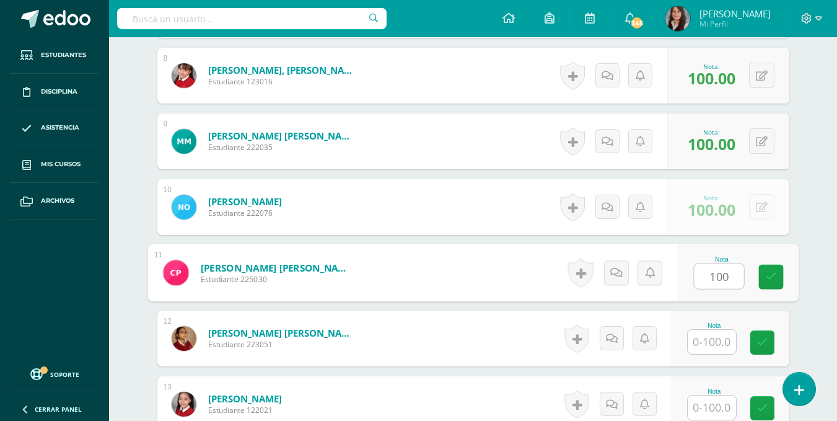
type input "100"
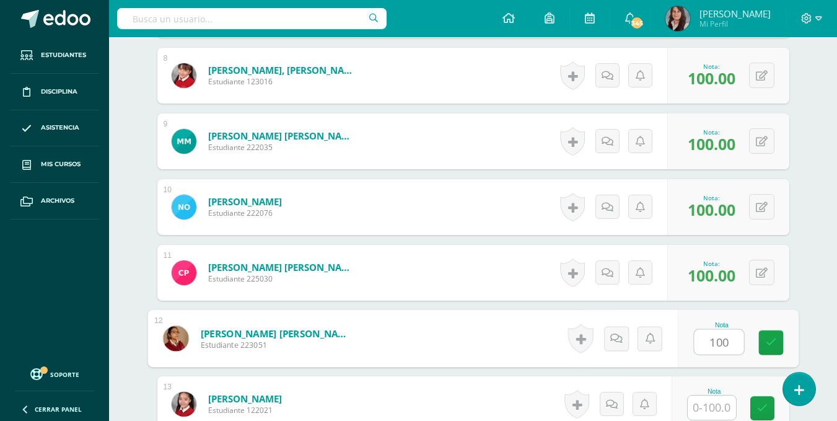
type input "100"
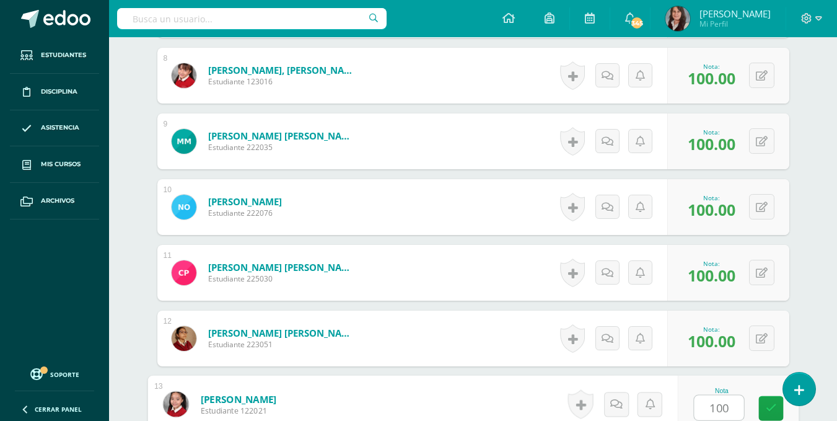
type input "100"
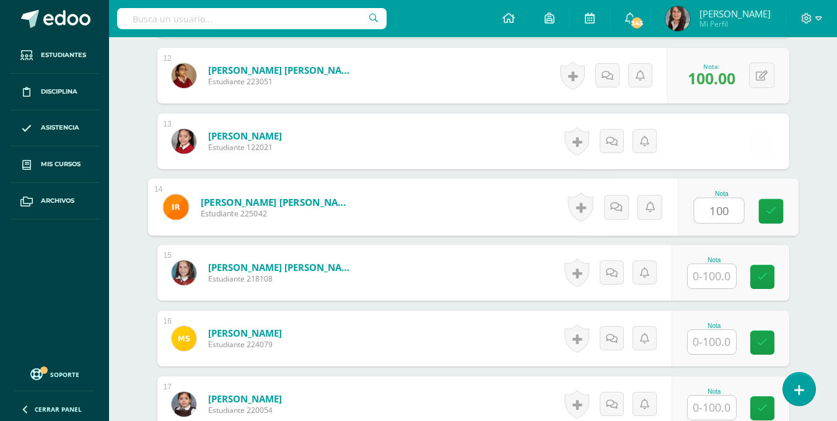
type input "100"
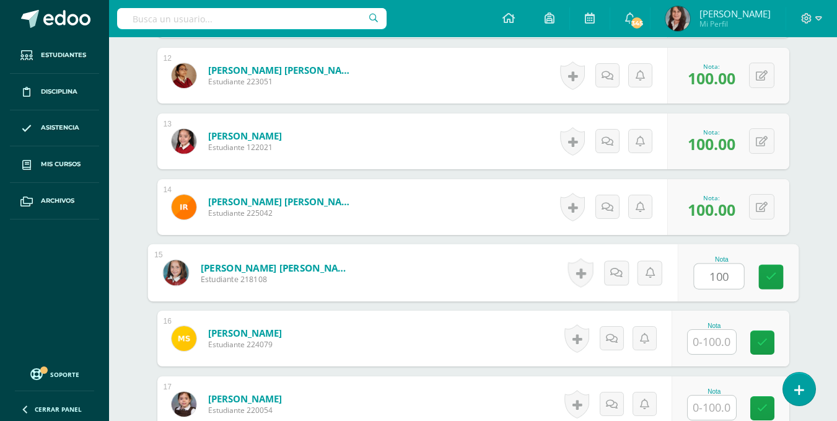
type input "100"
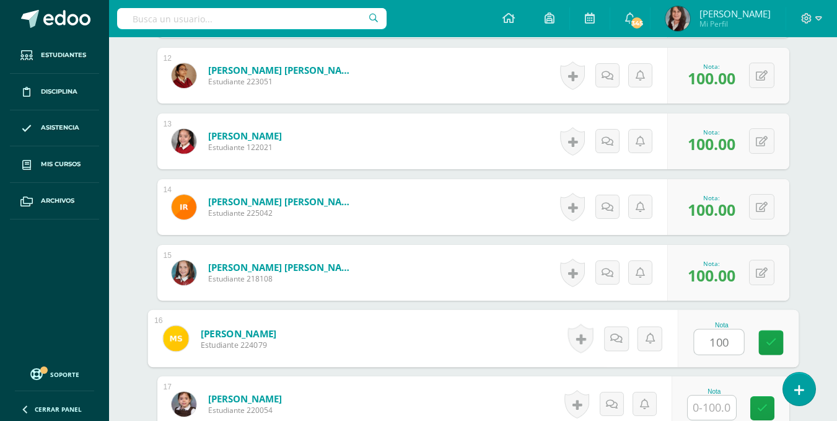
type input "100"
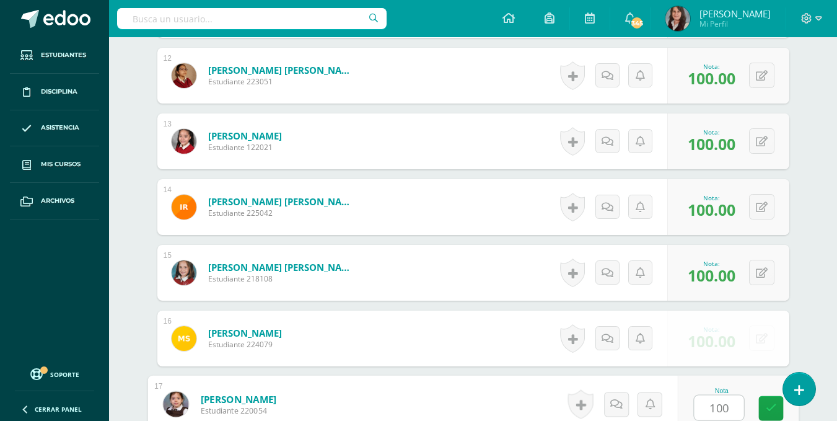
type input "100"
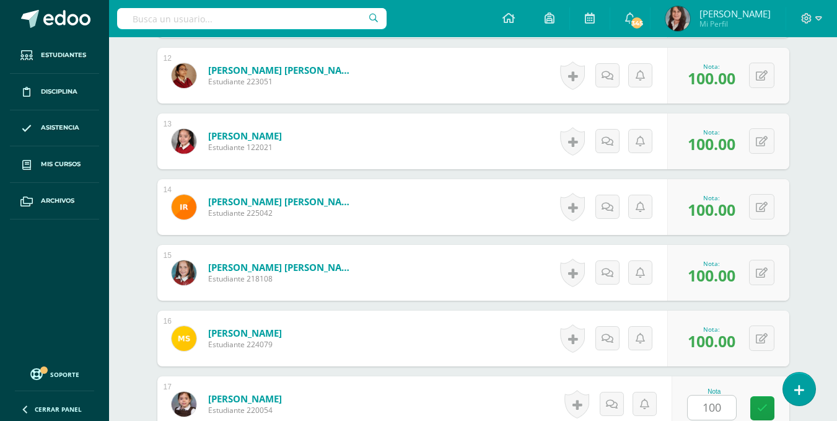
scroll to position [1380, 0]
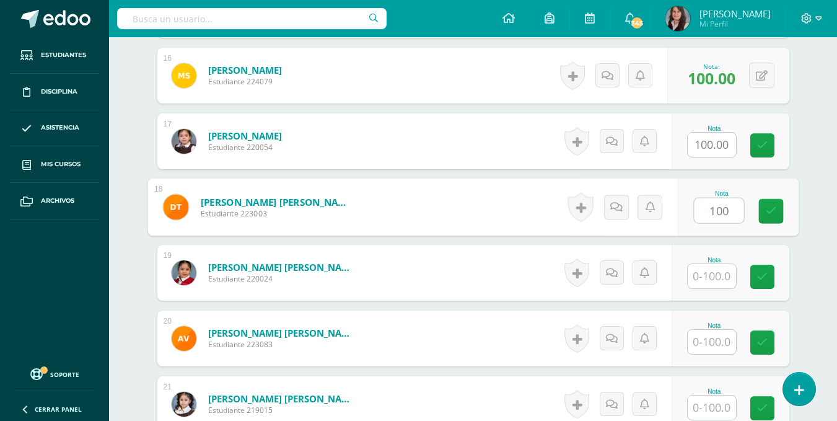
type input "100"
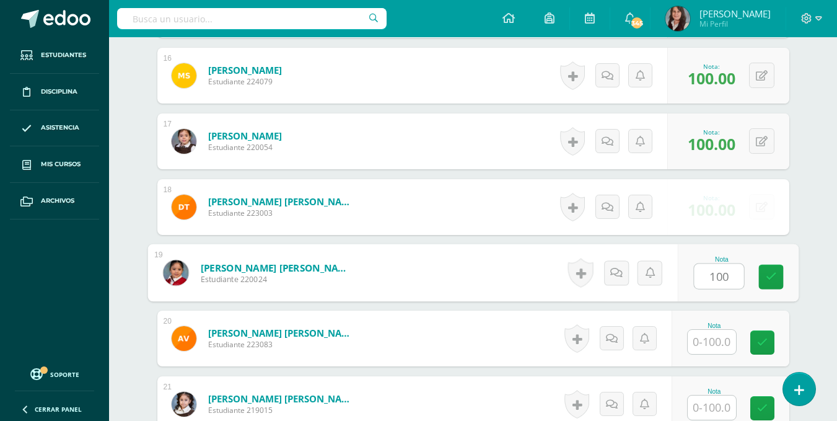
type input "100"
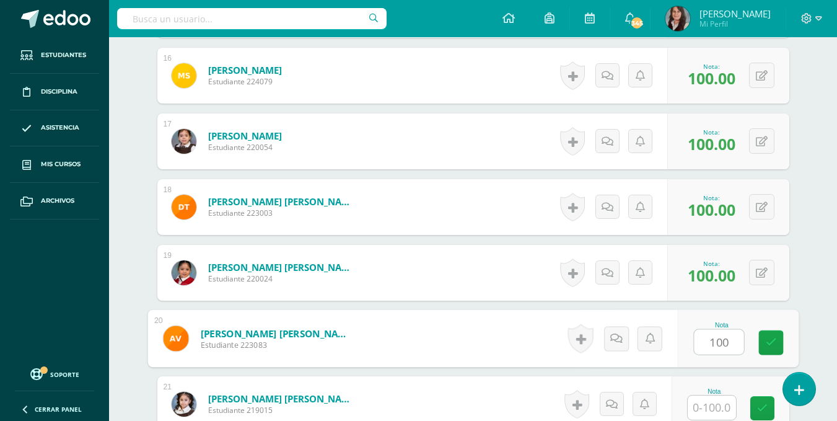
type input "100"
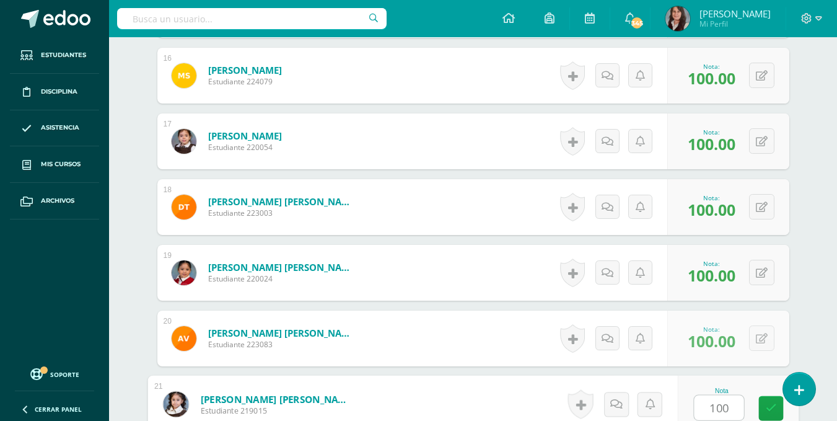
type input "100"
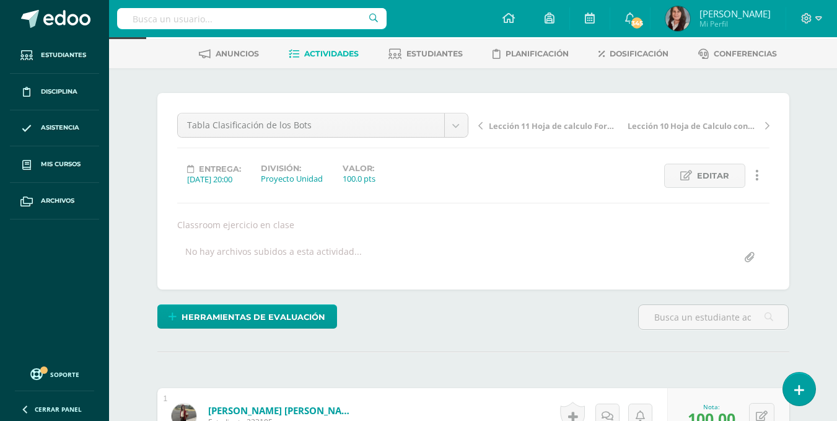
scroll to position [0, 0]
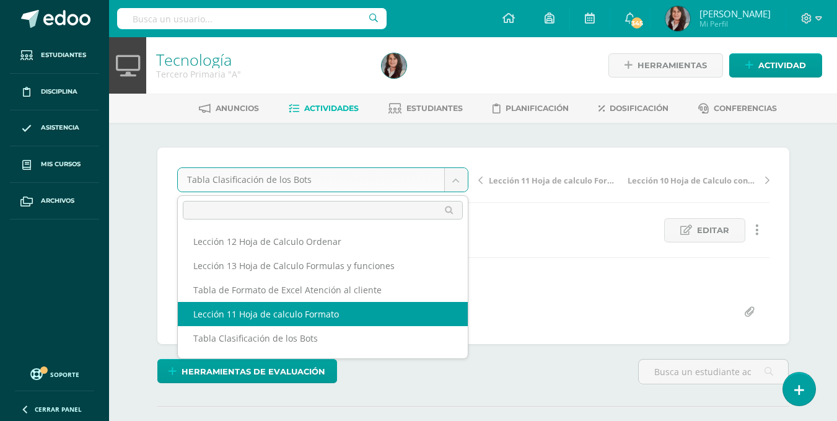
select select "/dashboard/teacher/grade-activity/195505/"
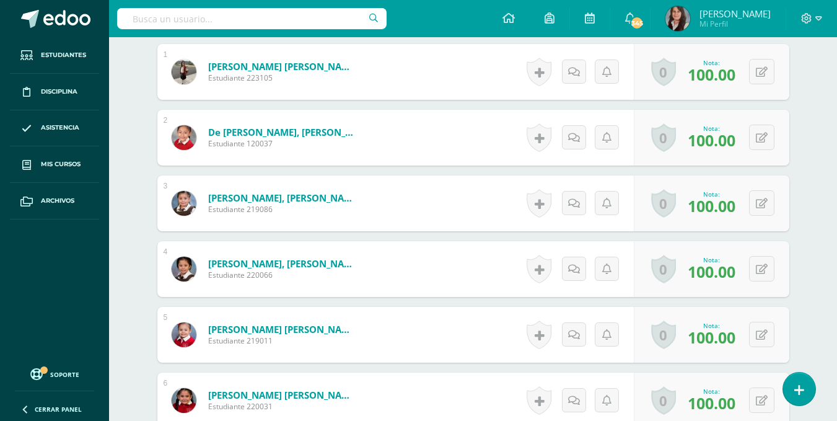
scroll to position [399, 0]
click at [755, 74] on div "0 [GEOGRAPHIC_DATA] Logros obtenidos Aún no hay logros agregados Nota: 100.00" at bounding box center [719, 72] width 160 height 58
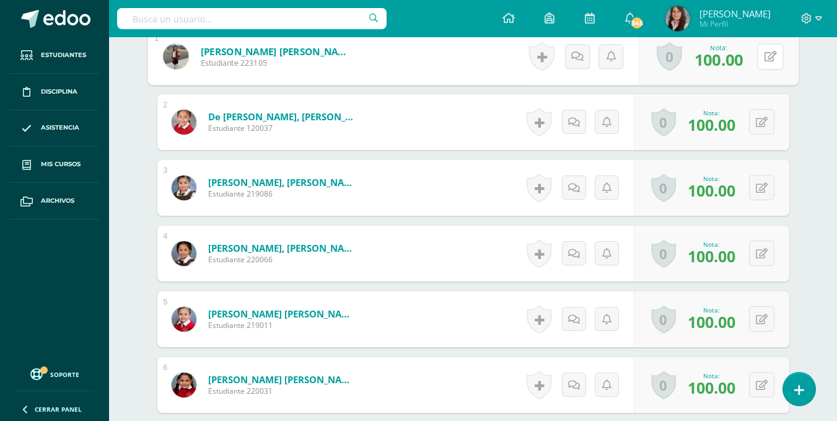
scroll to position [375, 0]
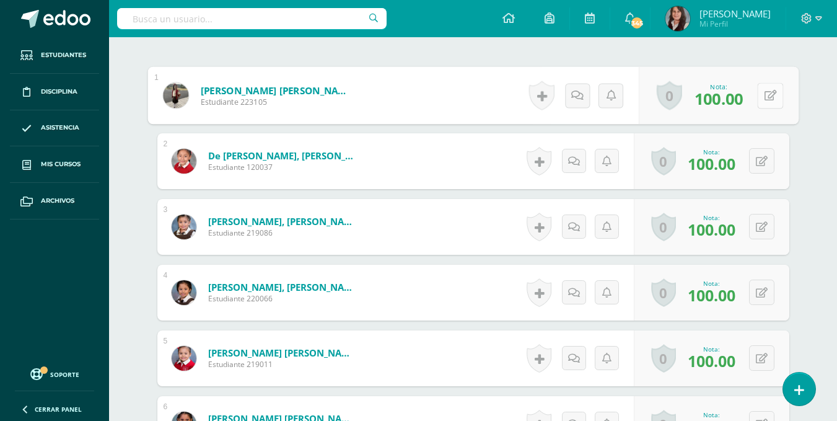
click at [775, 94] on icon at bounding box center [770, 95] width 12 height 11
click at [775, 94] on div "Nota 100.00" at bounding box center [721, 96] width 155 height 58
click at [768, 95] on button at bounding box center [770, 95] width 26 height 26
type input "97"
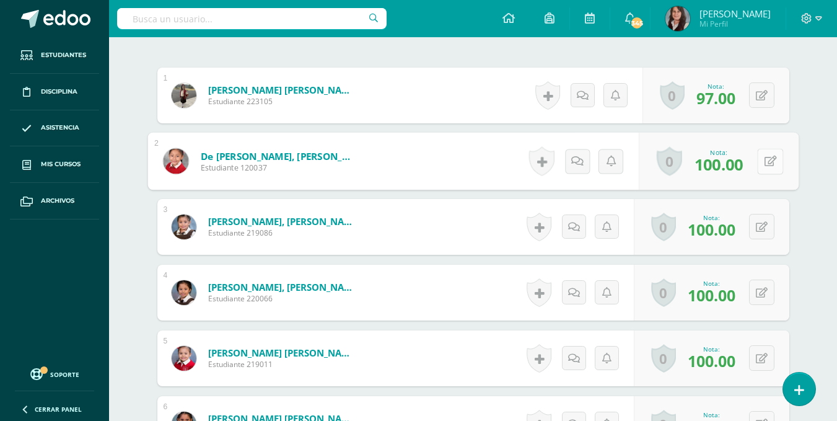
click at [762, 165] on button at bounding box center [770, 161] width 26 height 26
type input "97"
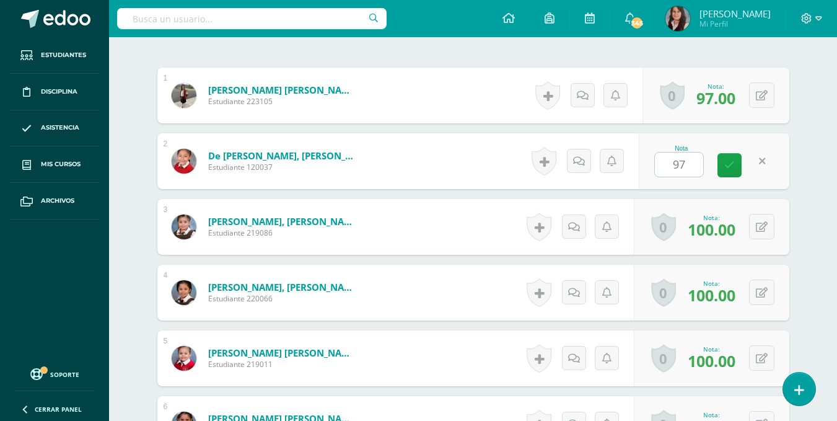
click at [757, 306] on div "0 Logros Logros obtenidos Aún no hay logros agregados Nota: 100.00" at bounding box center [712, 293] width 156 height 56
click at [762, 293] on button at bounding box center [761, 291] width 25 height 25
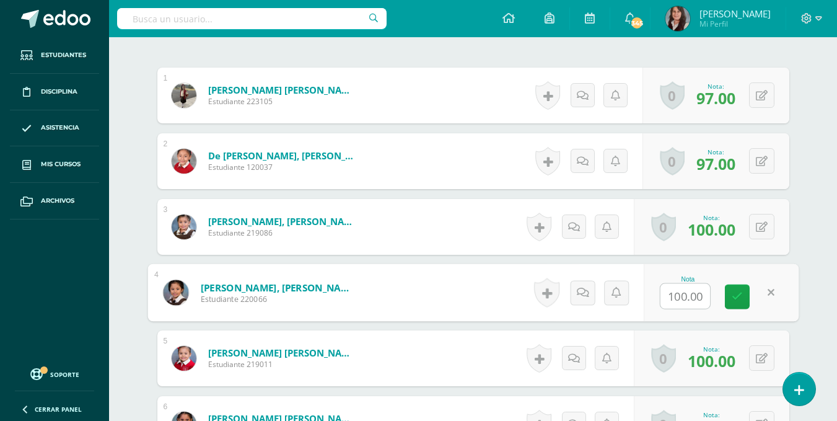
click at [682, 297] on input "100.00" at bounding box center [686, 296] width 50 height 25
drag, startPoint x: 704, startPoint y: 298, endPoint x: 630, endPoint y: 303, distance: 73.9
click at [630, 303] on form "Hernández Lima, Emily Isabella Estudiante 220066 Nota 100.00 0 Logros Logros ob…" at bounding box center [472, 293] width 651 height 58
type input "86"
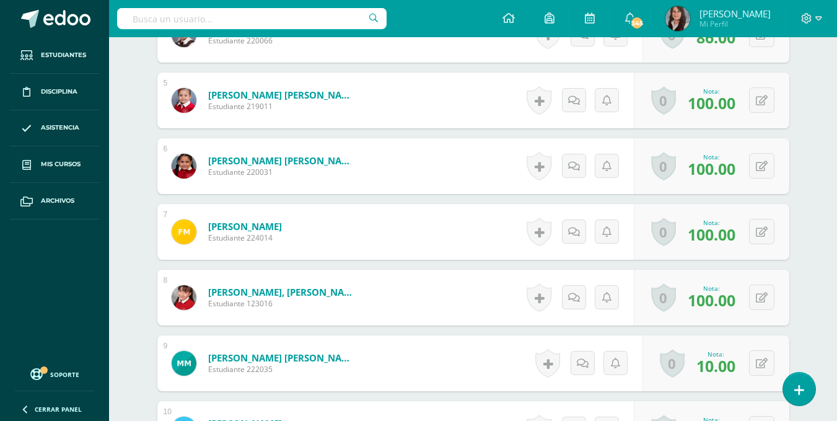
scroll to position [609, 0]
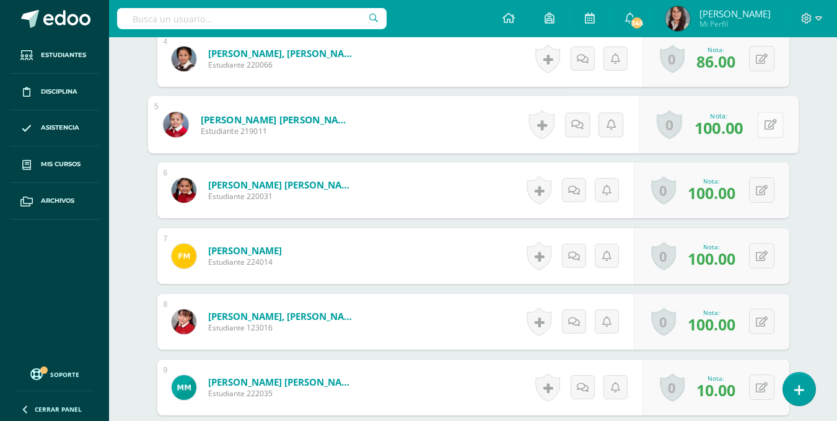
click at [760, 125] on button at bounding box center [770, 125] width 26 height 26
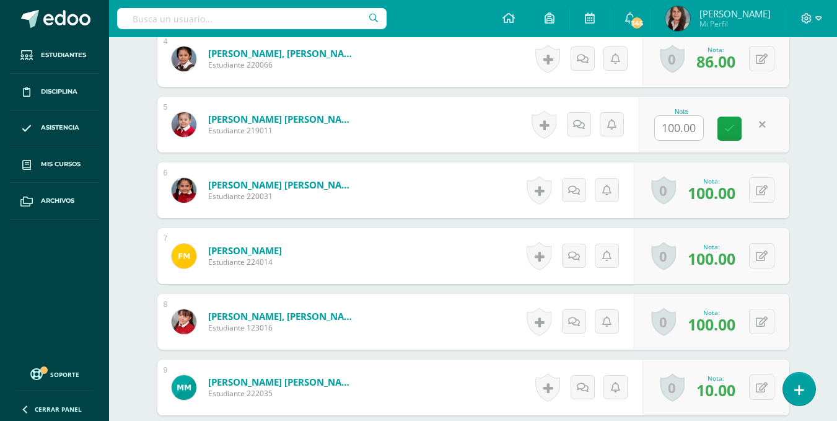
click at [685, 134] on input "100.00" at bounding box center [679, 128] width 48 height 24
click at [742, 123] on icon at bounding box center [737, 128] width 11 height 11
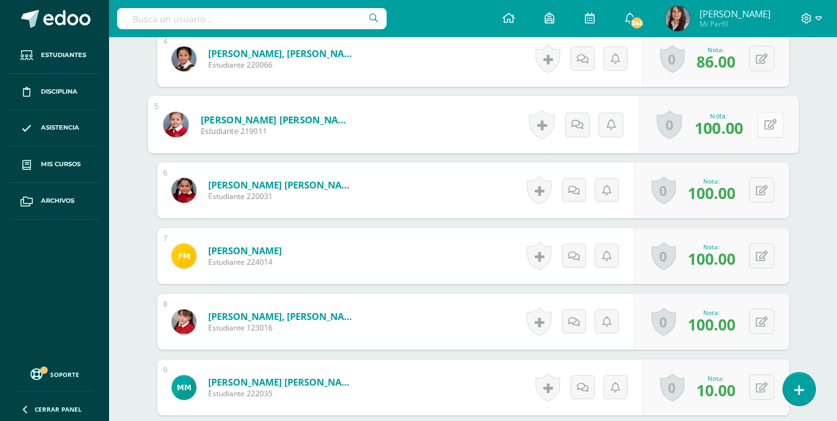
click at [764, 126] on icon at bounding box center [770, 124] width 12 height 11
type input "96"
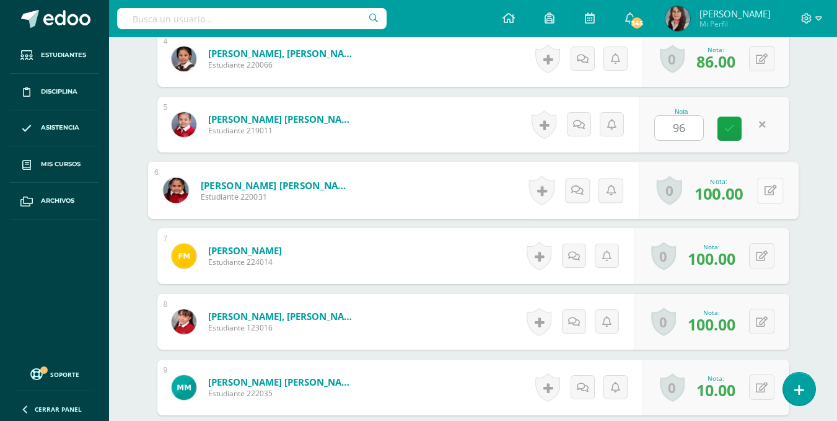
click at [762, 191] on button at bounding box center [770, 190] width 26 height 26
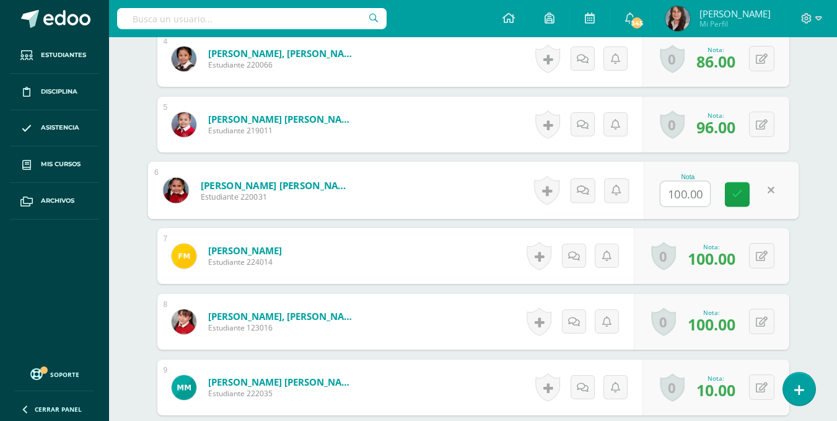
type input "3"
type input "93"
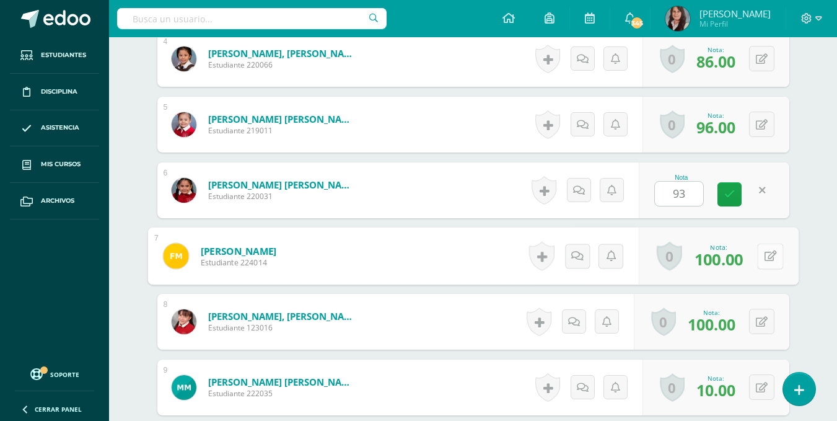
click at [764, 253] on icon at bounding box center [770, 255] width 12 height 11
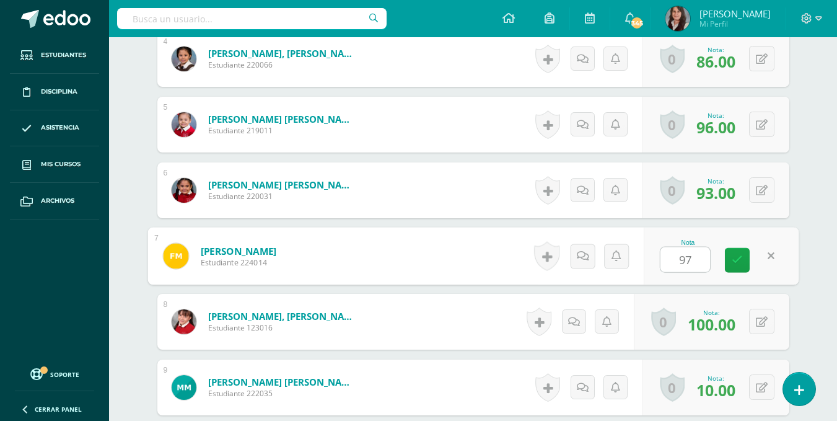
type input "97"
click at [817, 262] on div "Tecnología Tercero Primaria "A" Herramientas Detalle de asistencias Actividad A…" at bounding box center [473, 387] width 728 height 1917
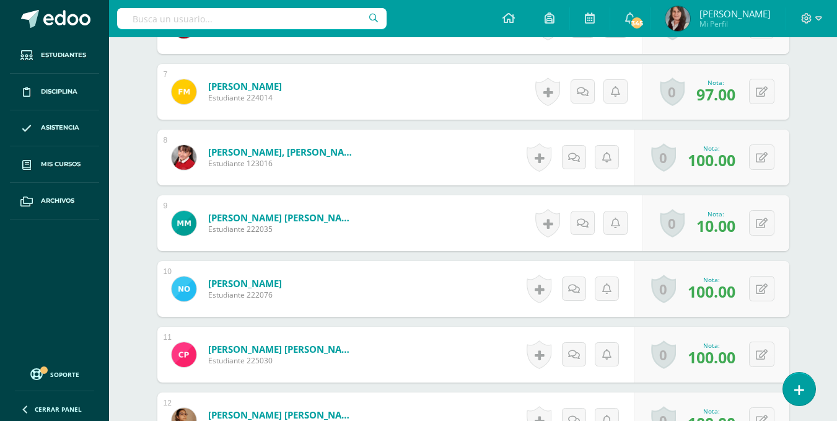
scroll to position [797, 0]
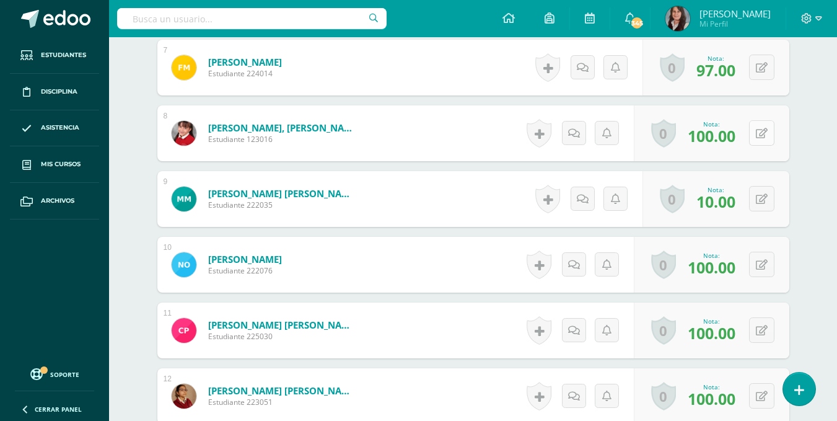
click at [758, 131] on button at bounding box center [761, 132] width 25 height 25
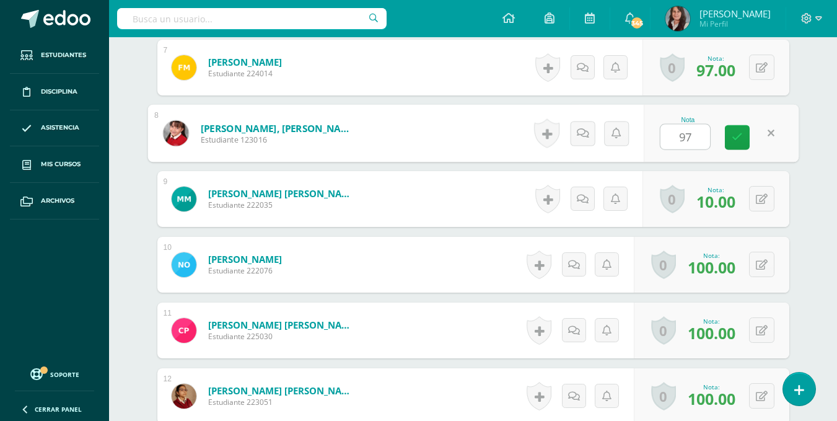
type input "97"
click at [819, 193] on div "Tecnología Tercero Primaria "A" Herramientas Detalle de asistencias Actividad A…" at bounding box center [473, 198] width 728 height 1917
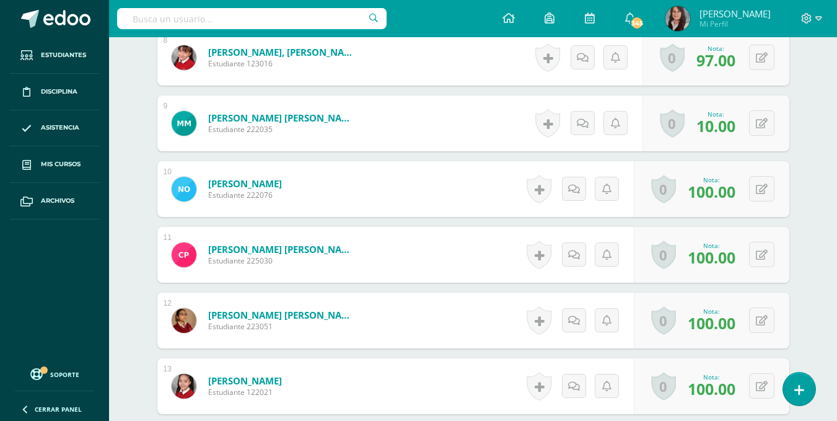
scroll to position [869, 0]
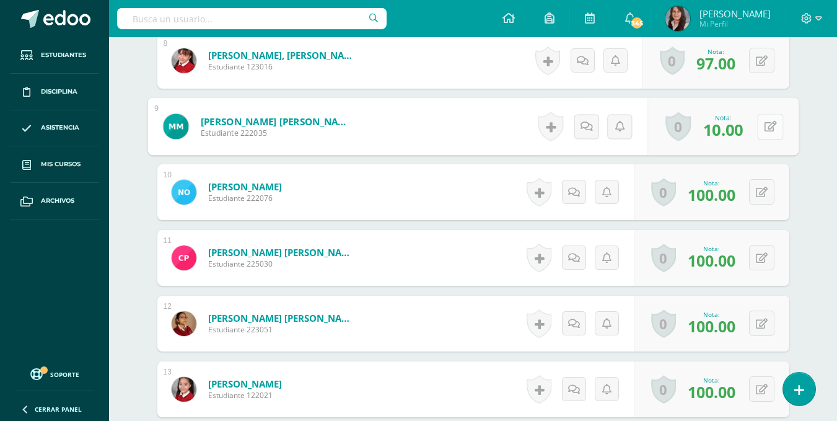
click at [754, 127] on div "0 Logros Logros obtenidos Aún no hay logros agregados Nota: 10.00" at bounding box center [723, 127] width 151 height 58
click at [765, 126] on icon at bounding box center [770, 126] width 12 height 11
type input "100"
click at [806, 191] on div "¿Estás seguro que quieres eliminar esta actividad? Esto borrará la actividad y …" at bounding box center [474, 168] width 682 height 1831
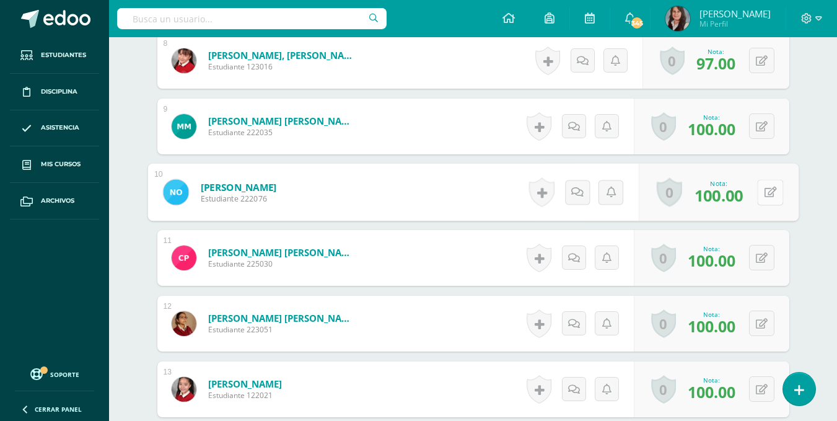
click at [762, 191] on button at bounding box center [770, 192] width 26 height 26
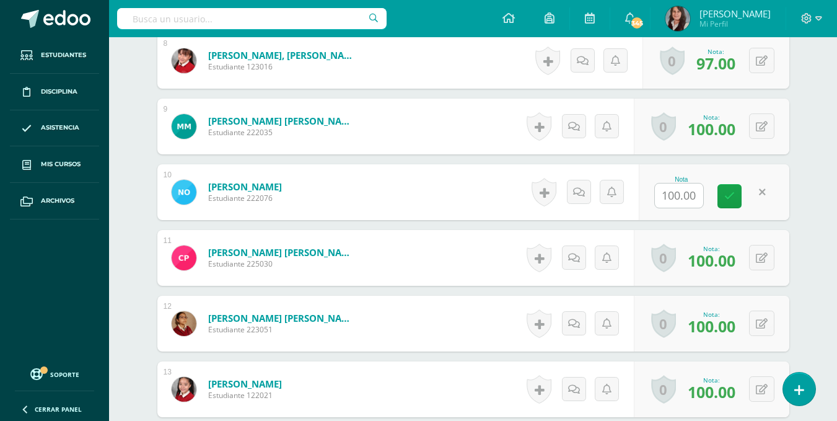
click at [698, 193] on input "100.00" at bounding box center [679, 195] width 48 height 24
drag, startPoint x: 705, startPoint y: 195, endPoint x: 600, endPoint y: 206, distance: 105.3
click at [600, 206] on form "Orellana Patzán, Nina Victoria Estudiante 222076 Nota 100.00 0 Logros Logros ob…" at bounding box center [472, 193] width 651 height 58
click at [600, 206] on div "Historial de actividad No hay historial para esta actividad Agregar Comentarios…" at bounding box center [583, 192] width 112 height 56
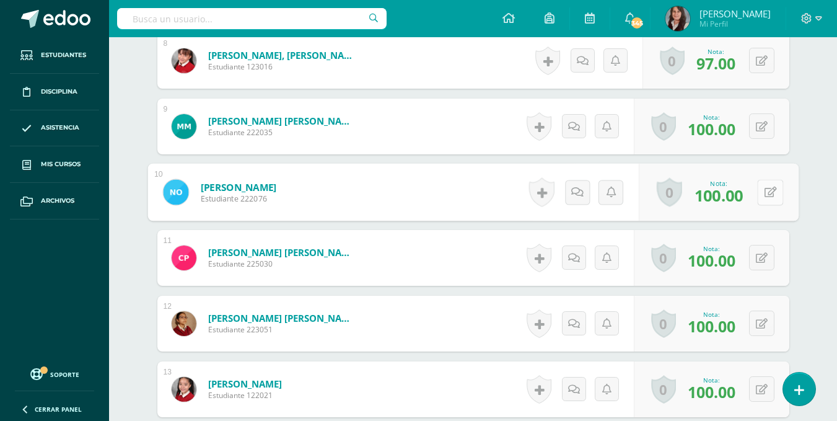
click at [757, 183] on div "0 Logros Logros obtenidos Aún no hay logros agregados Nota: 100.00" at bounding box center [719, 193] width 160 height 58
click at [766, 195] on icon at bounding box center [770, 192] width 12 height 11
type input "86"
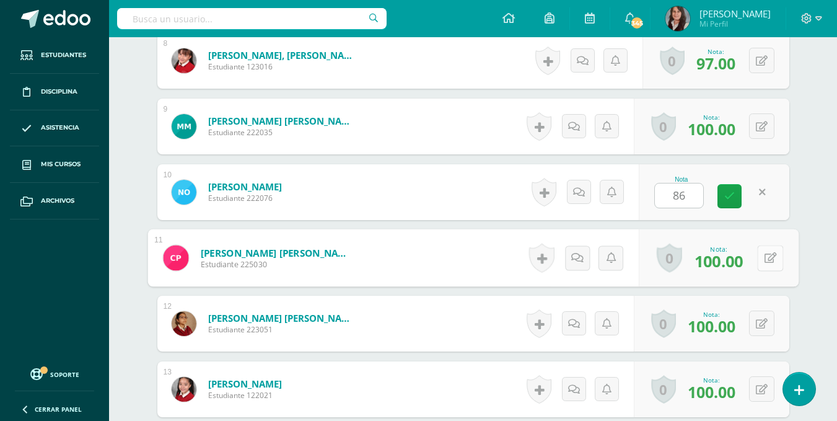
click at [758, 256] on button at bounding box center [770, 258] width 26 height 26
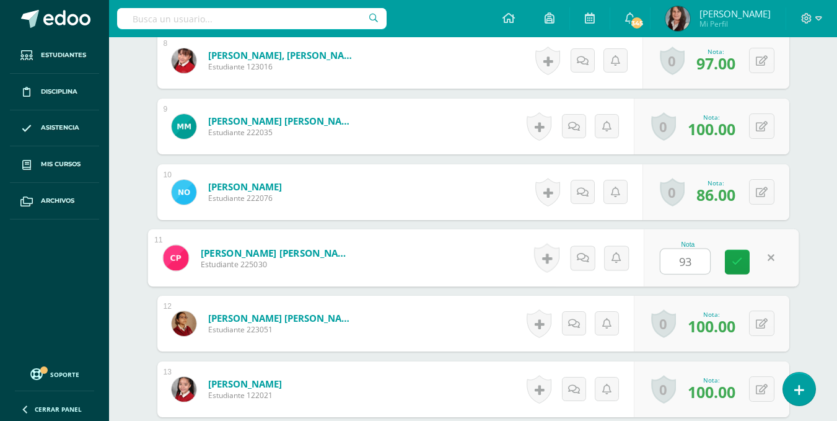
type input "93"
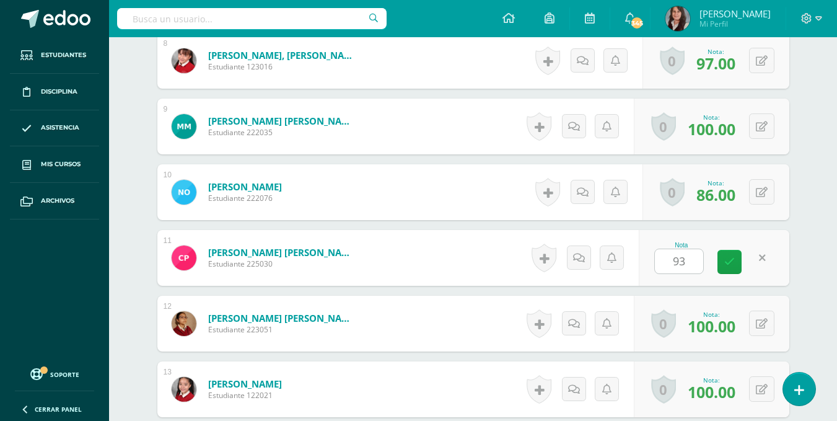
click at [818, 289] on div "Tecnología Tercero Primaria "A" Herramientas Detalle de asistencias Actividad A…" at bounding box center [473, 126] width 728 height 1917
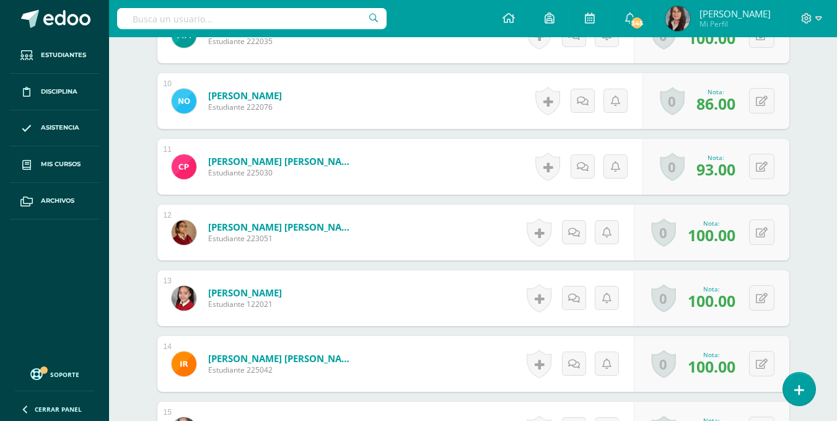
scroll to position [997, 0]
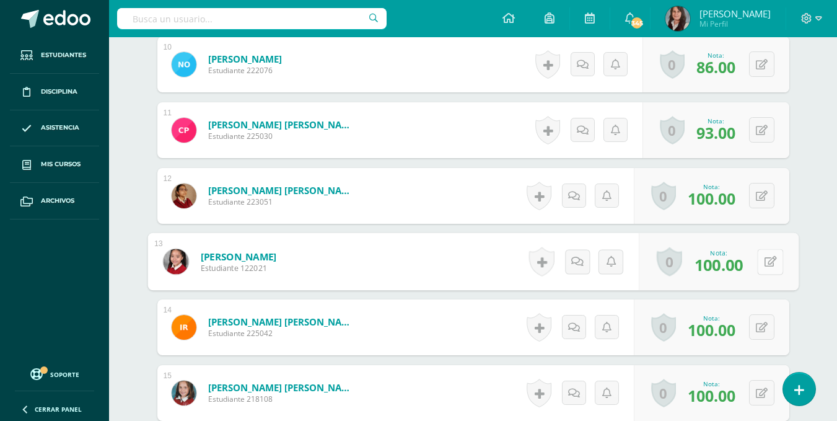
click at [757, 255] on div "0 Logros Logros obtenidos Aún no hay logros agregados Nota: 100.00" at bounding box center [719, 262] width 160 height 58
click at [761, 260] on button at bounding box center [770, 261] width 26 height 26
type input "96"
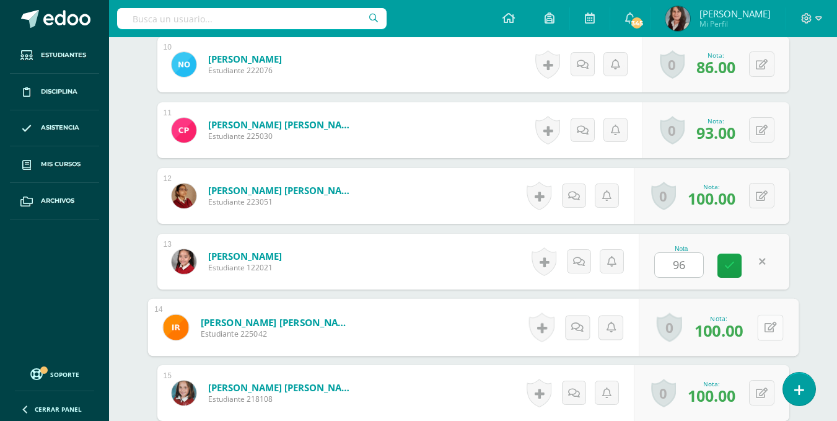
click at [758, 327] on button at bounding box center [770, 327] width 26 height 26
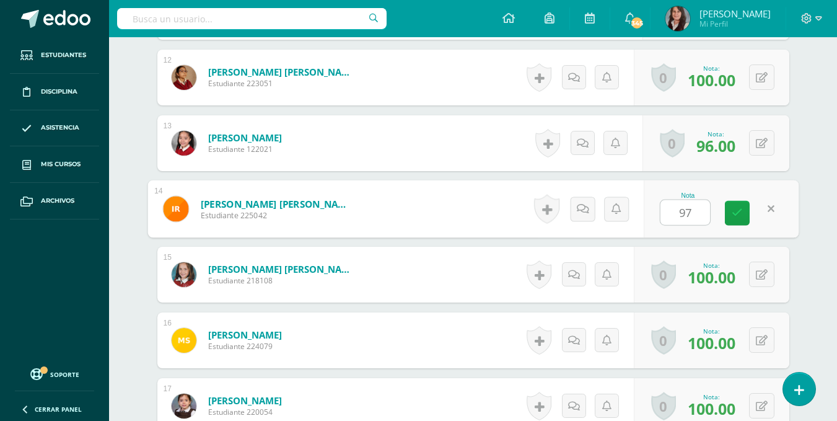
scroll to position [1155, 0]
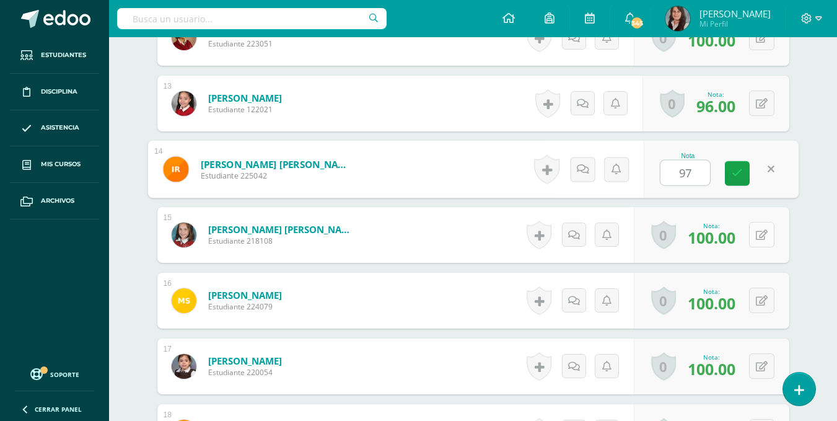
type input "97"
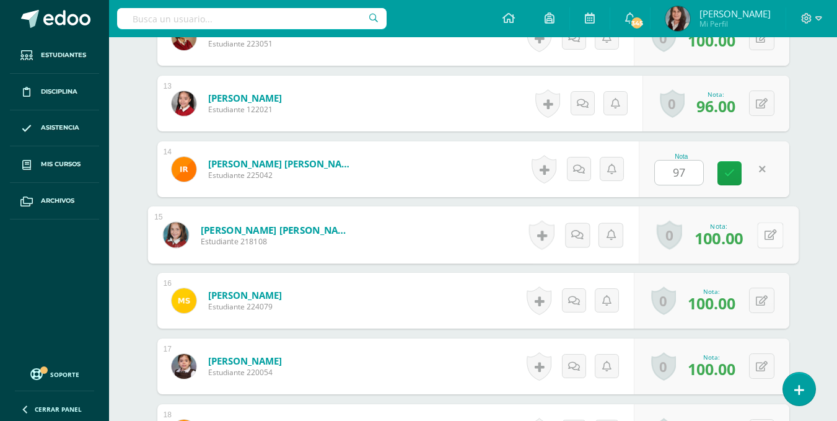
click at [760, 233] on button at bounding box center [770, 235] width 26 height 26
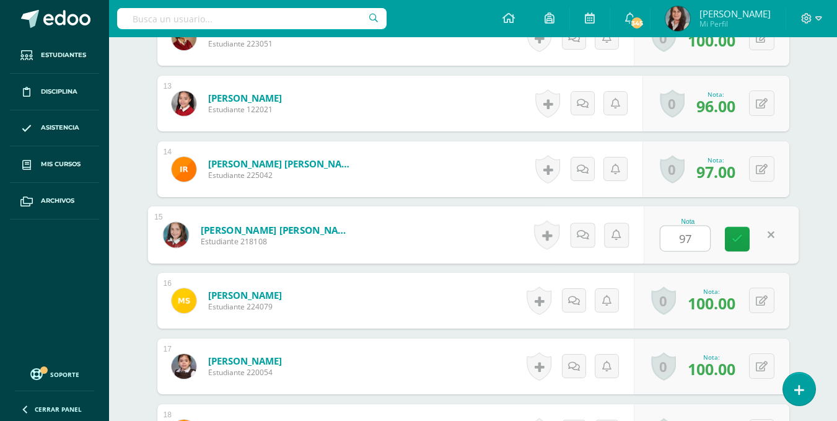
type input "97"
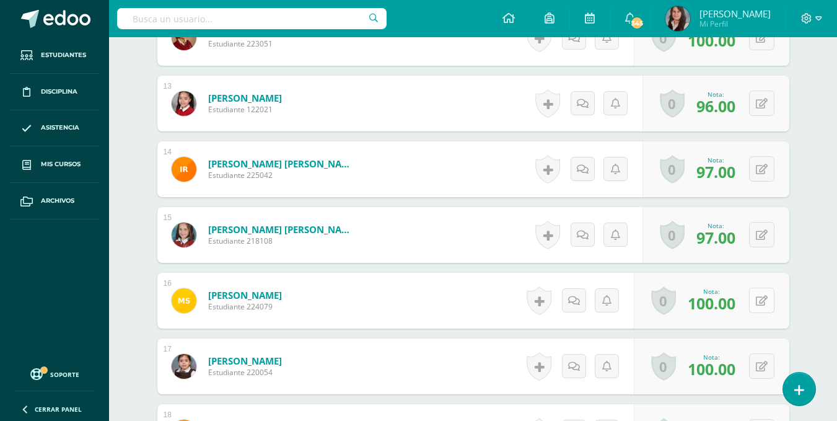
click at [763, 302] on icon at bounding box center [762, 301] width 12 height 11
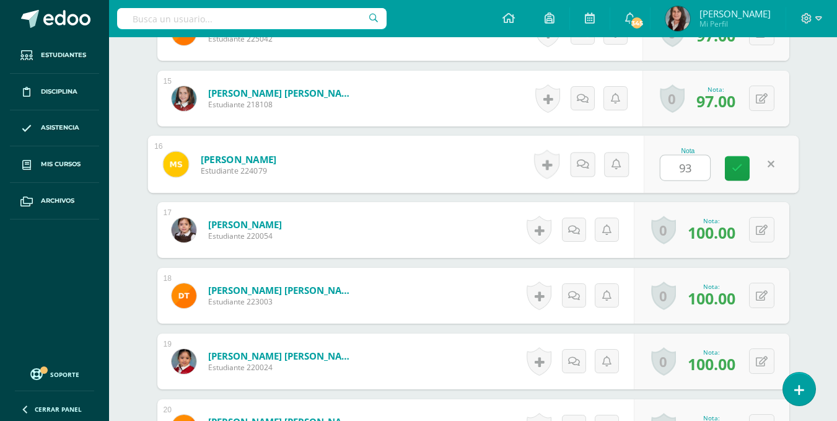
scroll to position [1316, 0]
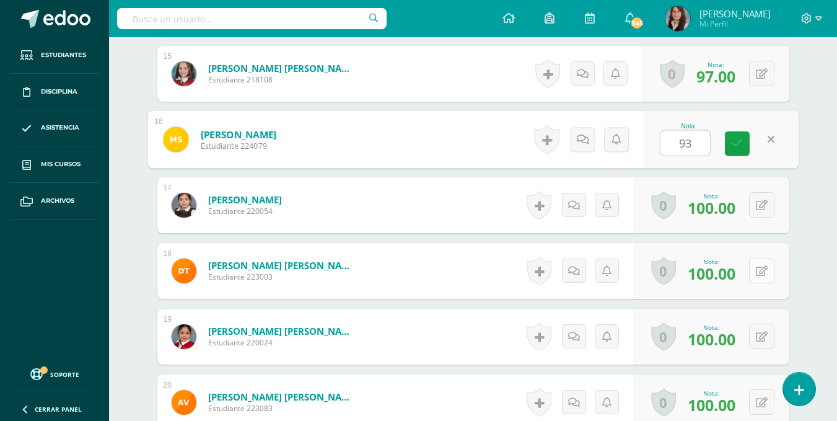
type input "93"
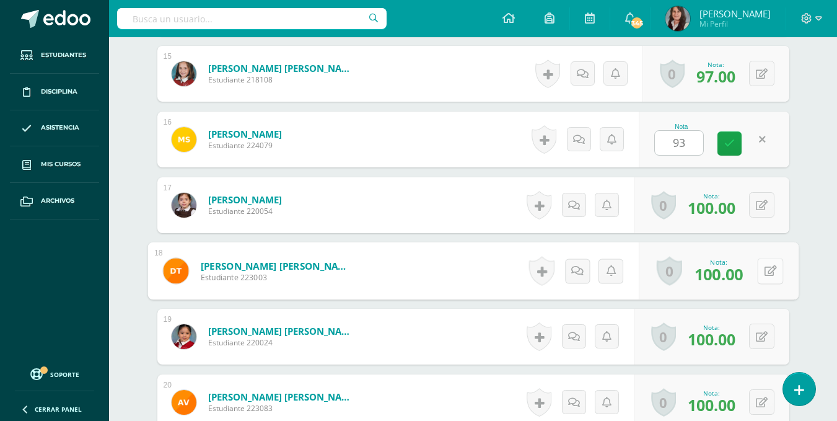
click at [762, 268] on button at bounding box center [770, 271] width 26 height 26
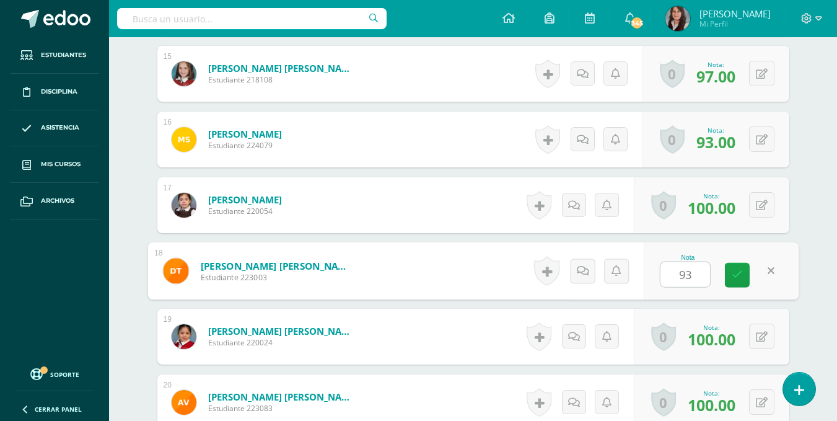
type input "93"
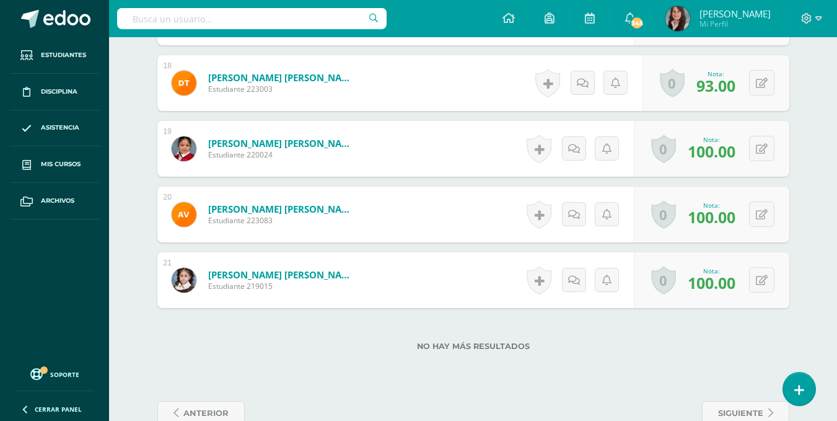
scroll to position [1507, 0]
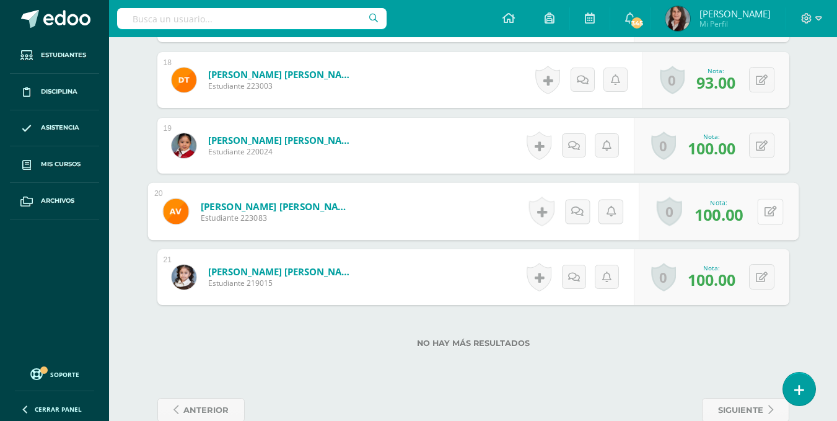
click at [758, 212] on button at bounding box center [770, 211] width 26 height 26
type input "93"
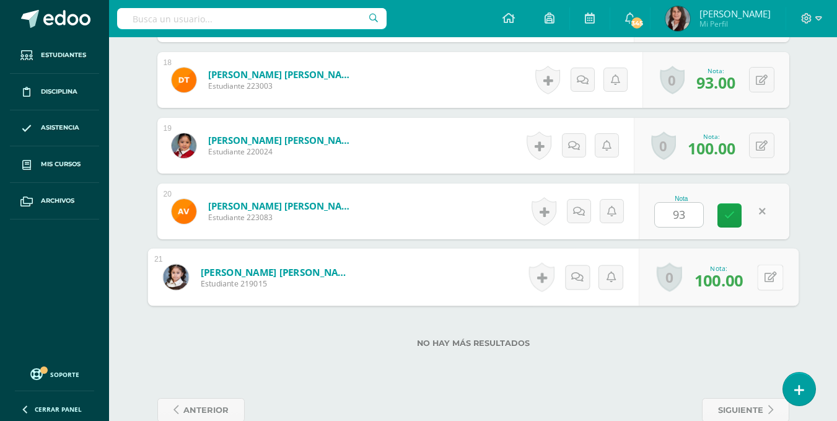
click at [765, 273] on icon at bounding box center [770, 276] width 12 height 11
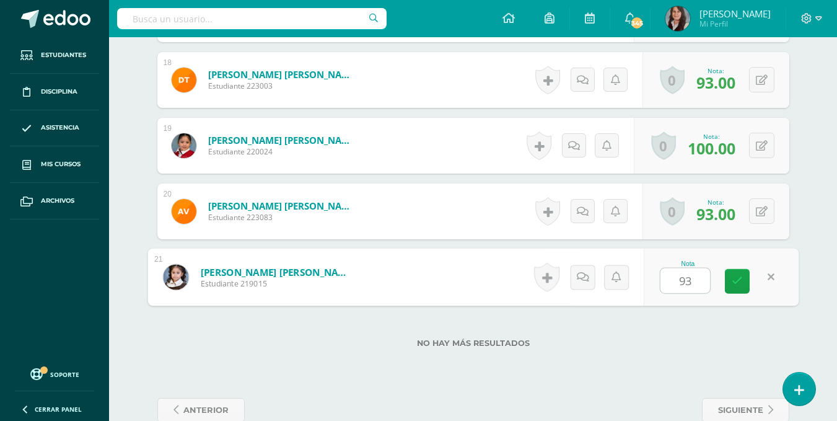
type input "93"
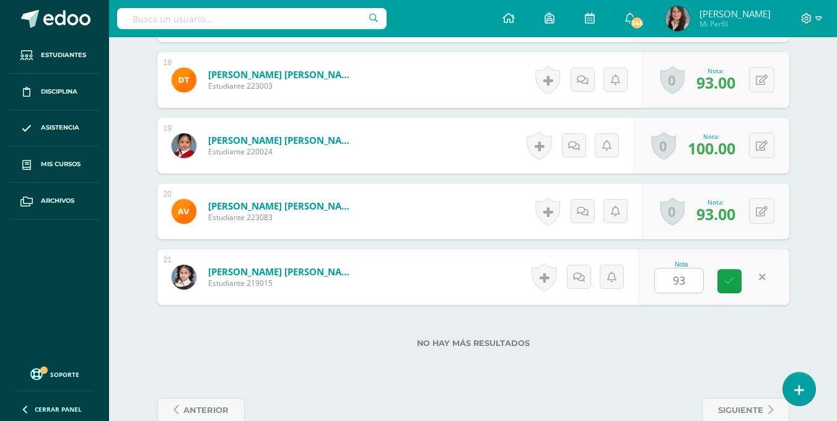
click at [642, 333] on div "No hay más resultados" at bounding box center [473, 334] width 632 height 58
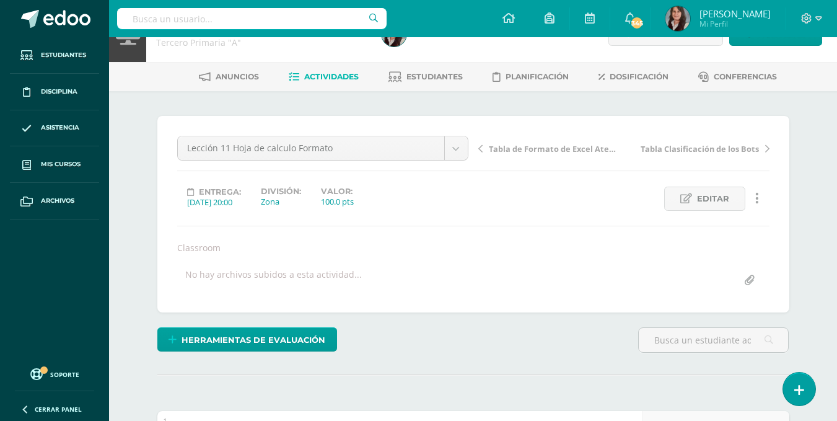
scroll to position [29, 0]
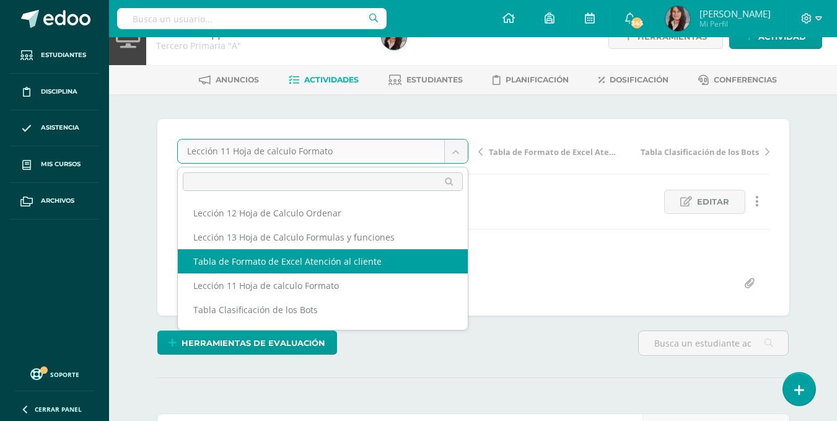
select select "/dashboard/teacher/grade-activity/195506/"
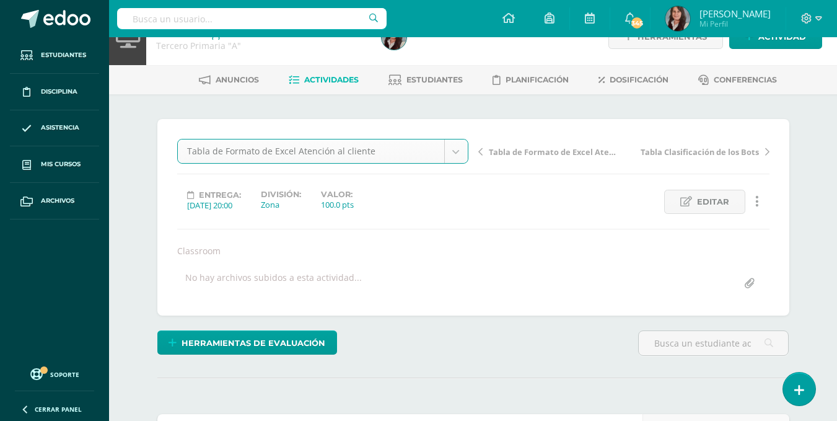
scroll to position [32, 0]
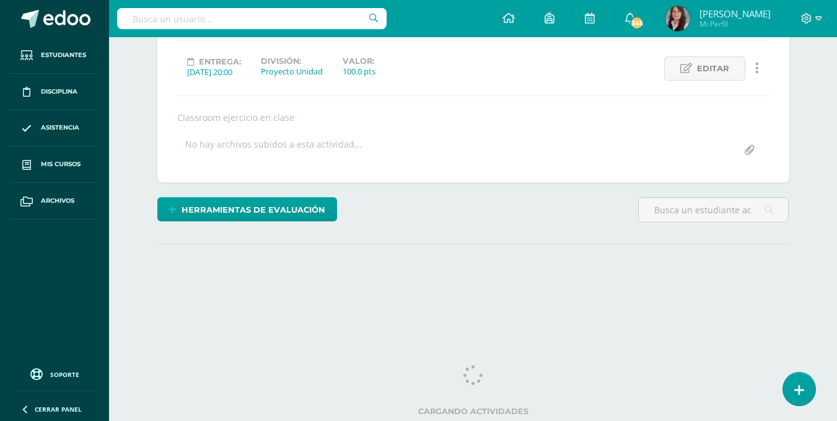
scroll to position [162, 0]
drag, startPoint x: 842, startPoint y: 111, endPoint x: 845, endPoint y: 273, distance: 161.8
click at [837, 273] on html "Estudiantes Disciplina Asistencia Mis cursos Archivos Soporte Ayuda Reportar un…" at bounding box center [418, 89] width 837 height 503
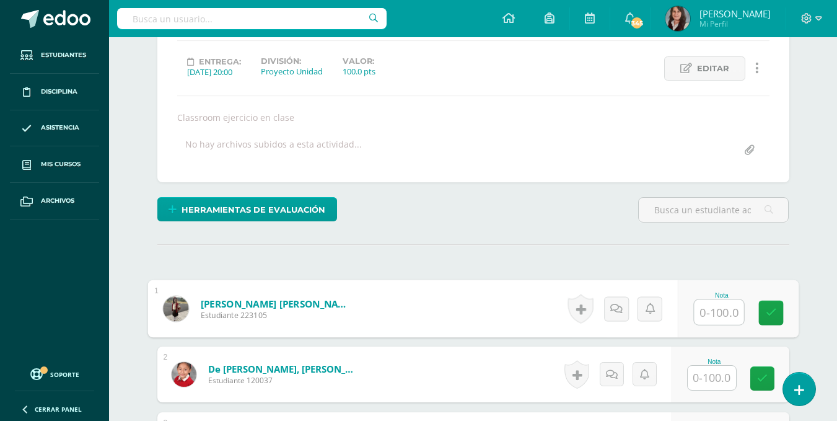
scroll to position [162, 0]
click at [715, 322] on input "text" at bounding box center [719, 311] width 50 height 25
type input "100"
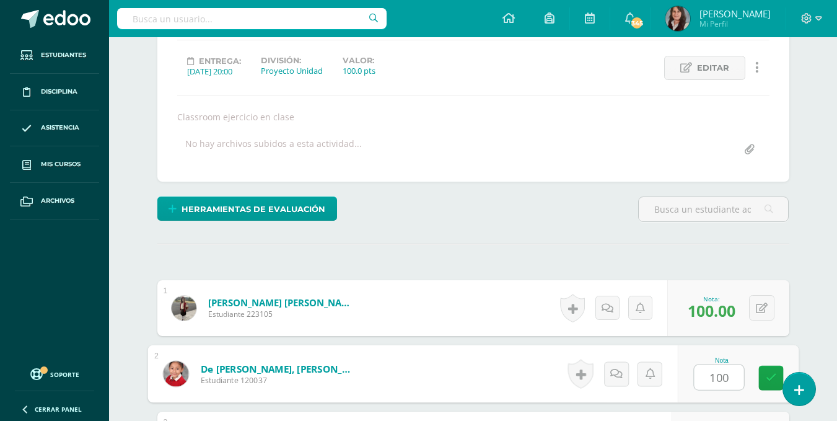
type input "100"
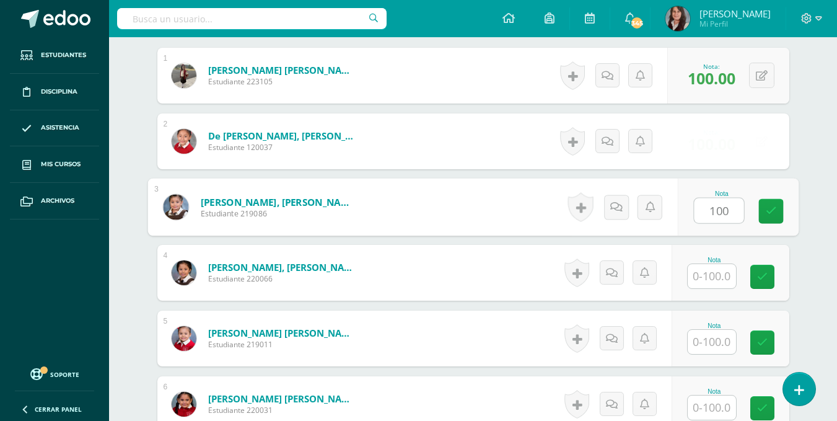
type input "100"
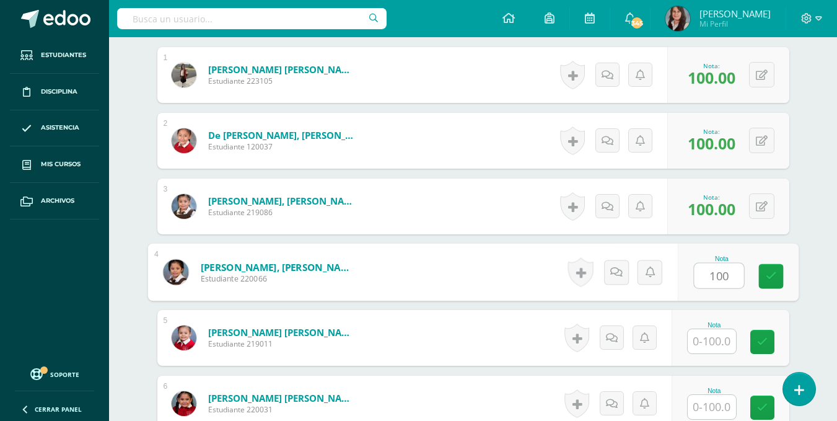
type input "100"
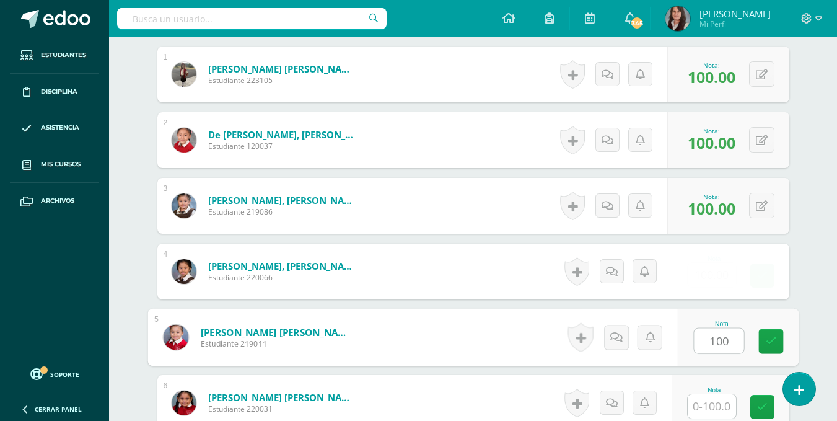
type input "100"
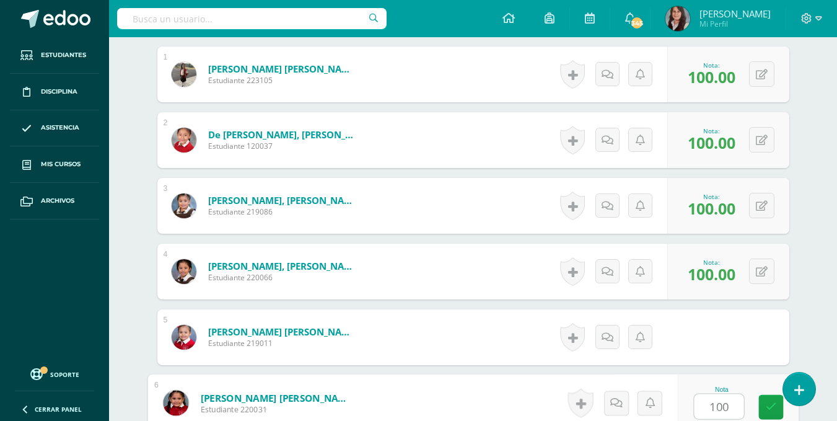
type input "100"
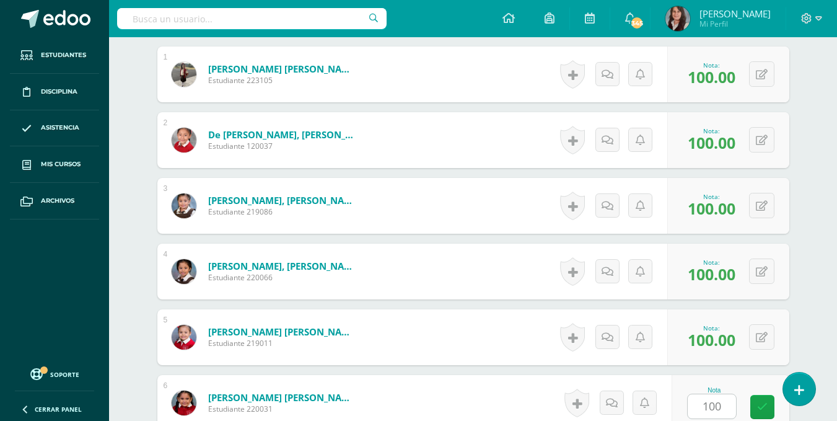
scroll to position [657, 0]
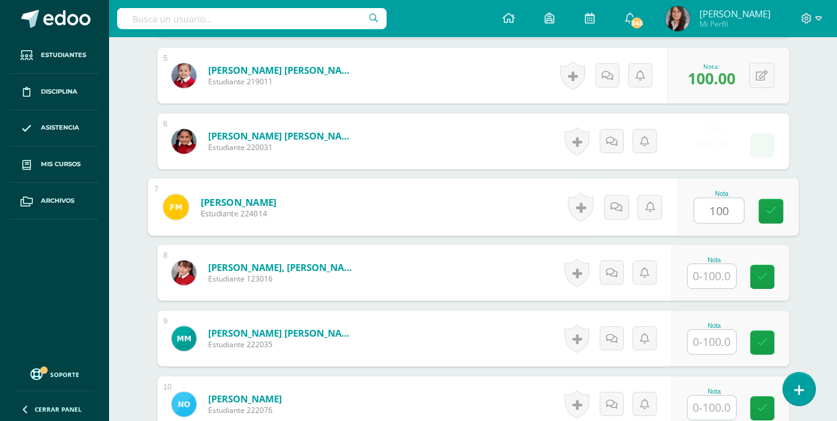
type input "100"
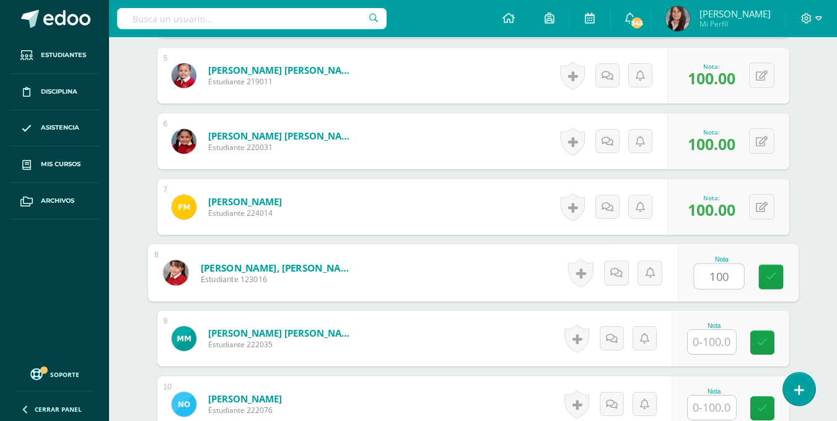
type input "100"
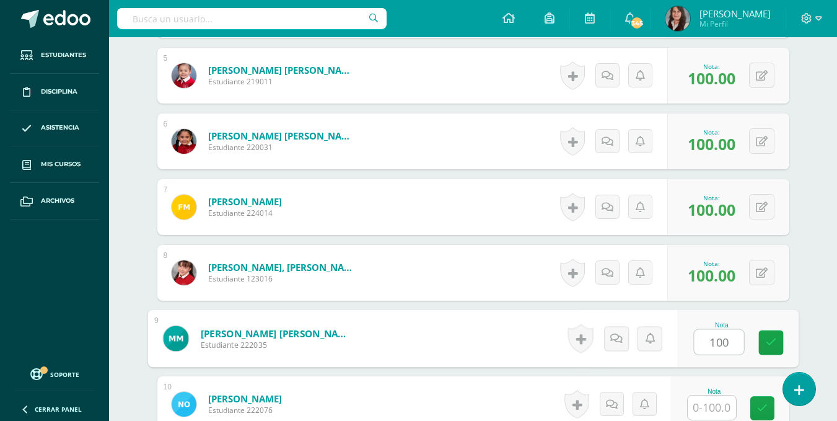
type input "100"
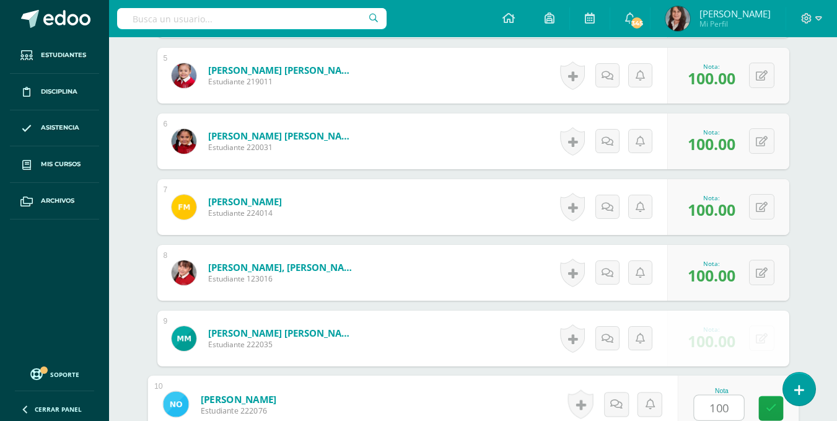
type input "100"
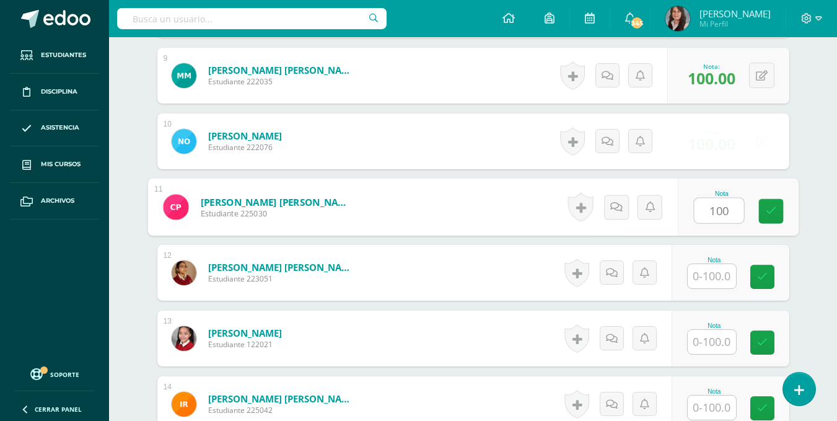
type input "100"
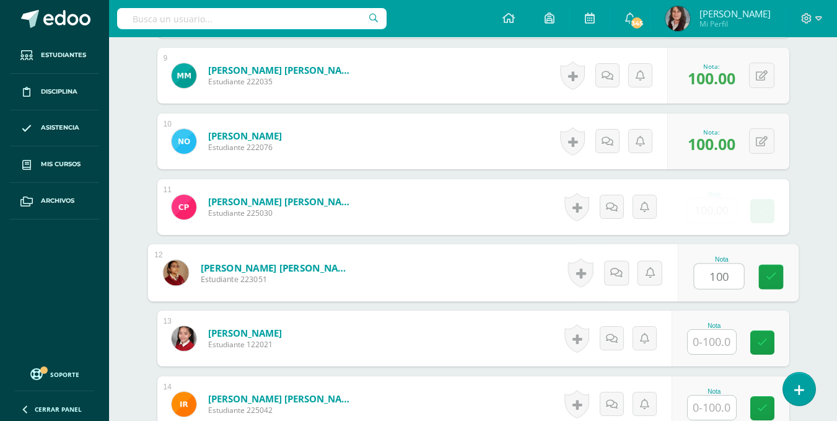
type input "100"
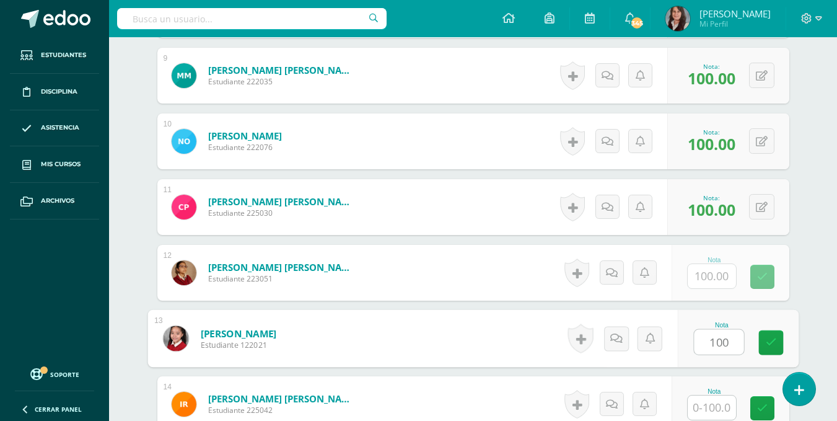
type input "100"
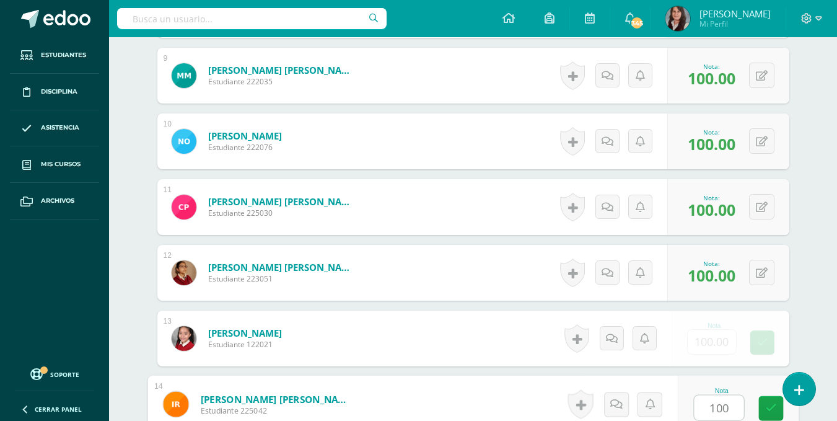
type input "100"
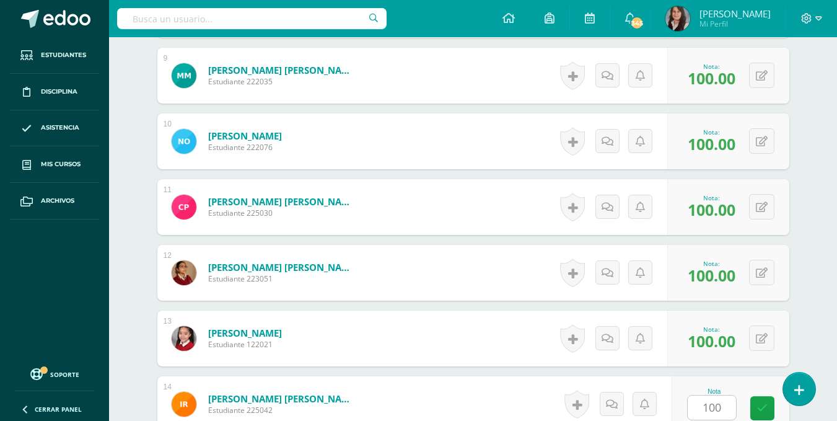
scroll to position [1183, 0]
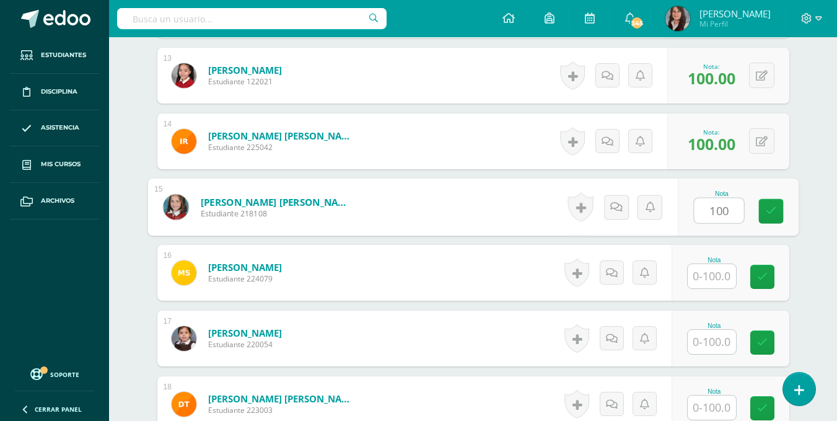
type input "100"
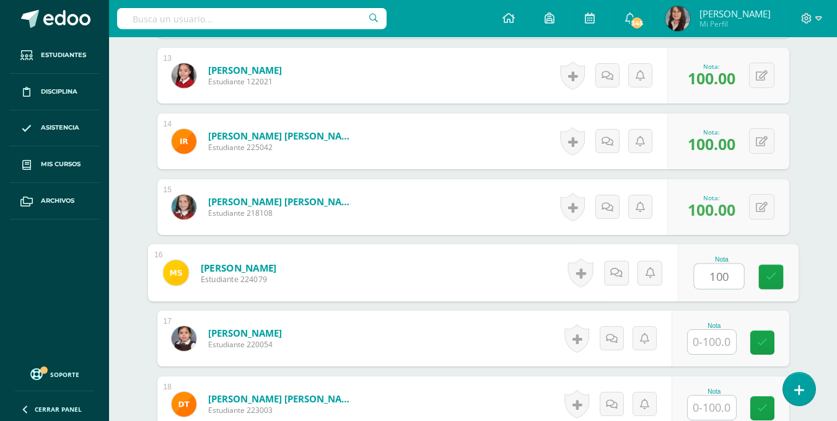
type input "100"
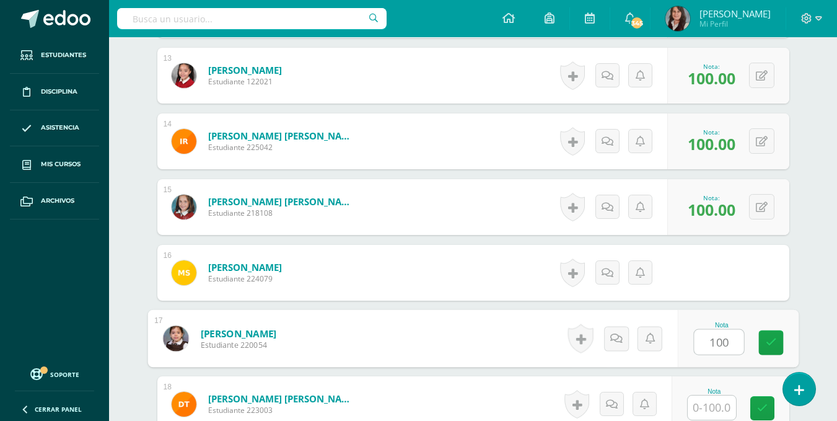
type input "100"
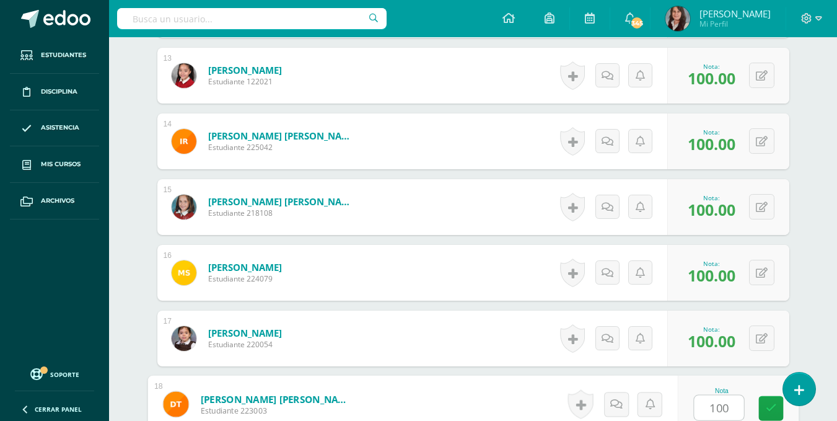
type input "100"
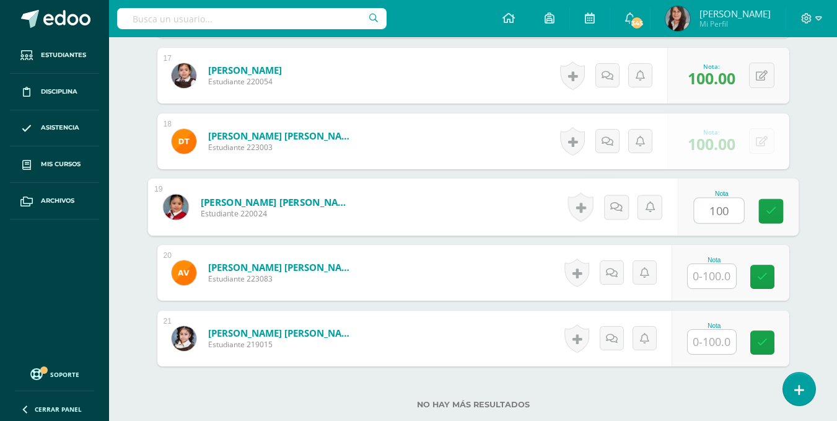
type input "100"
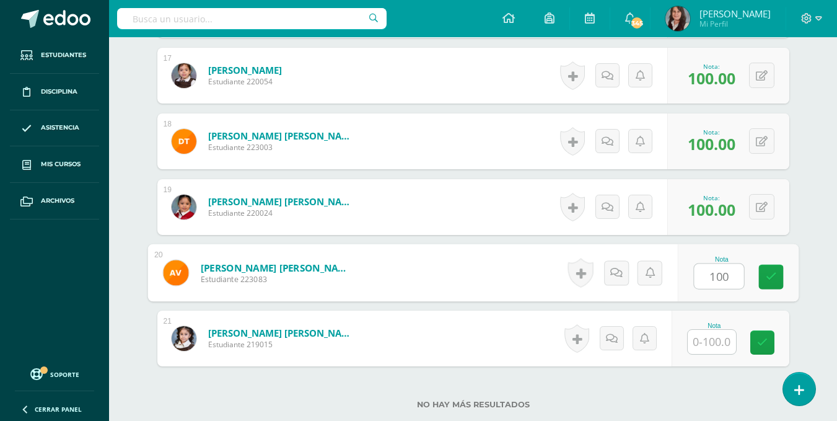
type input "100"
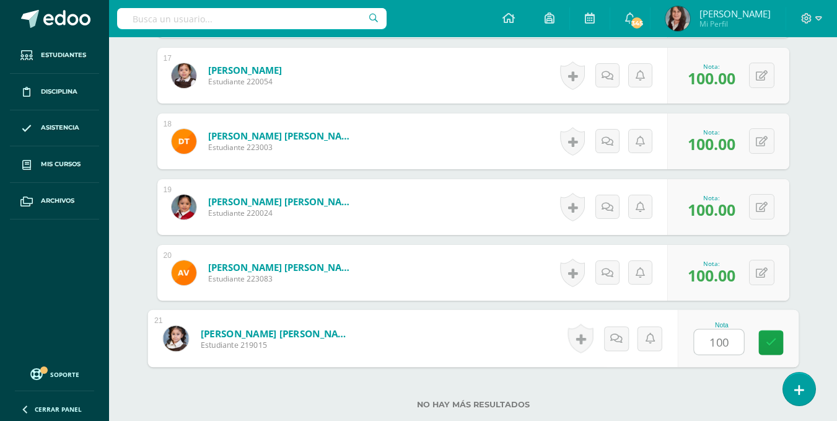
type input "100"
click at [667, 389] on div "No hay más resultados" at bounding box center [473, 395] width 632 height 58
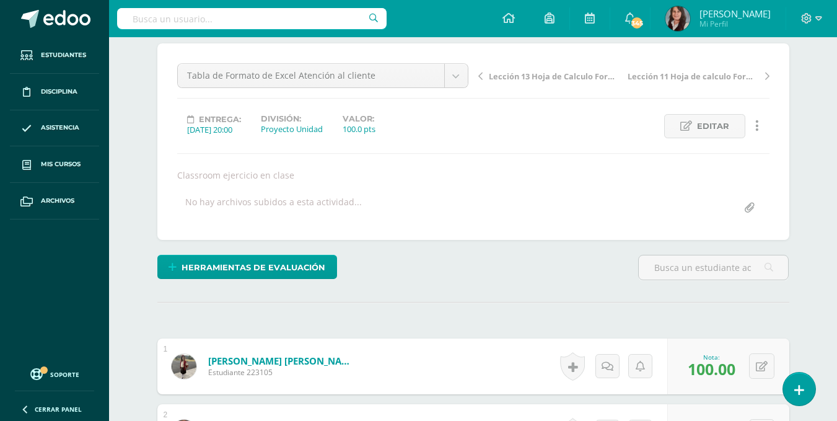
scroll to position [0, 0]
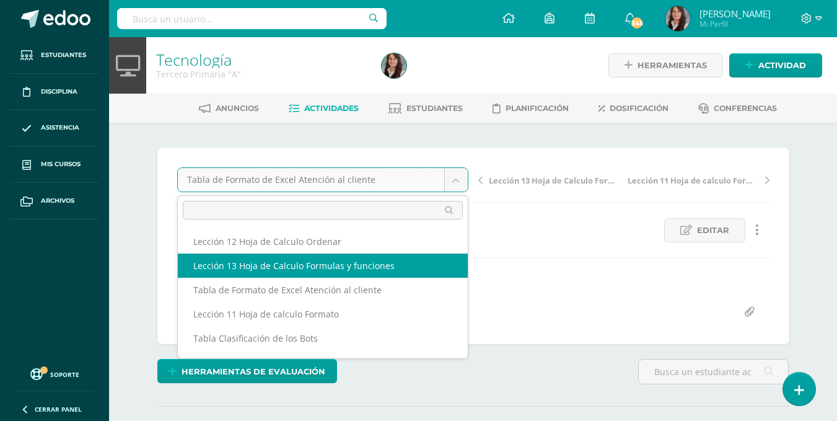
select select "/dashboard/teacher/grade-activity/195663/"
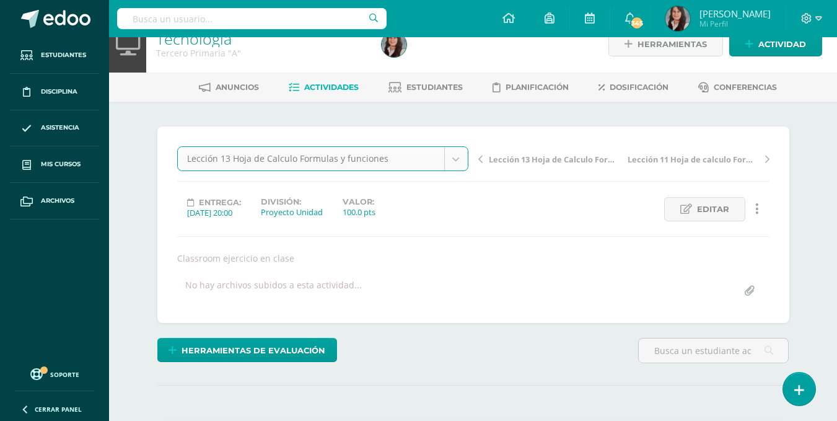
scroll to position [45, 0]
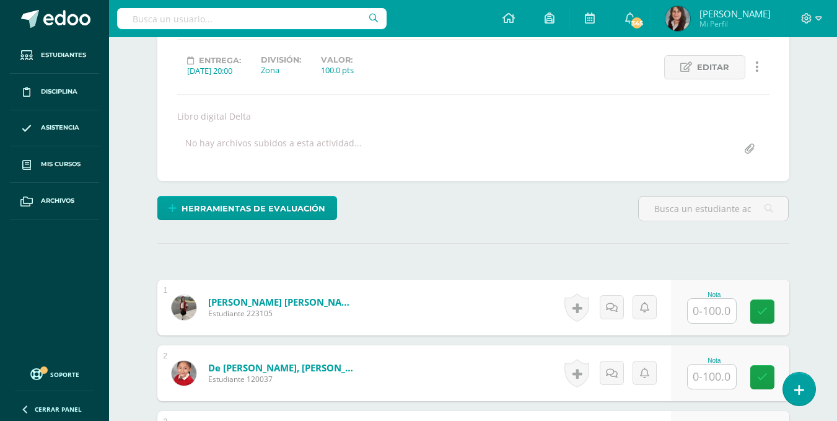
scroll to position [164, 0]
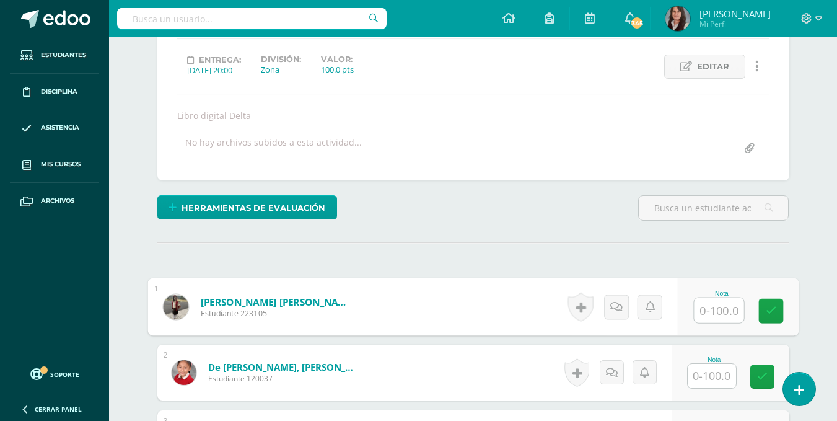
click at [707, 312] on input "text" at bounding box center [719, 310] width 50 height 25
type input "75"
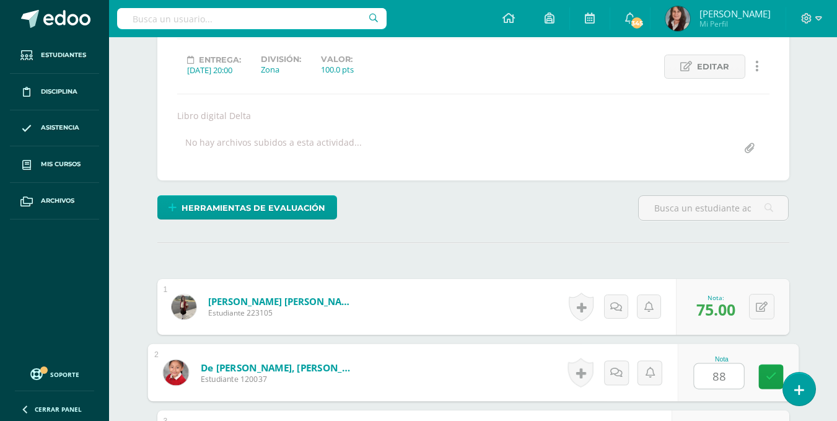
type input "88"
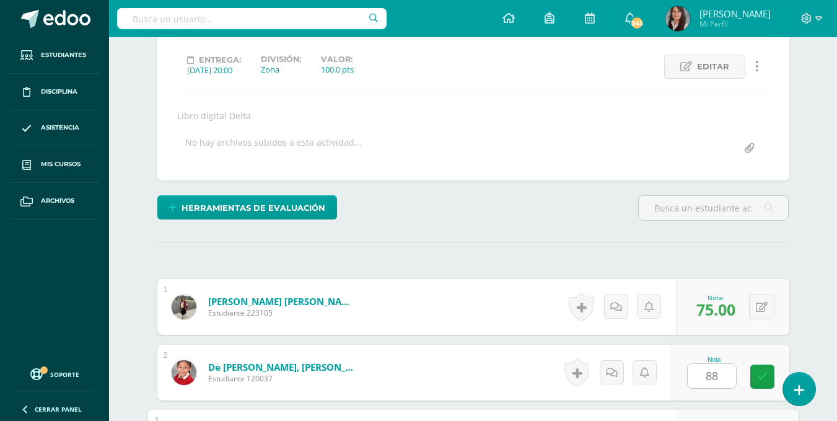
scroll to position [395, 0]
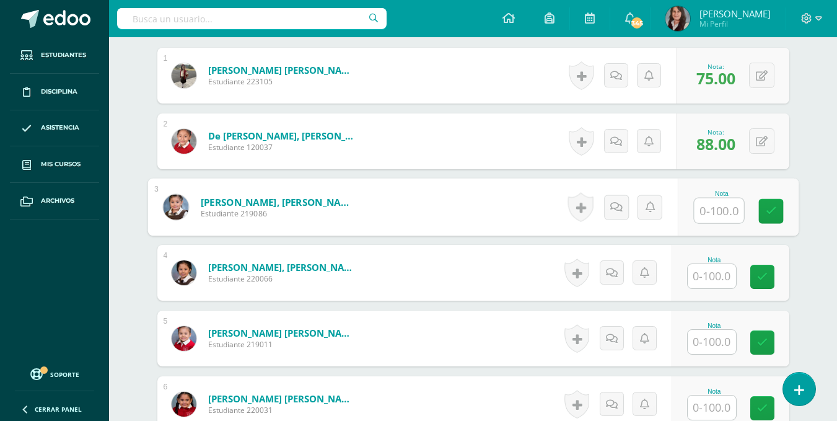
click at [711, 204] on input "text" at bounding box center [719, 210] width 50 height 25
type input "75"
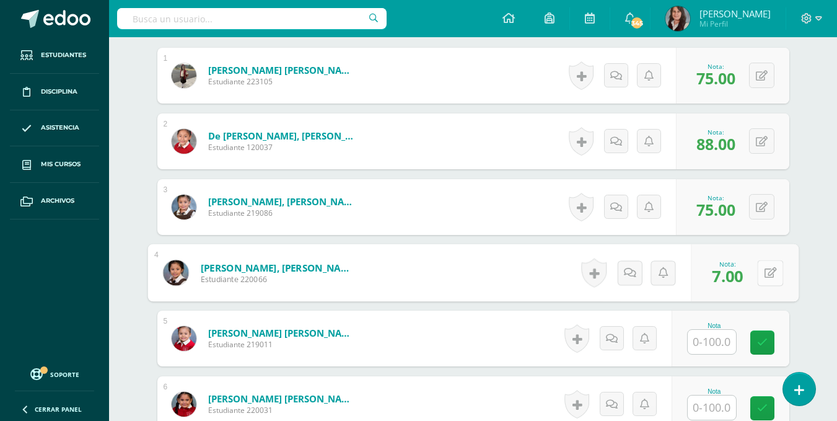
click at [756, 270] on div "0 Logros Logros obtenidos Aún no hay logros agregados Nota: 7.00" at bounding box center [745, 273] width 108 height 58
click at [772, 271] on icon at bounding box center [770, 272] width 12 height 11
type input "75"
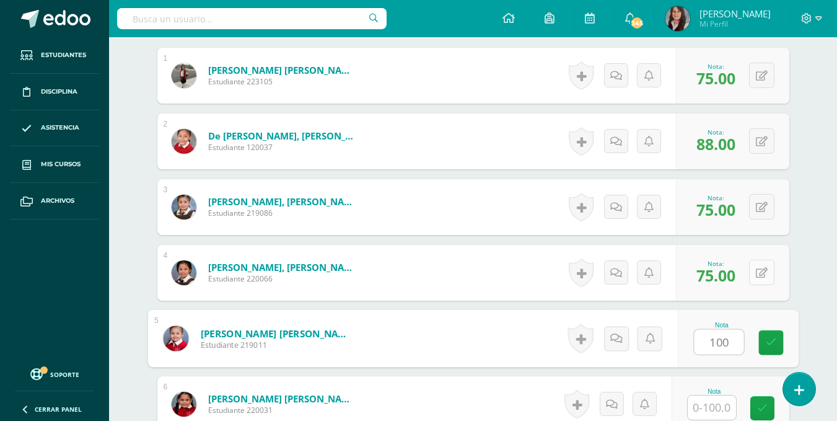
type input "100"
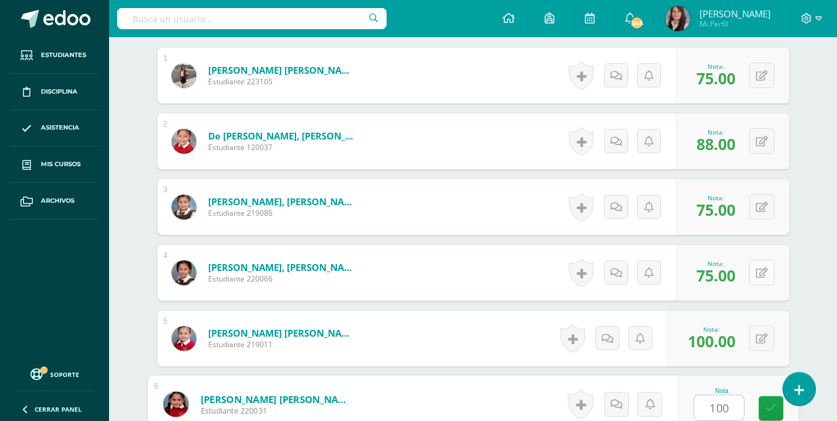
type input "100"
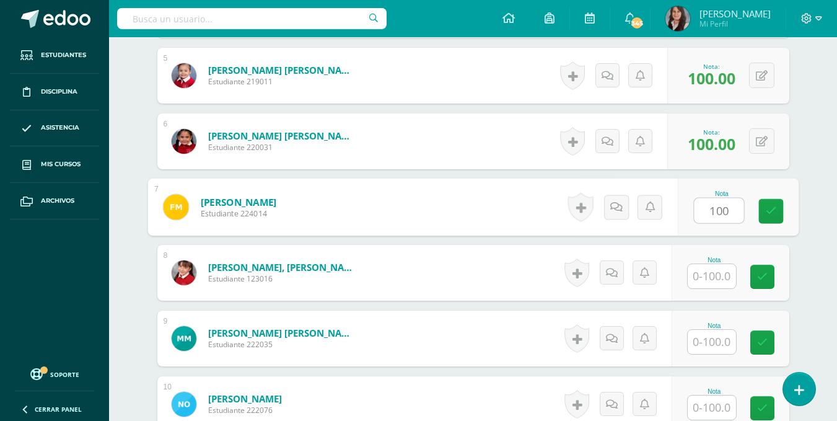
type input "100"
click at [724, 273] on input "text" at bounding box center [712, 276] width 48 height 24
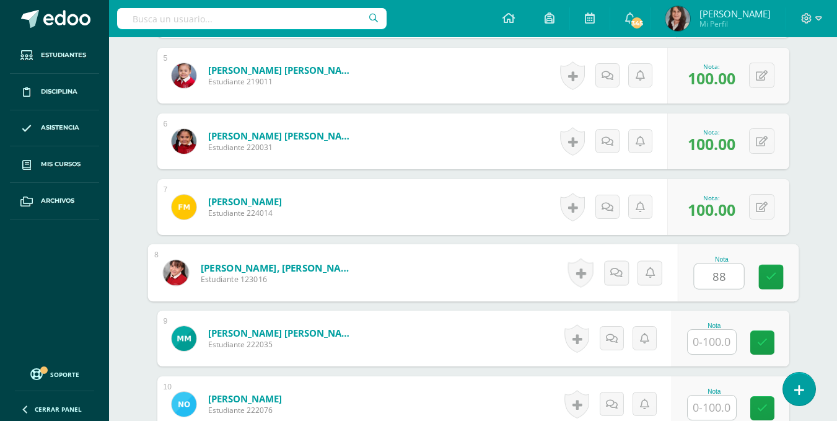
type input "88"
click at [724, 345] on input "text" at bounding box center [712, 342] width 48 height 24
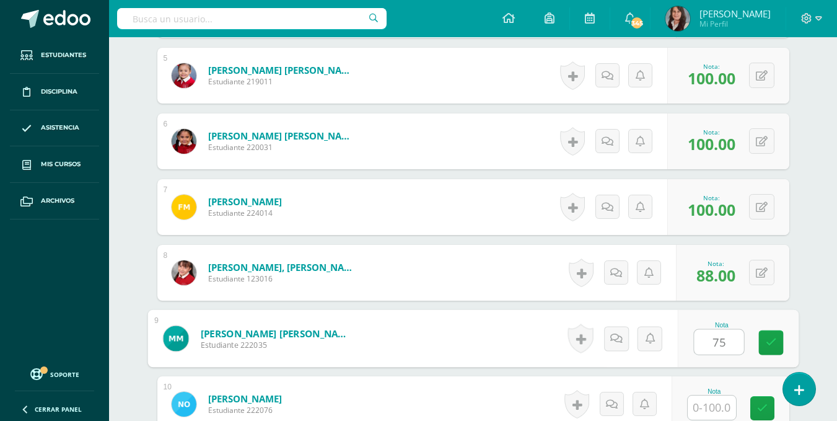
type input "75"
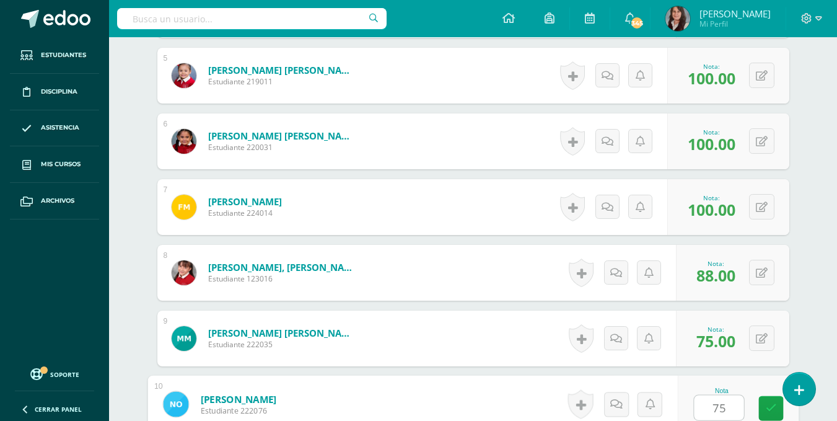
type input "75"
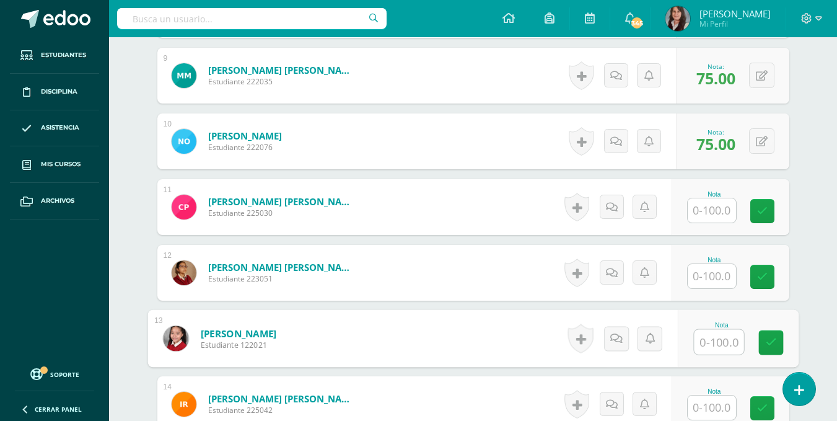
click at [724, 345] on input "text" at bounding box center [719, 342] width 50 height 25
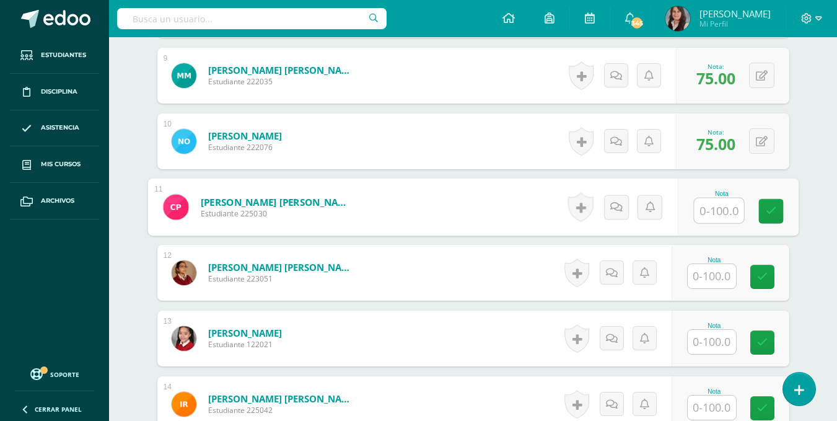
click at [712, 203] on input "text" at bounding box center [719, 210] width 50 height 25
type input "100"
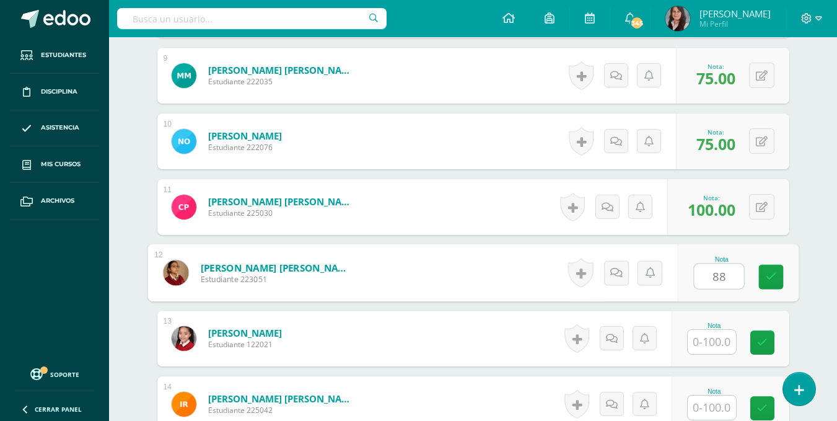
type input "88"
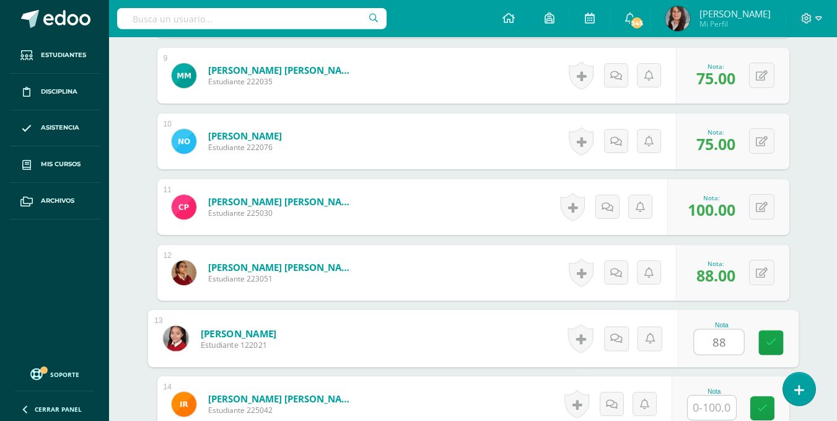
type input "88"
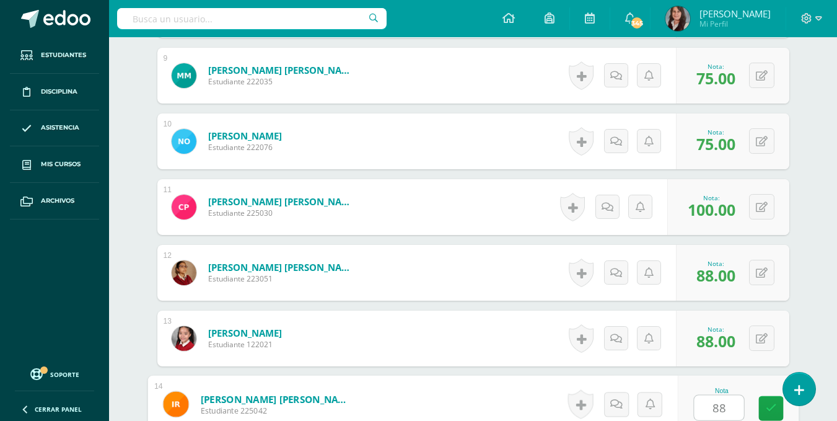
type input "88"
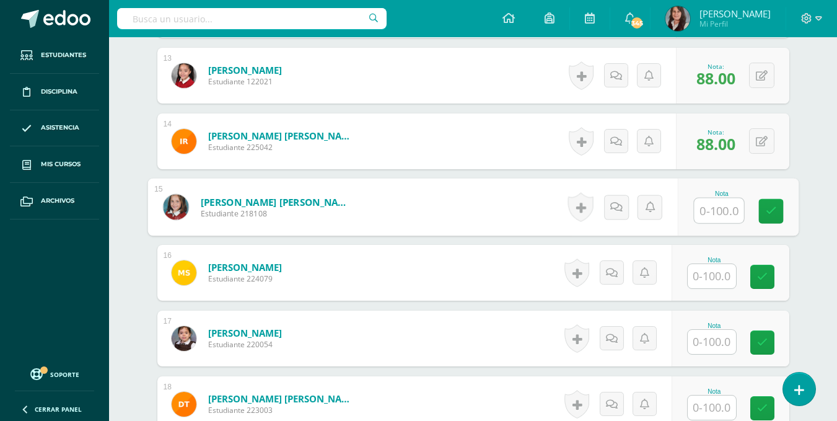
click at [718, 214] on input "text" at bounding box center [719, 210] width 50 height 25
type input "100"
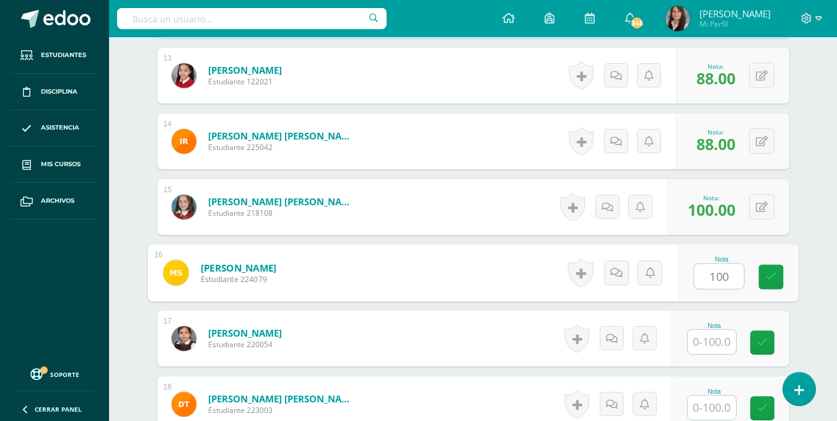
type input "100"
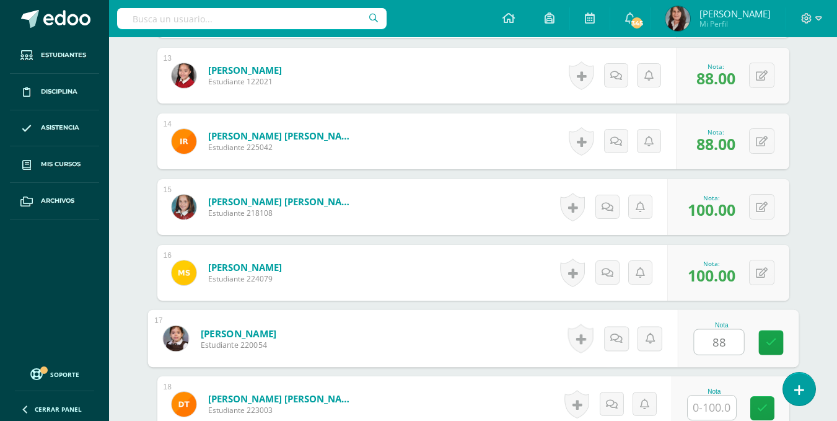
type input "88"
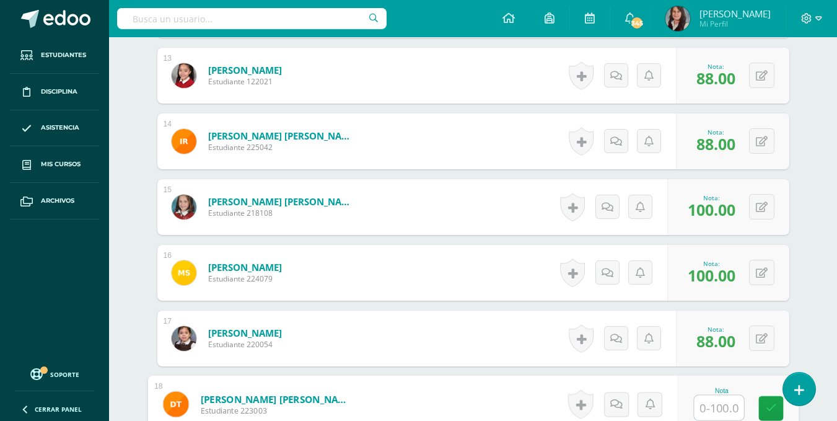
click at [713, 403] on input "text" at bounding box center [719, 407] width 50 height 25
type input "75"
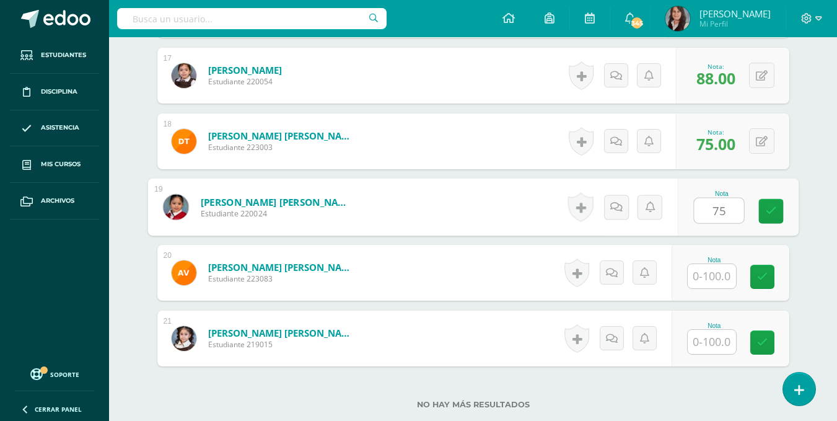
type input "75"
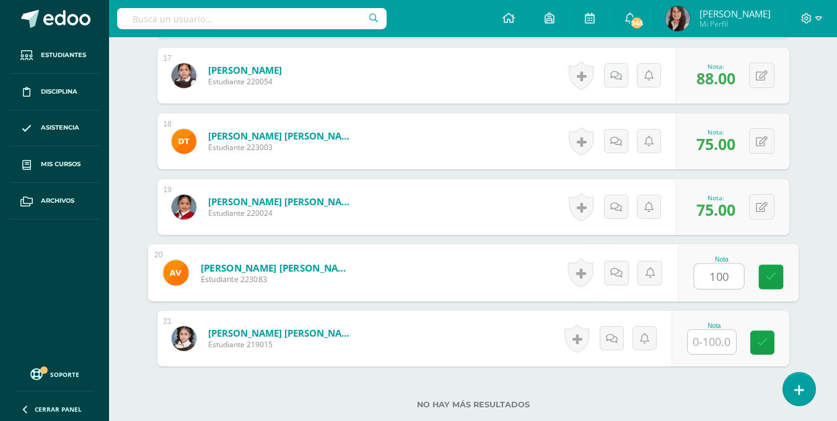
type input "100"
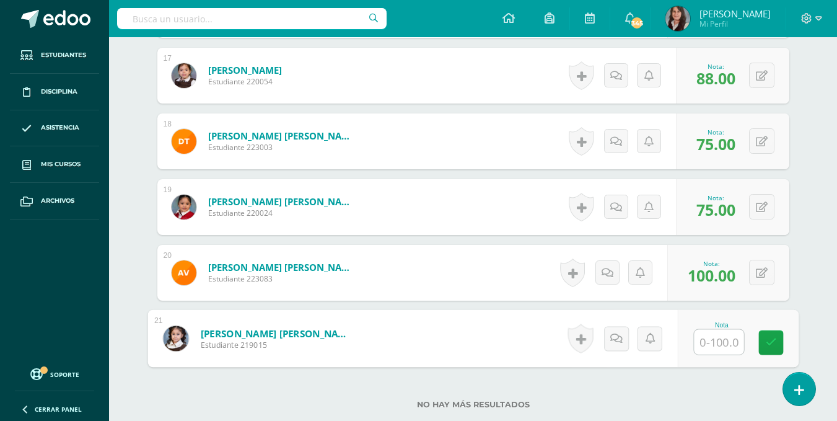
click at [711, 346] on input "text" at bounding box center [719, 342] width 50 height 25
type input "88"
click at [698, 385] on div "No hay más resultados" at bounding box center [473, 395] width 632 height 58
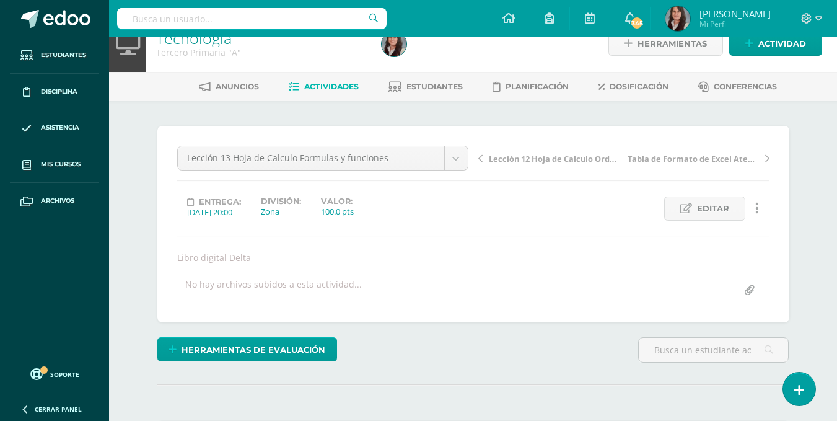
scroll to position [19, 0]
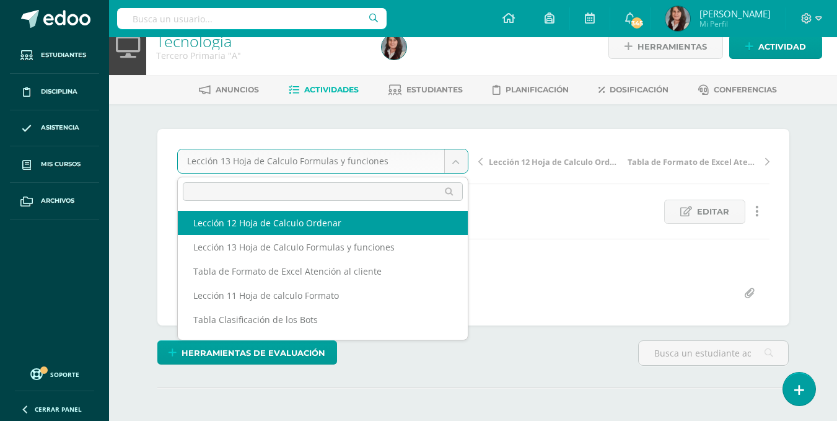
select select "/dashboard/teacher/grade-activity/195503/"
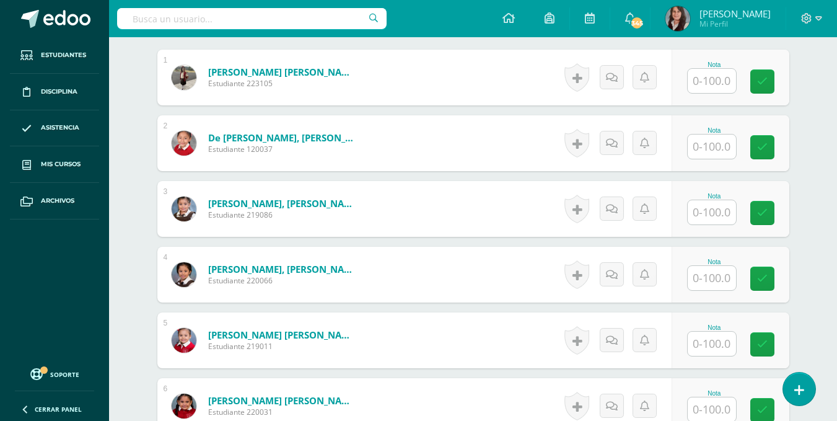
scroll to position [394, 0]
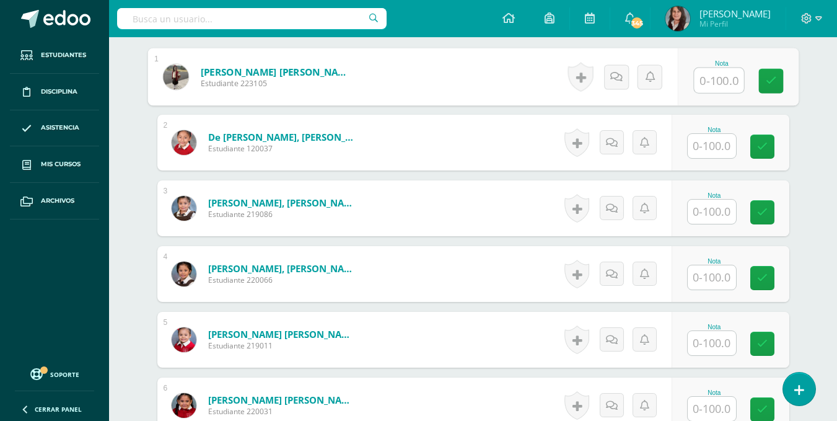
click at [712, 80] on input "text" at bounding box center [719, 80] width 50 height 25
click at [724, 84] on input "text" at bounding box center [719, 80] width 50 height 25
type input "96"
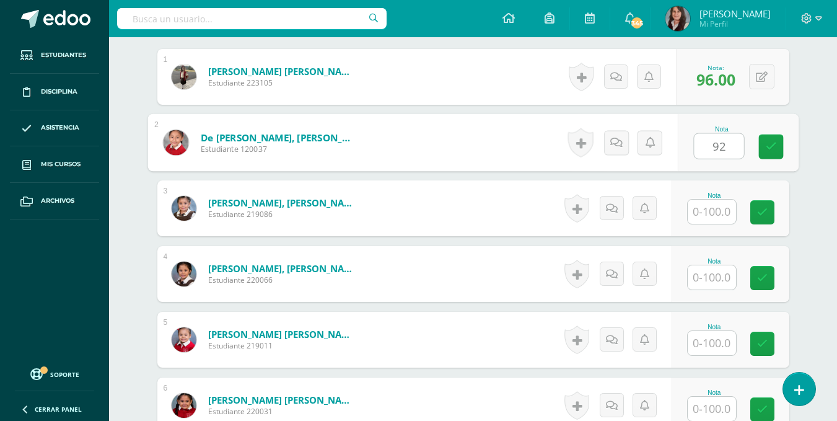
type input "92"
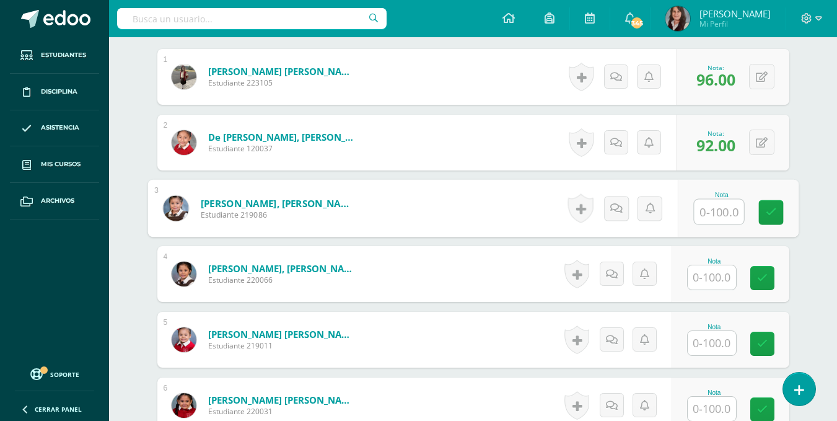
click at [721, 212] on input "text" at bounding box center [719, 212] width 50 height 25
type input "71"
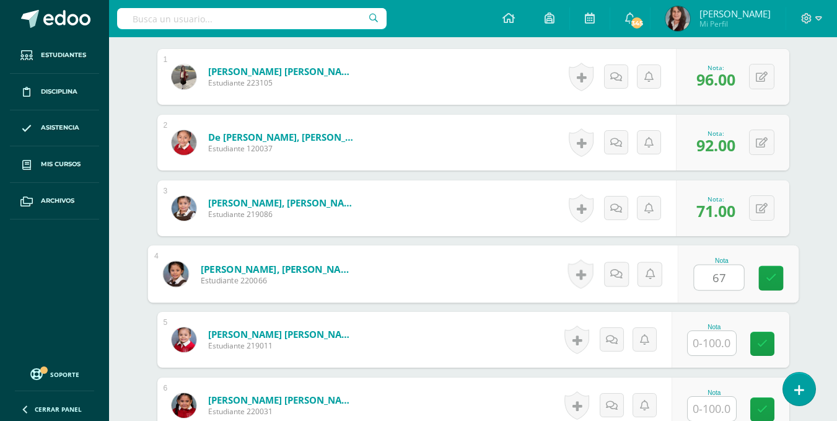
type input "67"
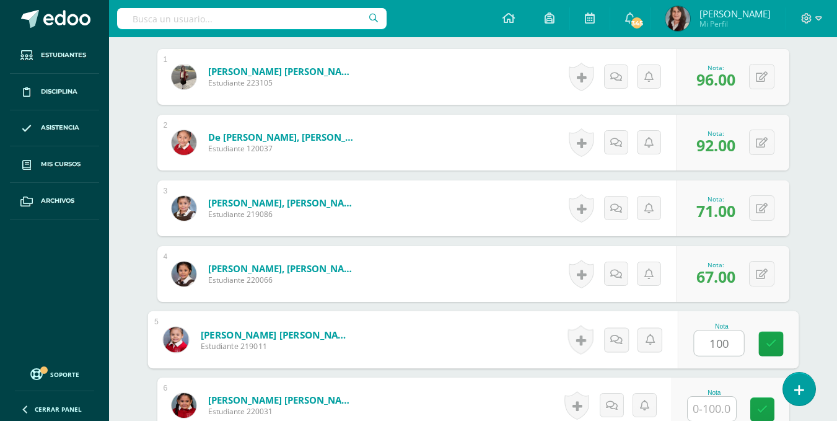
type input "100"
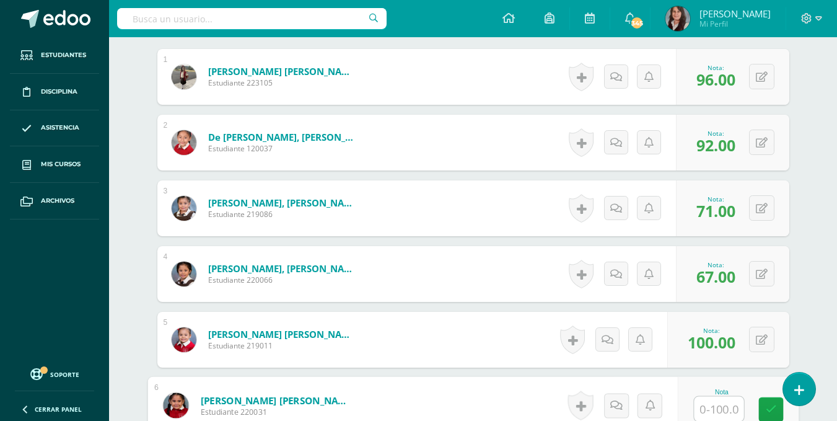
click at [713, 411] on input "text" at bounding box center [719, 409] width 50 height 25
type input "71"
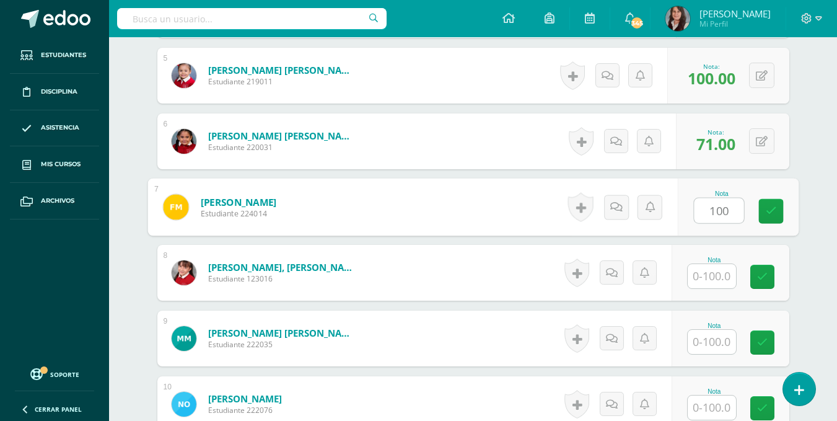
type input "100"
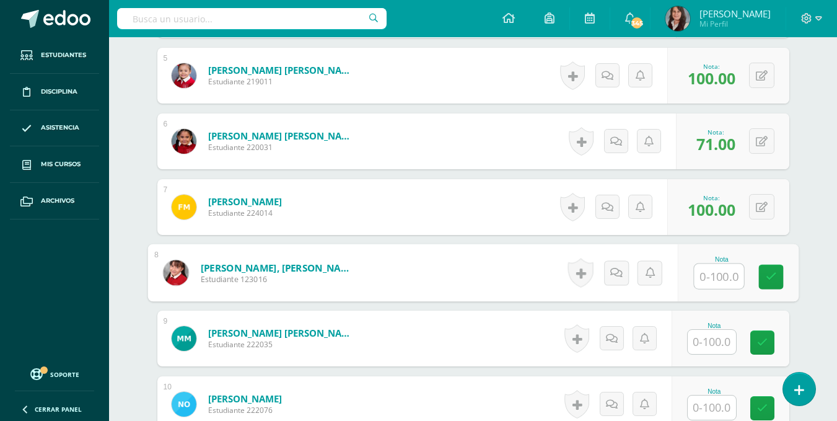
click at [730, 284] on input "text" at bounding box center [719, 276] width 50 height 25
click at [722, 273] on input "text" at bounding box center [719, 276] width 50 height 25
type input "83"
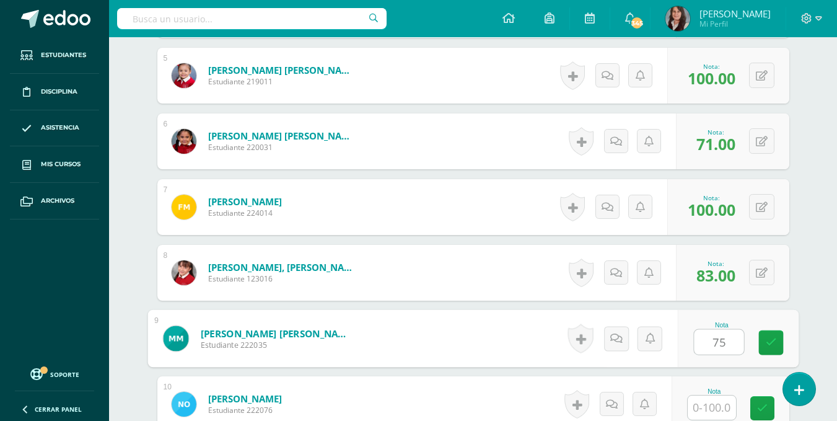
type input "75"
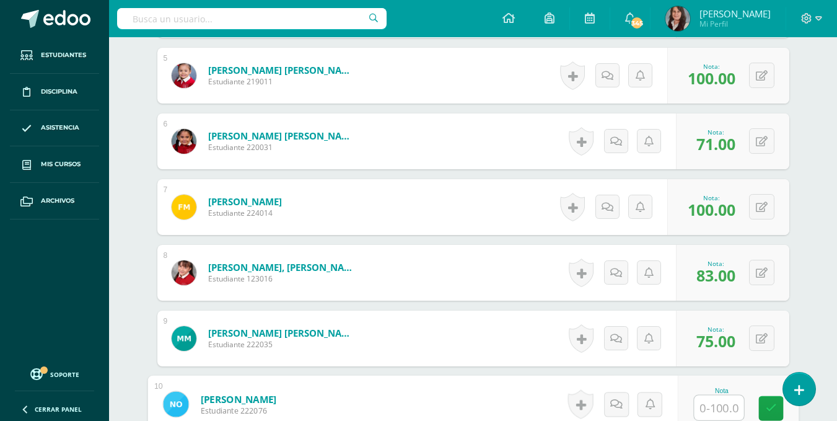
click at [716, 410] on input "text" at bounding box center [719, 407] width 50 height 25
type input "79"
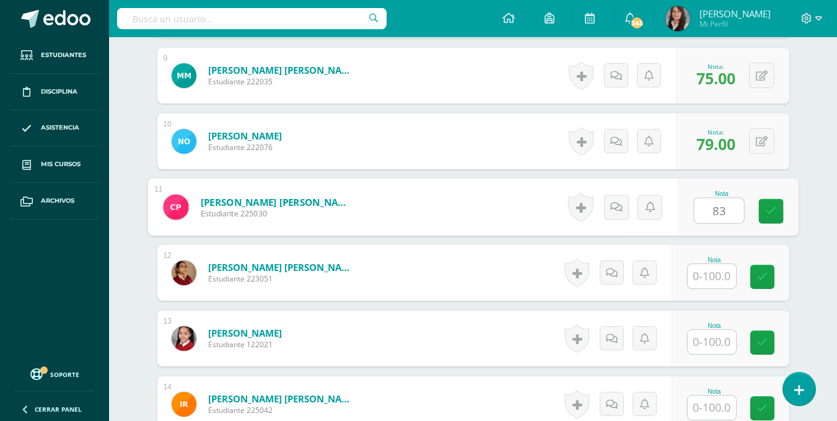
type input "83"
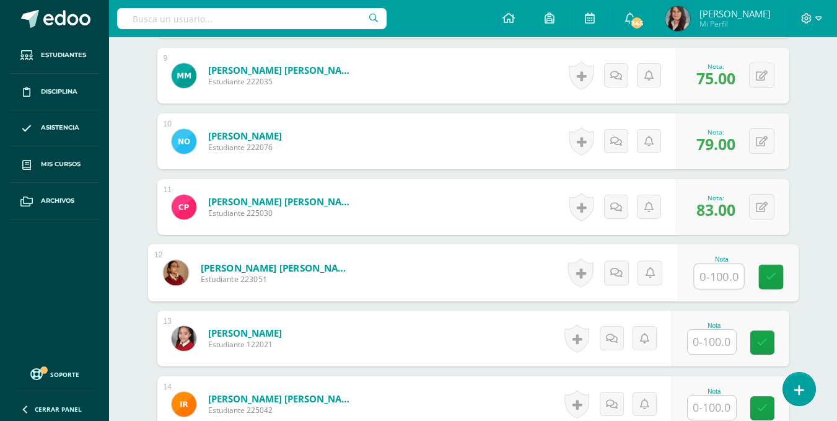
click at [715, 275] on input "text" at bounding box center [719, 276] width 50 height 25
type input "71"
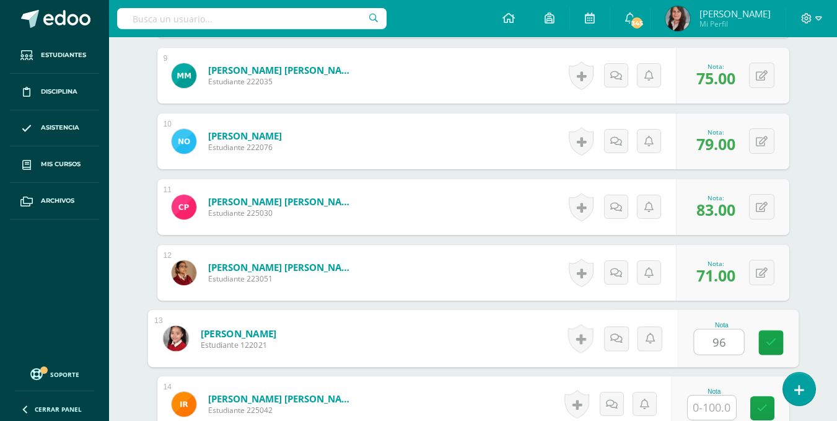
type input "96"
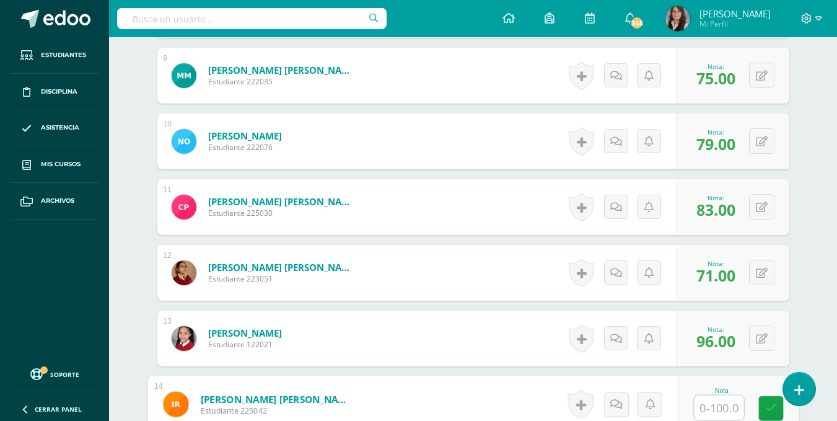
click at [721, 411] on input "text" at bounding box center [719, 407] width 50 height 25
type input "83"
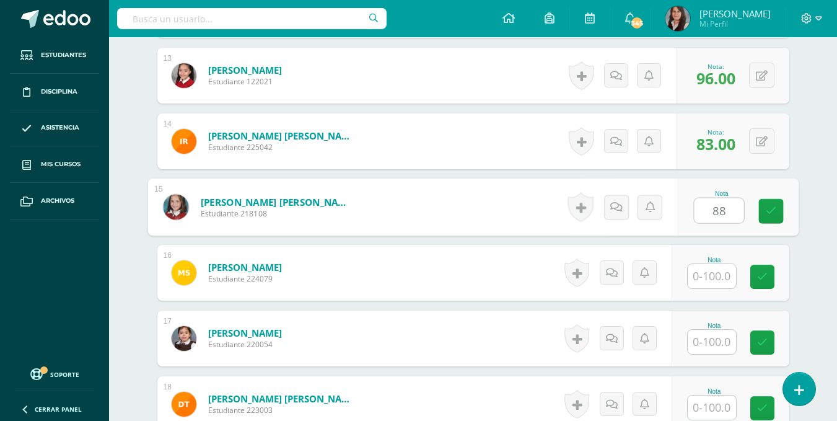
type input "88"
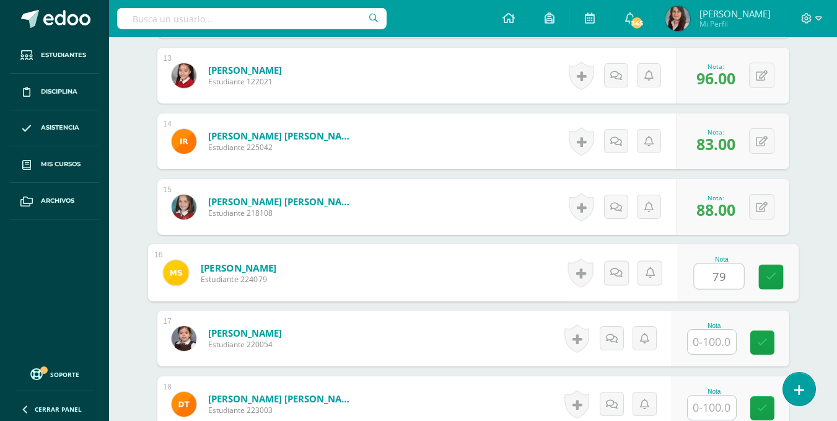
type input "79"
click at [721, 341] on input "text" at bounding box center [712, 342] width 48 height 24
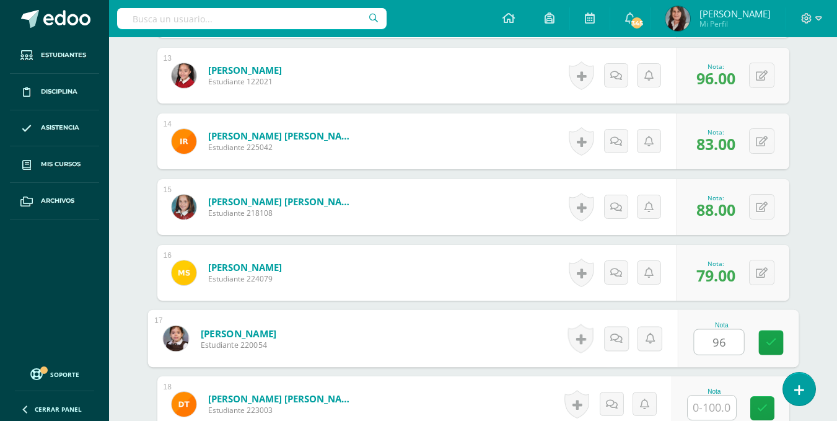
type input "96"
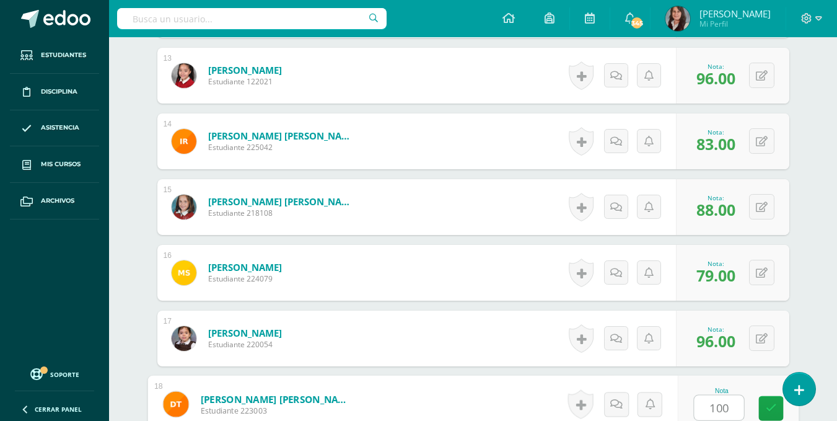
type input "100"
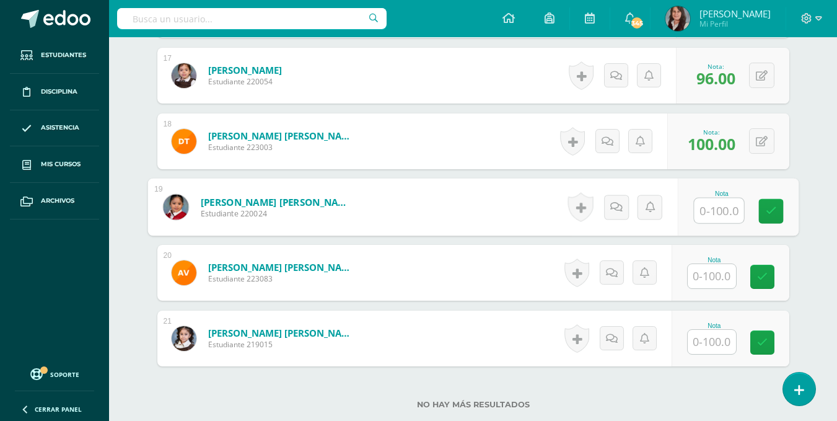
click at [715, 213] on input "text" at bounding box center [719, 210] width 50 height 25
type input "92"
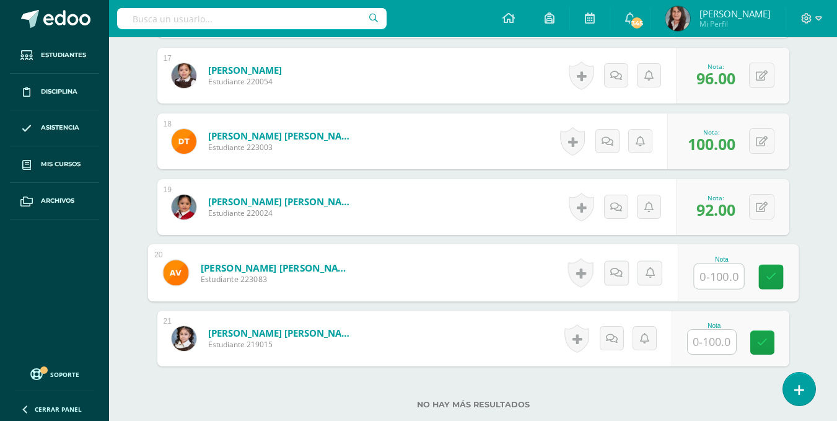
click at [703, 278] on input "text" at bounding box center [719, 276] width 50 height 25
type input "79"
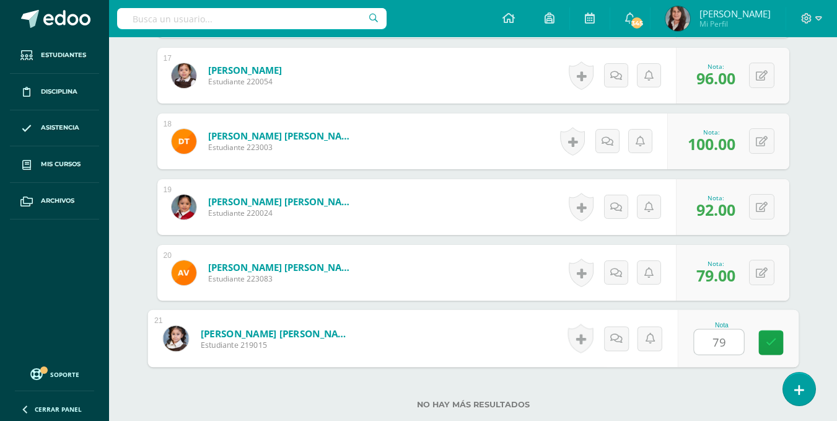
type input "79"
click at [674, 390] on div "No hay más resultados" at bounding box center [473, 395] width 632 height 58
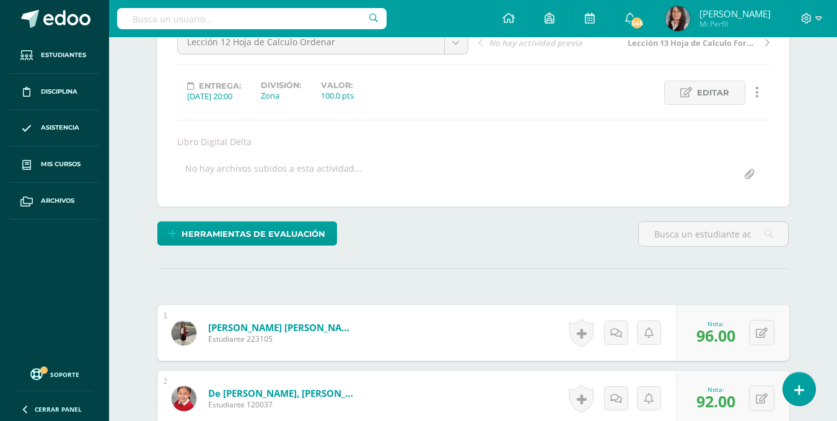
scroll to position [0, 0]
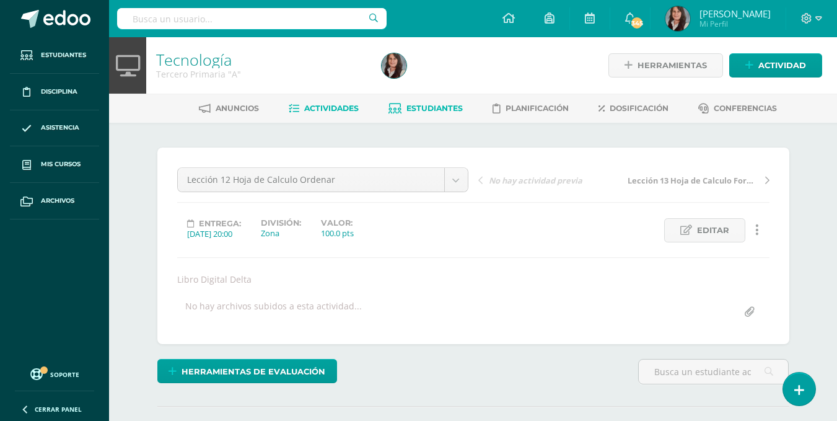
click at [447, 103] on span "Estudiantes" at bounding box center [435, 107] width 56 height 9
